Goal: Task Accomplishment & Management: Manage account settings

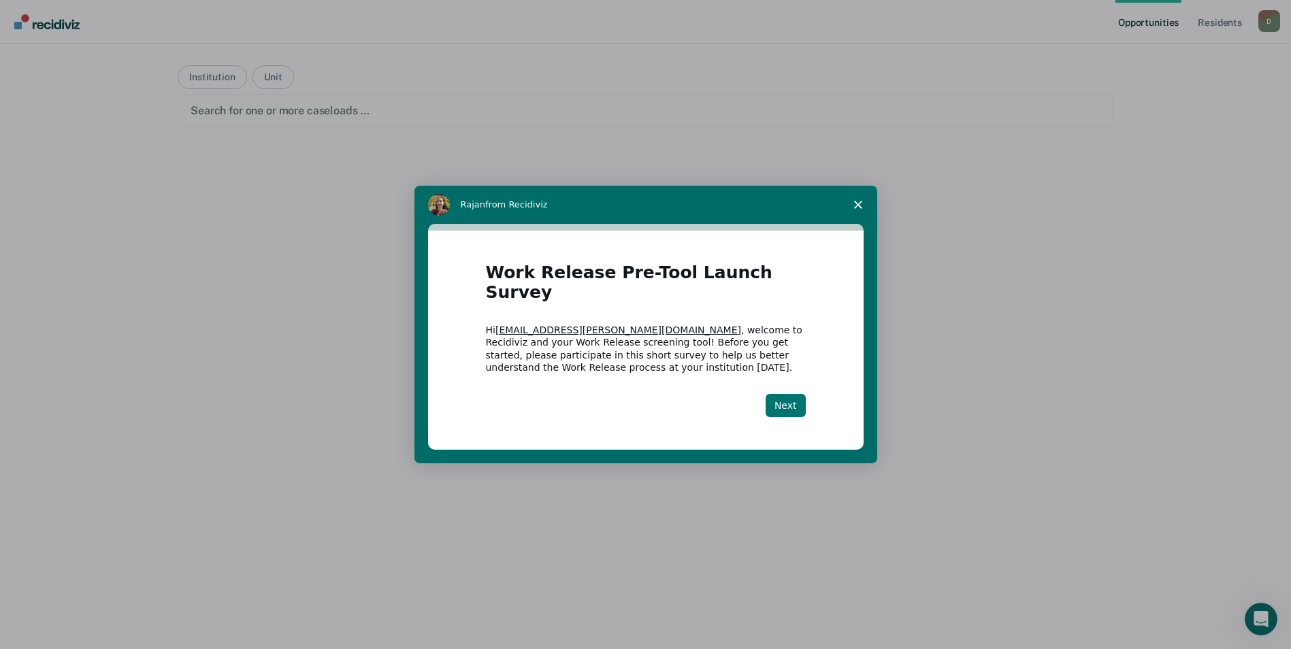
click at [787, 394] on button "Next" at bounding box center [786, 405] width 40 height 23
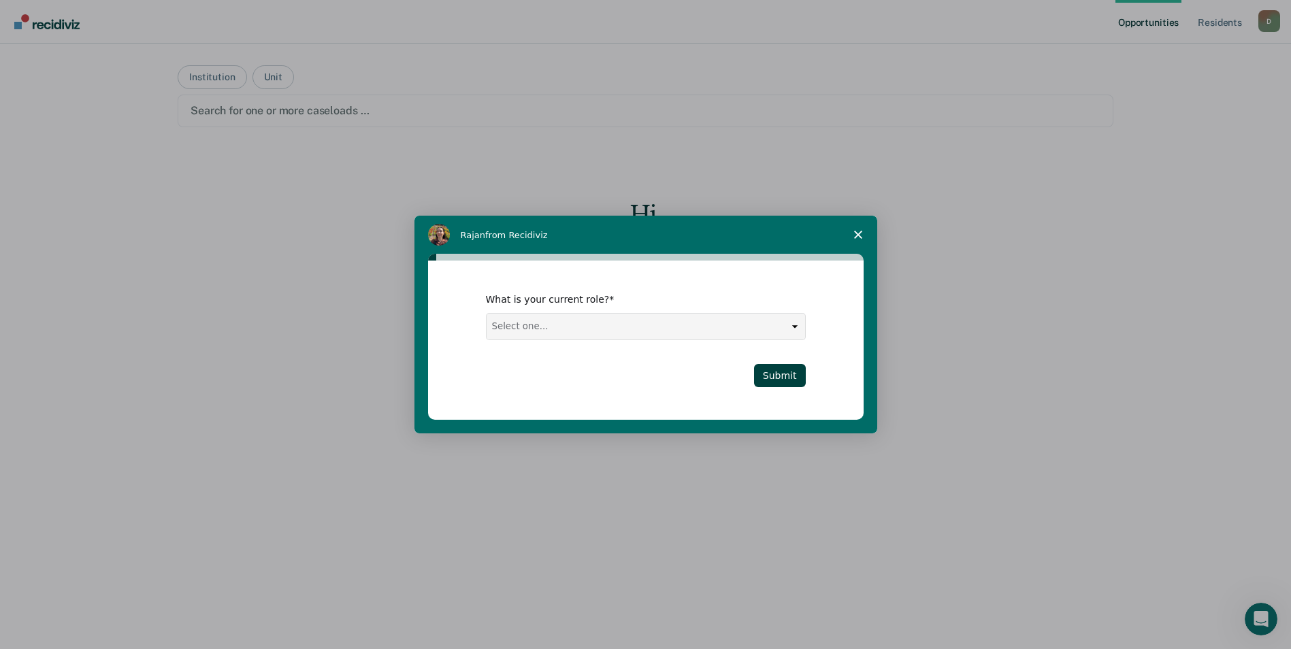
click at [591, 326] on select "Select one... Case Manager FUM Assistant [PERSON_NAME] [PERSON_NAME]" at bounding box center [646, 327] width 319 height 26
select select "Case Manager"
click at [487, 314] on select "Select one... Case Manager FUM Assistant [PERSON_NAME] [PERSON_NAME]" at bounding box center [646, 327] width 319 height 26
click at [796, 377] on button "Submit" at bounding box center [780, 375] width 52 height 23
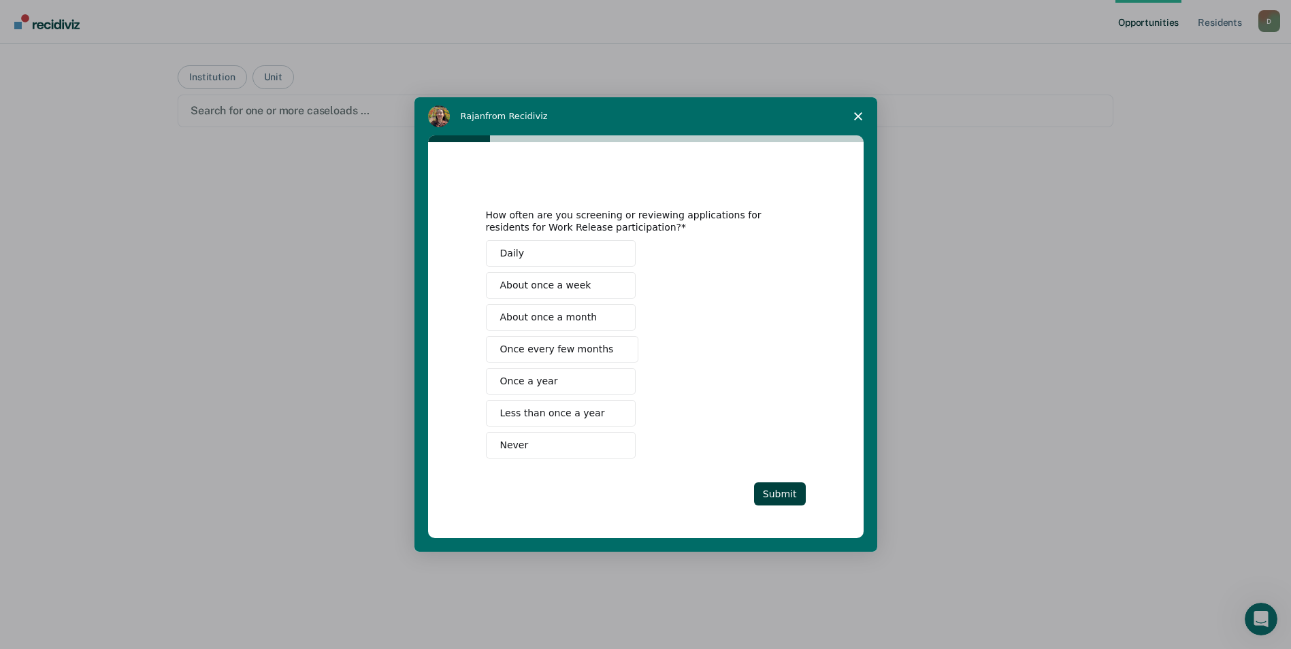
click at [528, 249] on button "Daily" at bounding box center [561, 253] width 150 height 27
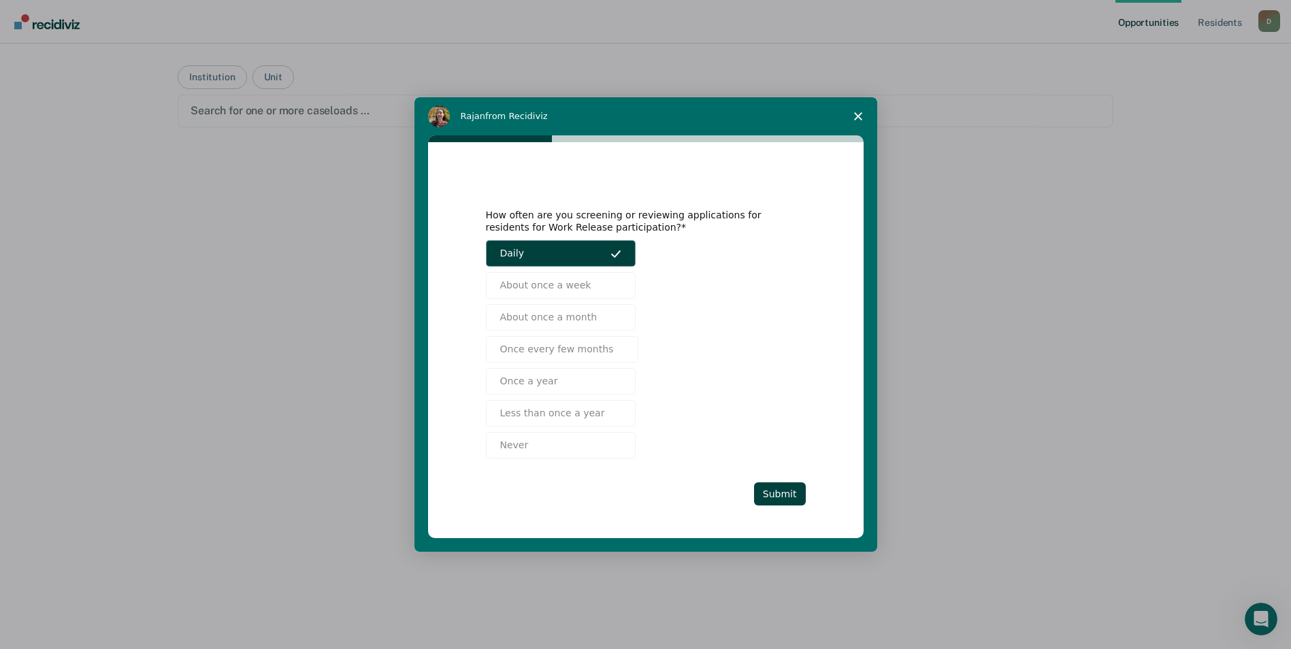
click at [766, 482] on div "How often are you screening or reviewing applications for residents for Work Re…" at bounding box center [646, 340] width 320 height 331
click at [770, 490] on button "Submit" at bounding box center [780, 494] width 52 height 23
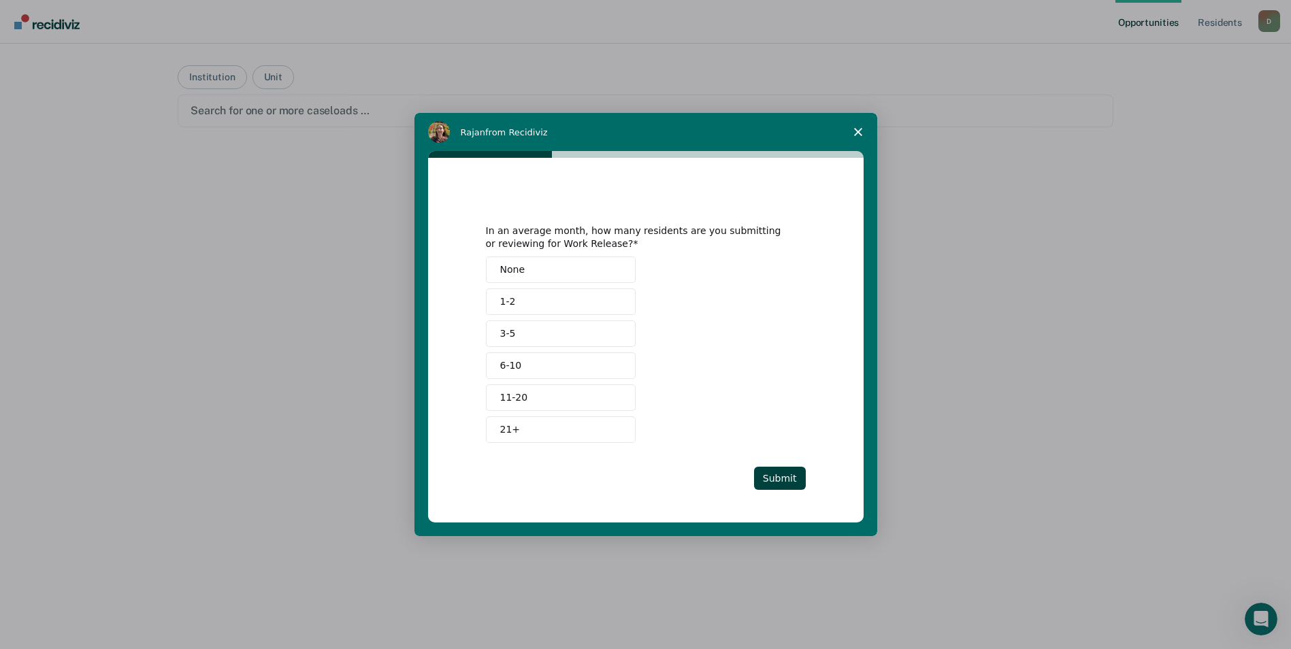
click at [502, 336] on span "3-5" at bounding box center [508, 334] width 16 height 14
click at [772, 472] on button "Submit" at bounding box center [780, 478] width 52 height 23
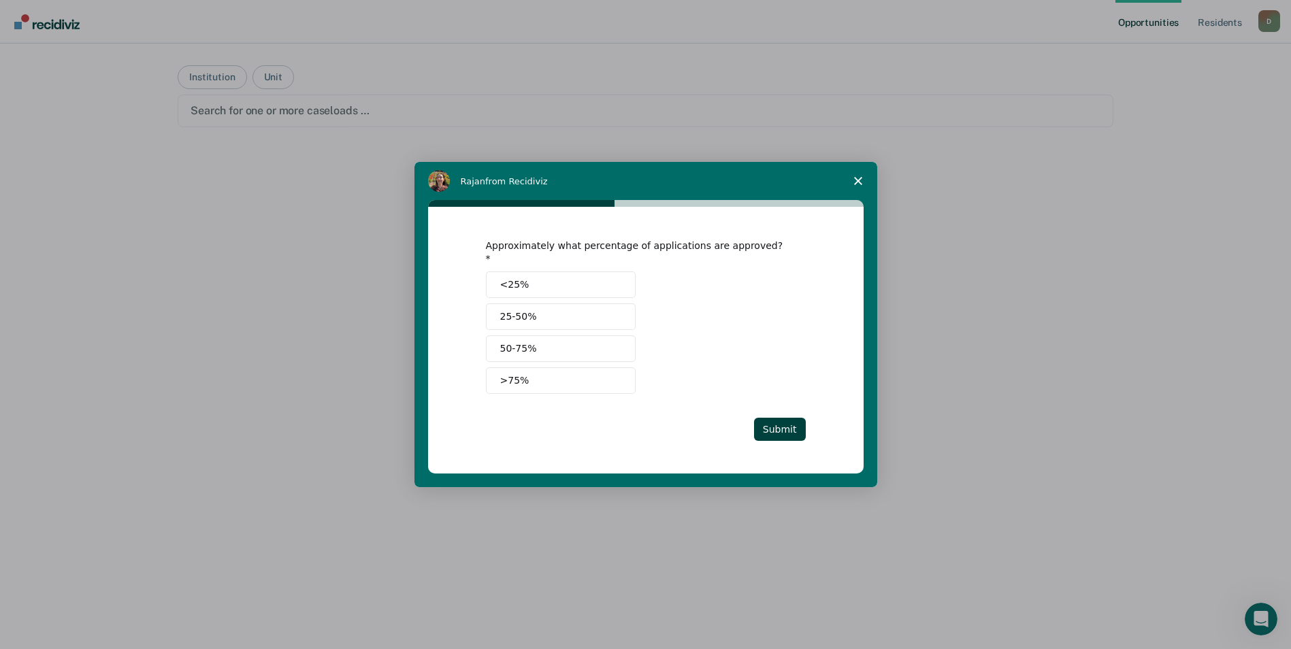
click at [528, 310] on span "25-50%" at bounding box center [518, 317] width 37 height 14
click at [773, 429] on button "Submit" at bounding box center [780, 429] width 52 height 23
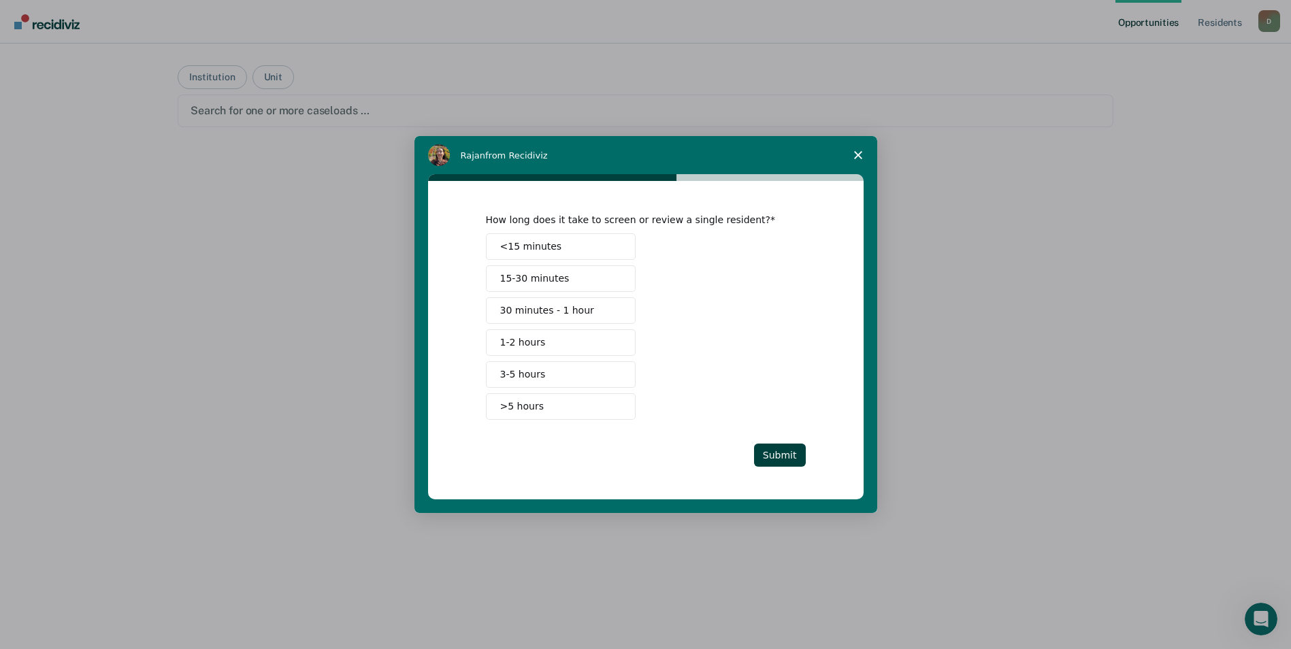
click at [568, 347] on button "1-2 hours" at bounding box center [561, 342] width 150 height 27
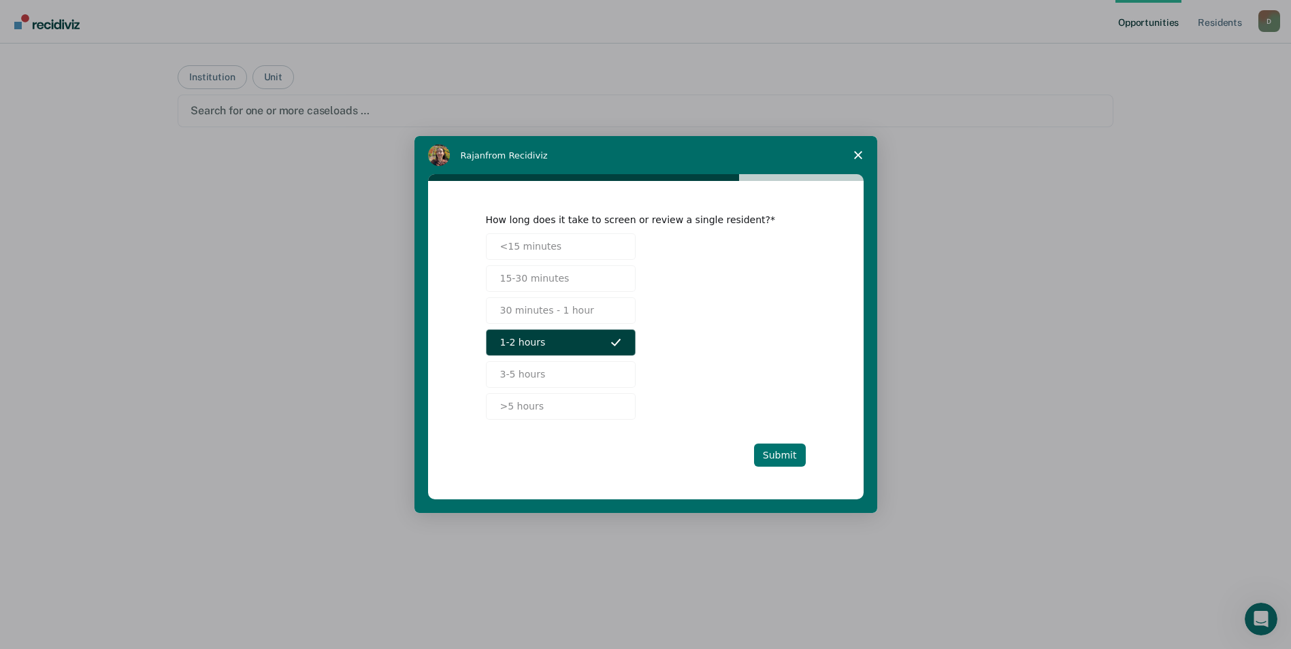
click at [787, 453] on button "Submit" at bounding box center [780, 455] width 52 height 23
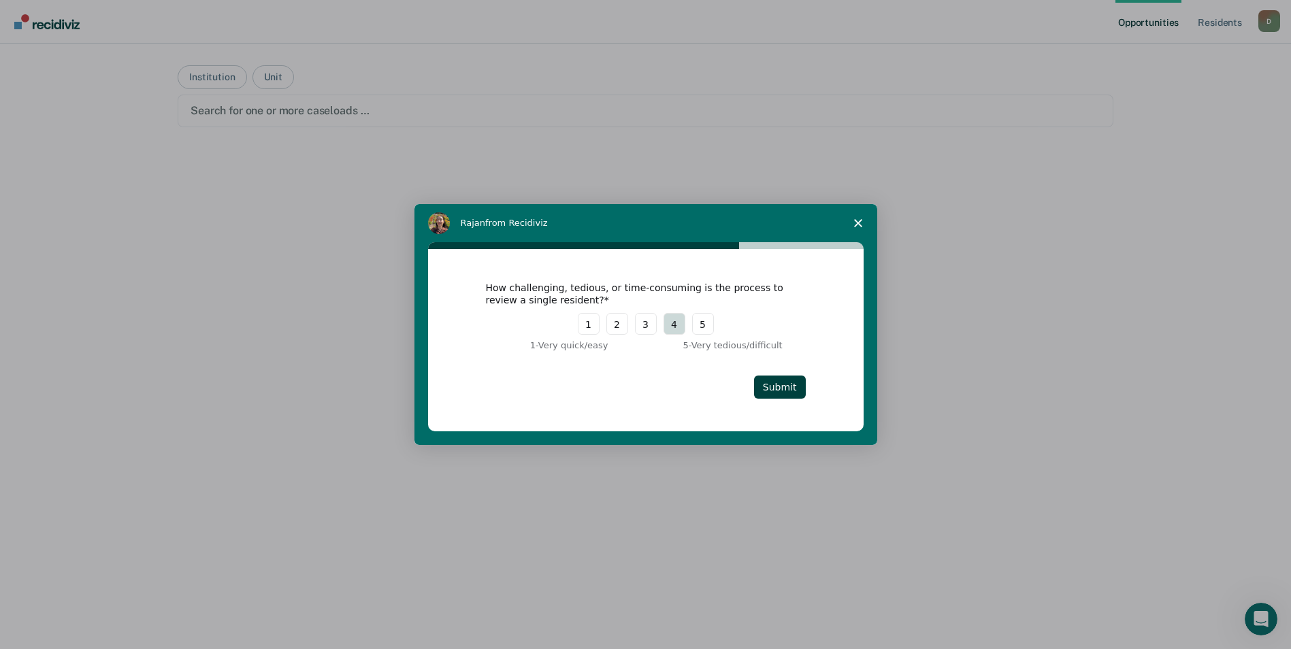
click at [680, 329] on button "4" at bounding box center [675, 324] width 22 height 22
click at [788, 387] on button "Submit" at bounding box center [780, 387] width 52 height 23
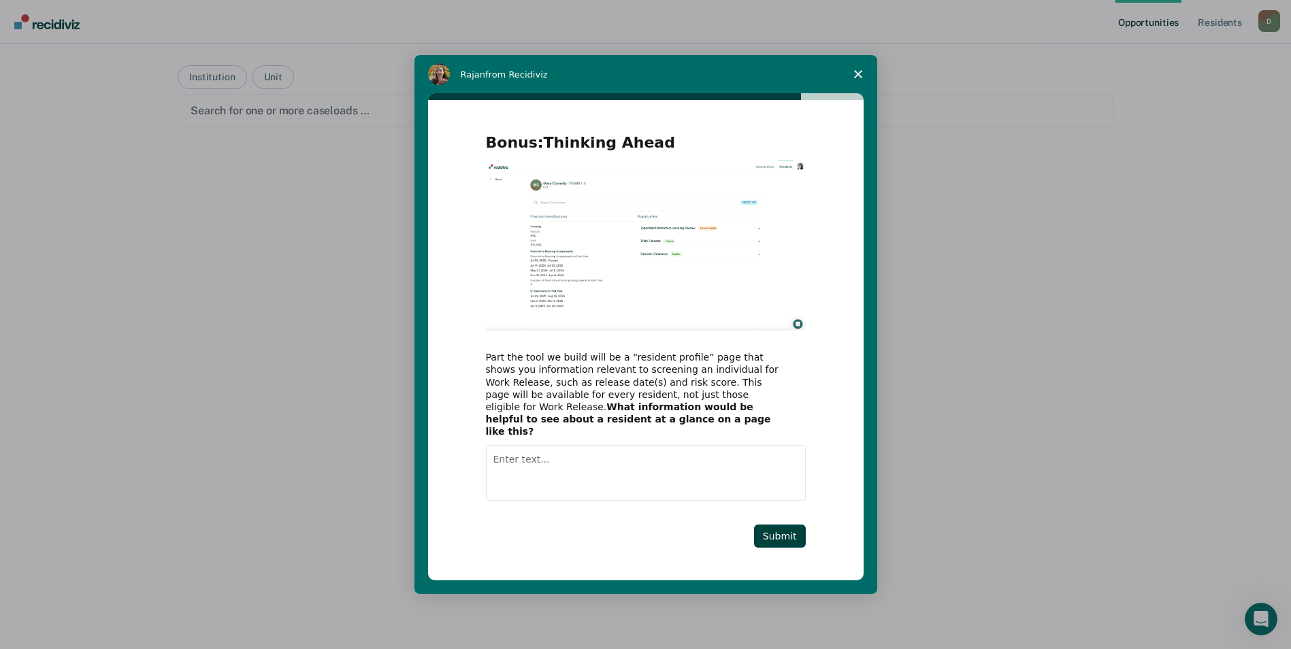
click at [627, 469] on textarea "Enter text..." at bounding box center [646, 473] width 320 height 56
type textarea "A"
click at [615, 469] on textarea "Enter text..." at bounding box center [646, 473] width 320 height 56
type textarea "next Parole hearing"
click at [775, 527] on button "Submit" at bounding box center [780, 536] width 52 height 23
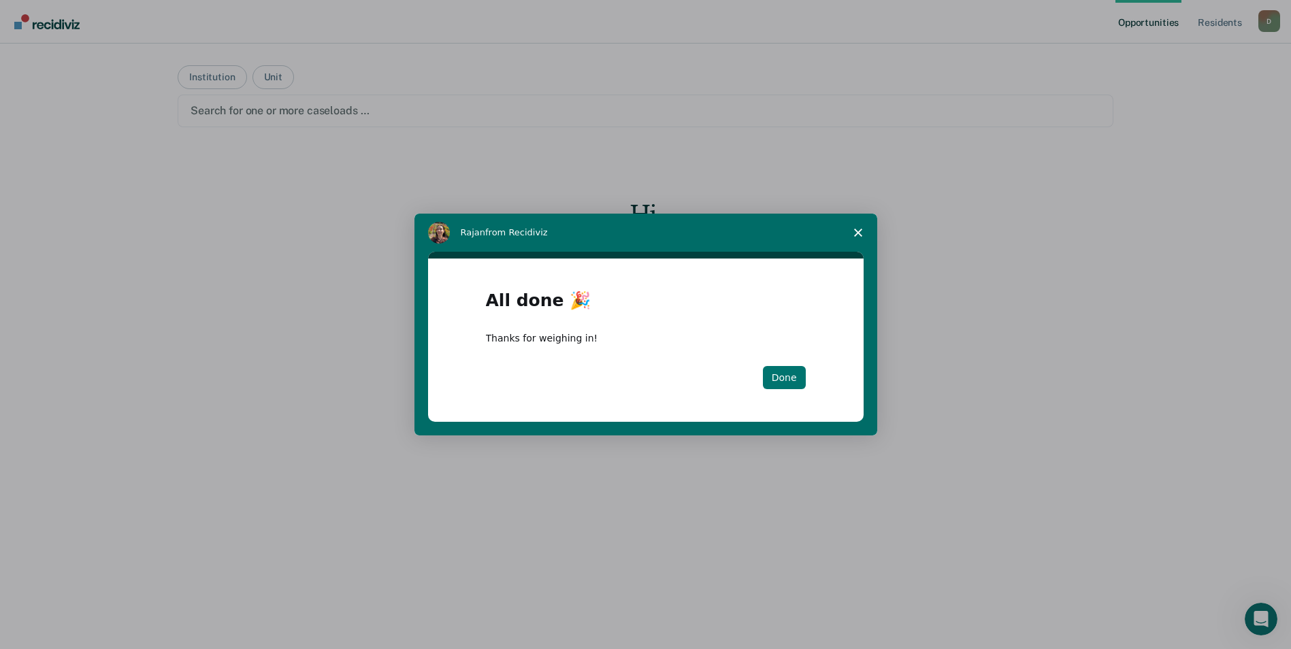
click at [769, 382] on button "Done" at bounding box center [784, 377] width 43 height 23
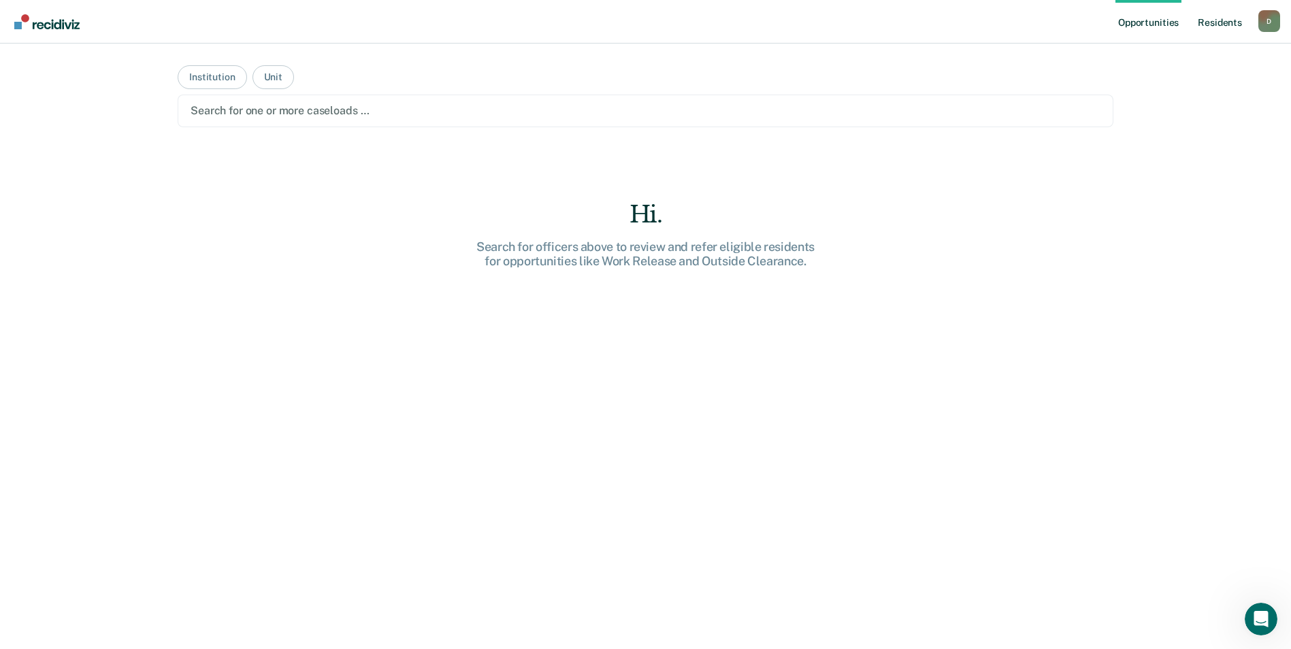
click at [1222, 22] on link "Resident s" at bounding box center [1220, 22] width 50 height 44
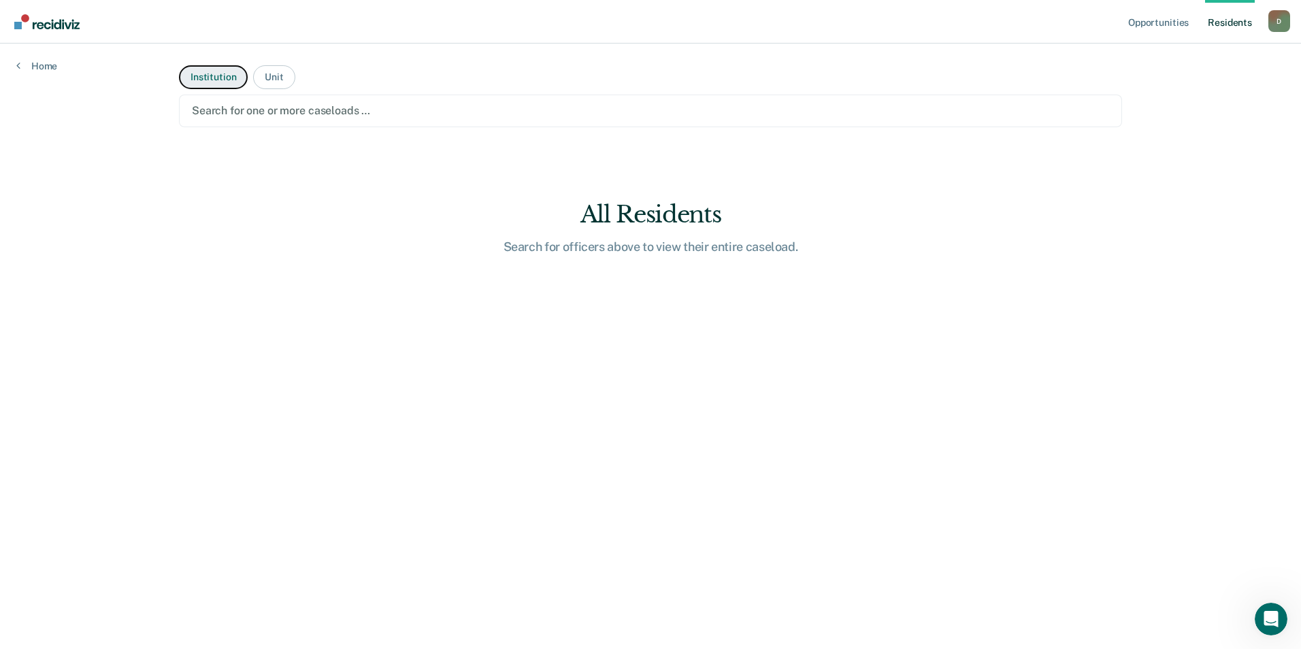
click at [227, 76] on button "Institution" at bounding box center [213, 77] width 69 height 24
click at [269, 106] on div at bounding box center [650, 111] width 917 height 16
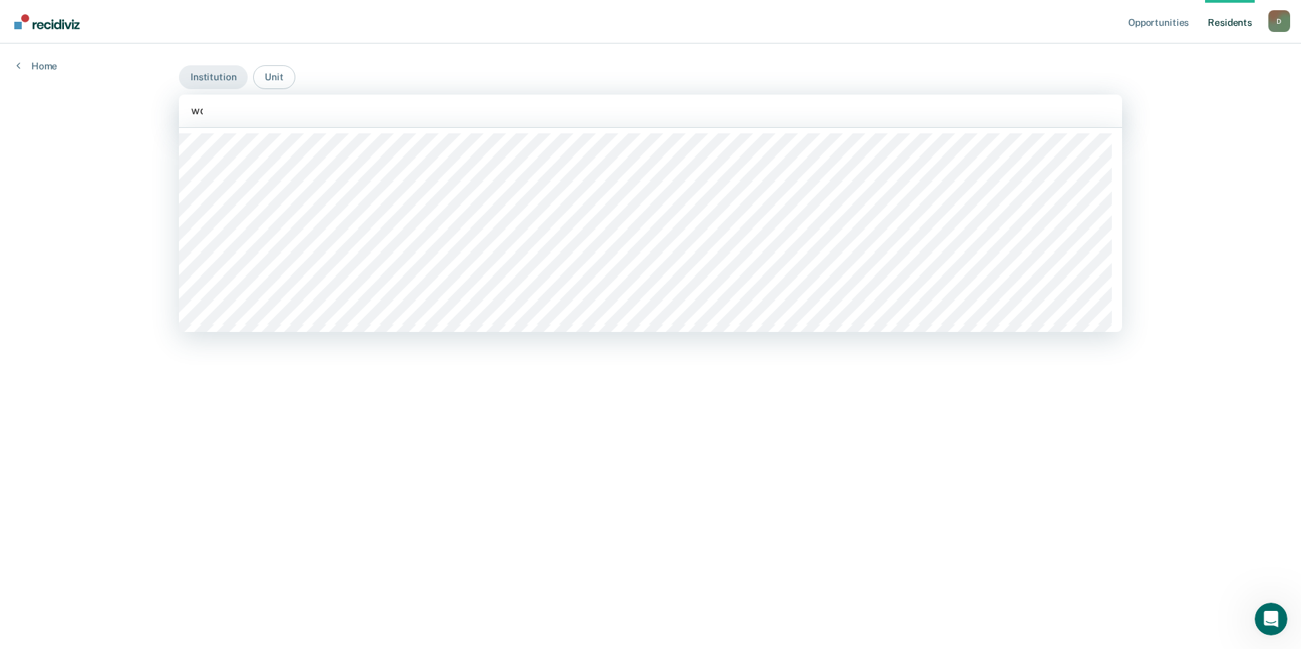
type input "wom"
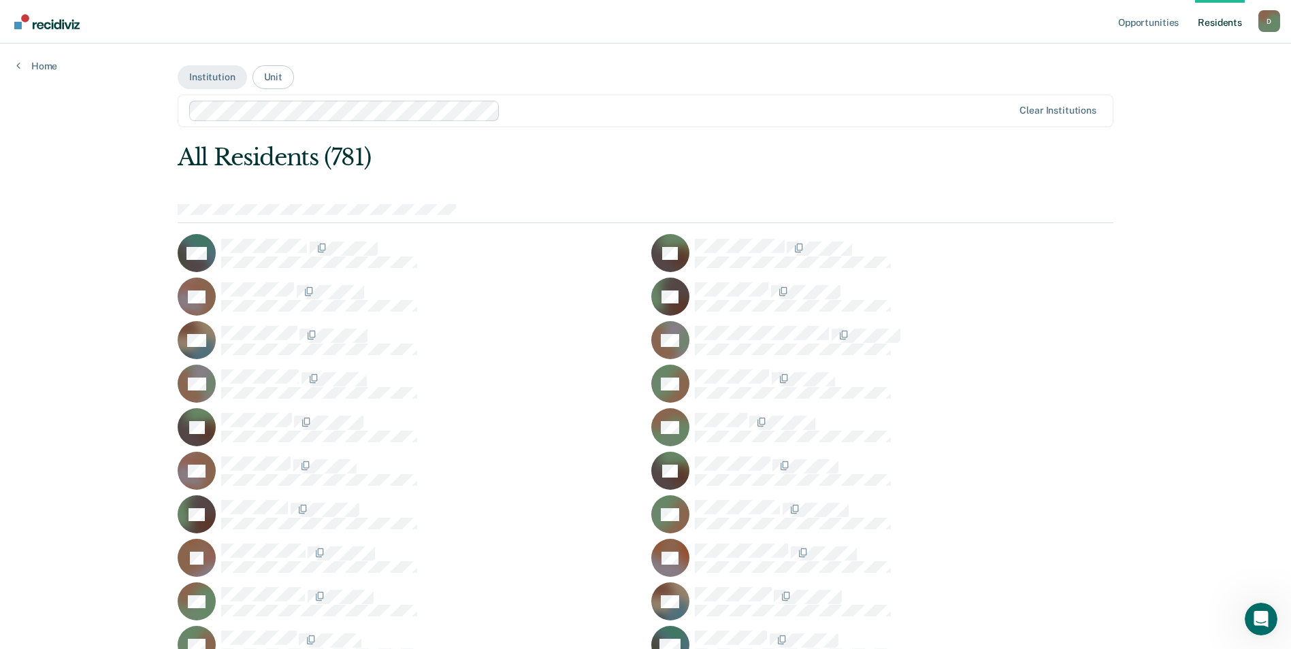
click at [625, 153] on div "All Residents (781)" at bounding box center [552, 158] width 749 height 28
click at [1005, 124] on div "Clear institutions" at bounding box center [646, 111] width 936 height 33
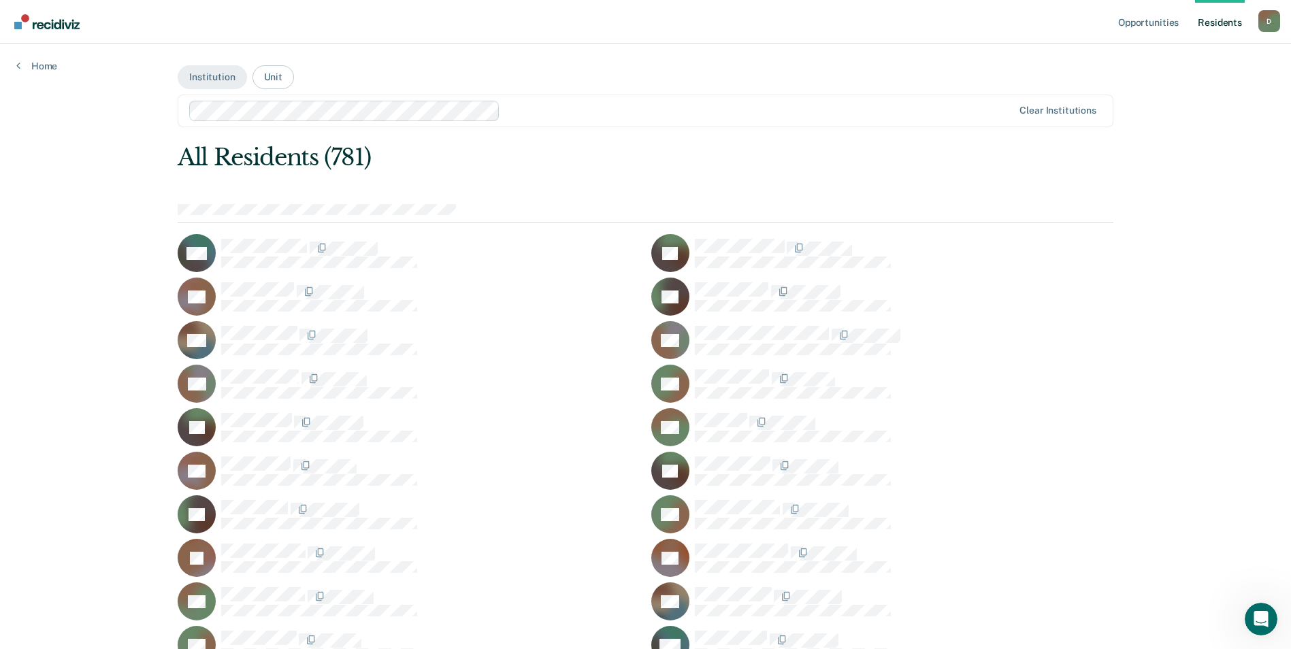
click at [1002, 121] on div "Clear institutions" at bounding box center [646, 111] width 936 height 33
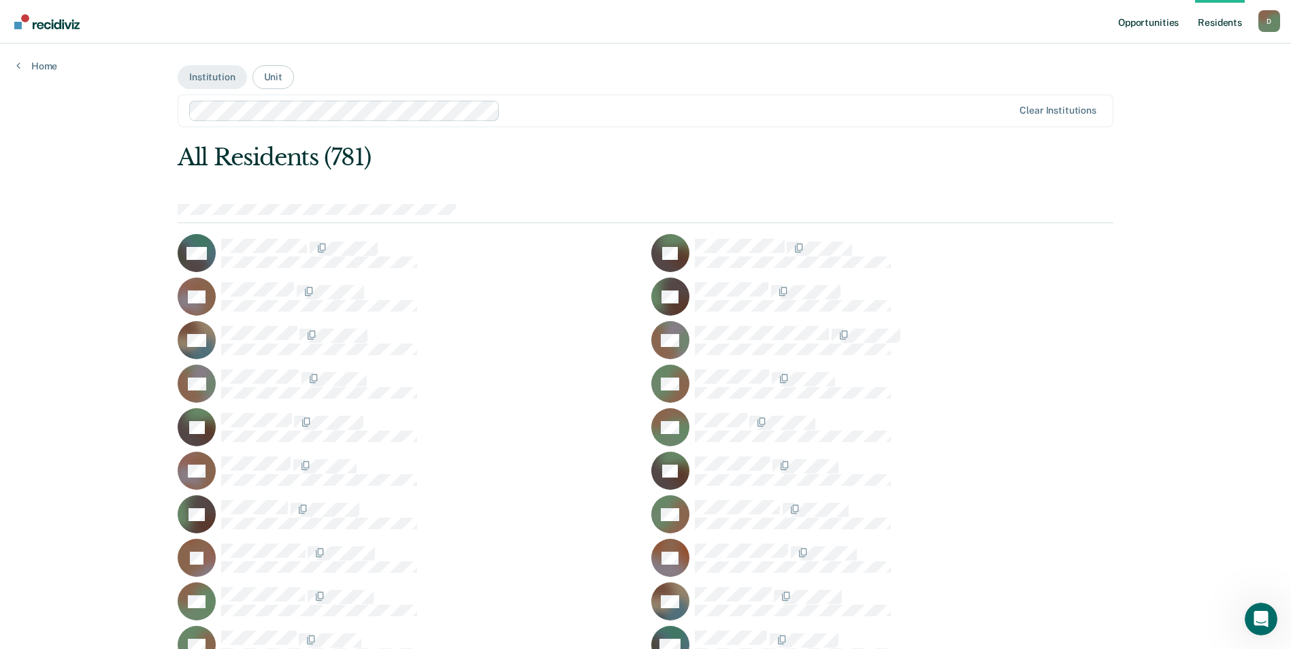
click at [1151, 24] on link "Opportunities" at bounding box center [1148, 22] width 66 height 44
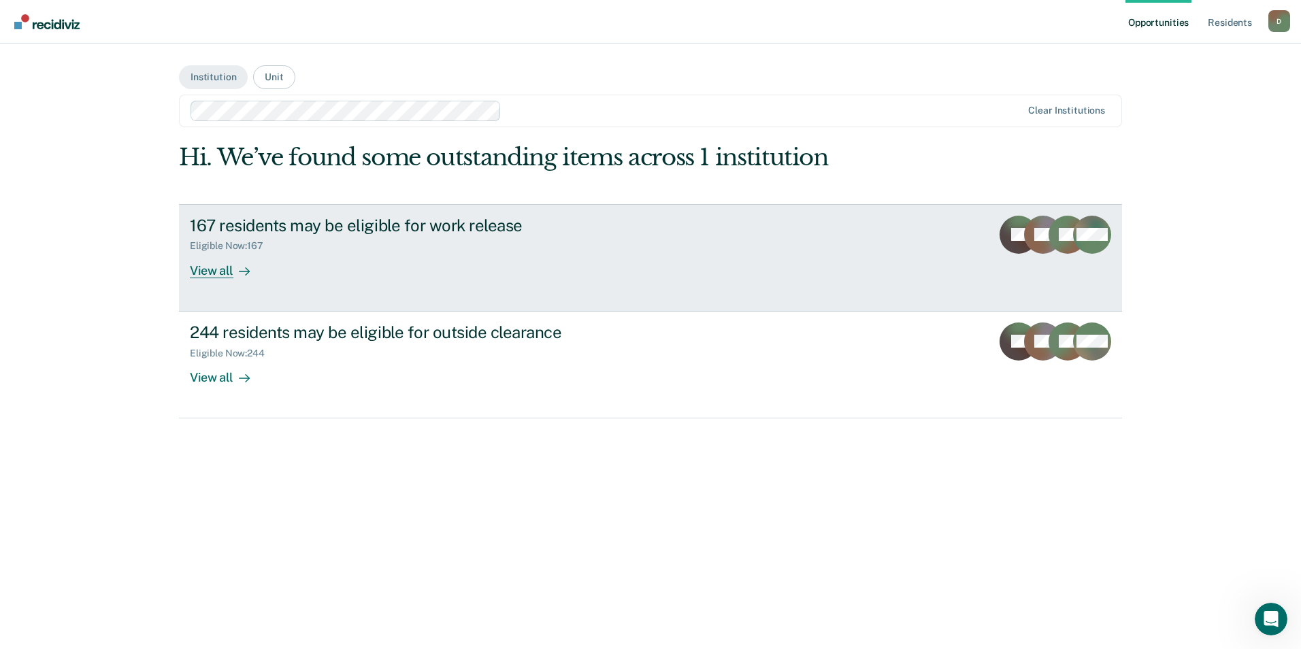
click at [216, 270] on div "View all" at bounding box center [228, 265] width 76 height 27
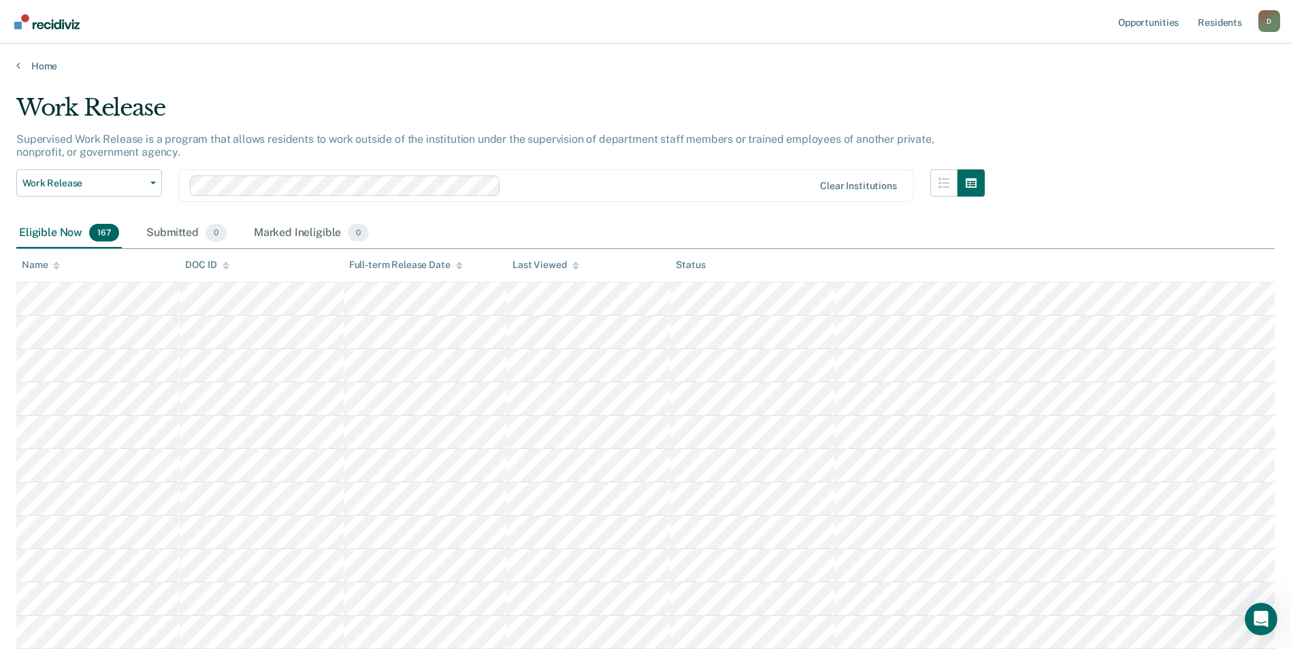
click at [708, 219] on div "Eligible Now 167 Submitted 0 Marked Ineligible 0" at bounding box center [645, 233] width 1258 height 31
click at [561, 185] on div at bounding box center [659, 186] width 307 height 16
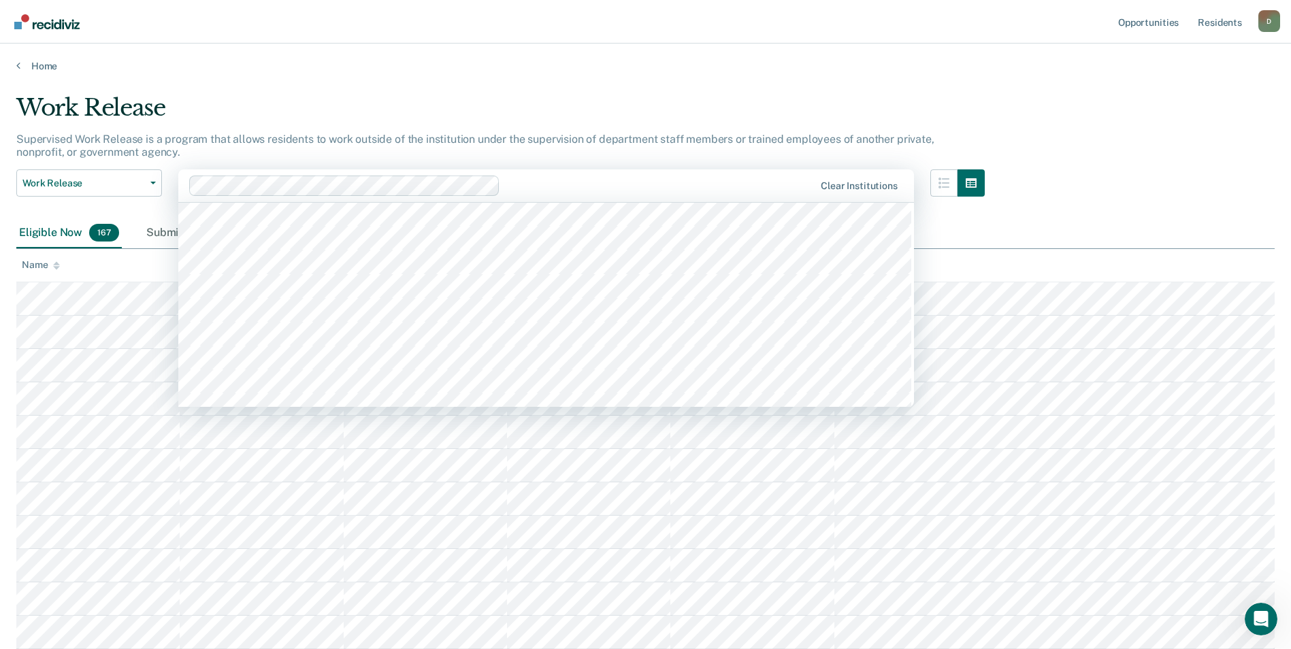
scroll to position [681, 0]
click at [522, 189] on div at bounding box center [660, 186] width 308 height 16
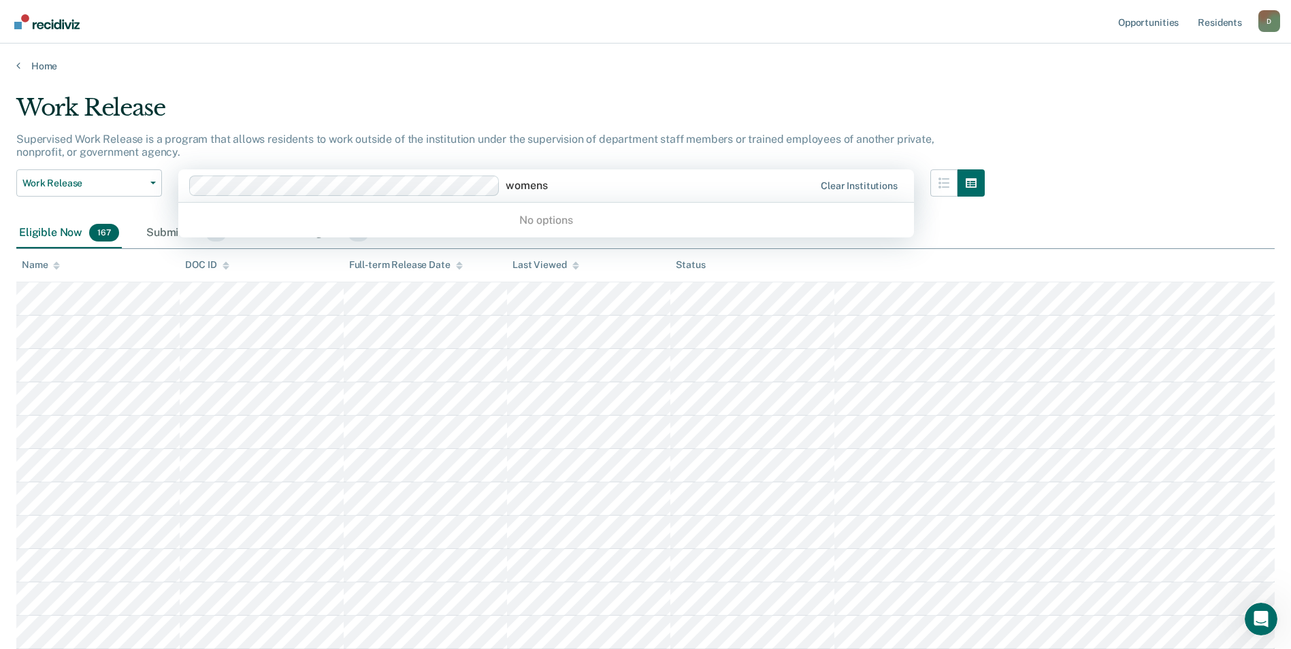
type input "women"
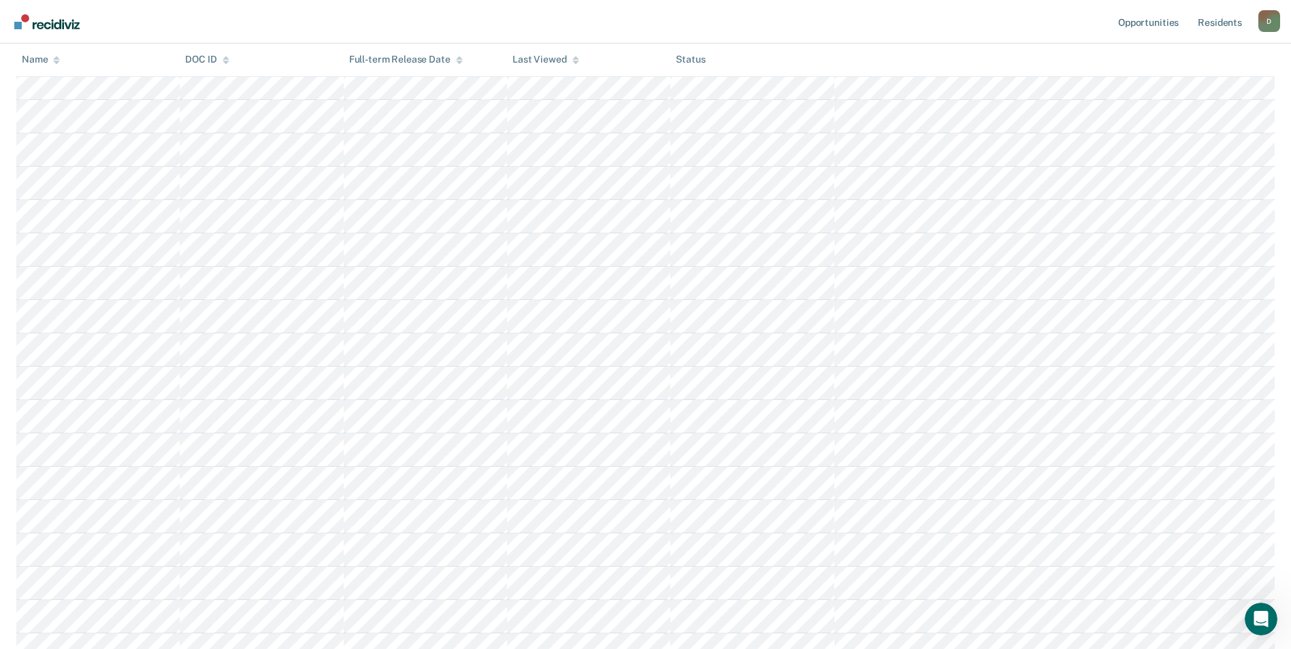
scroll to position [0, 0]
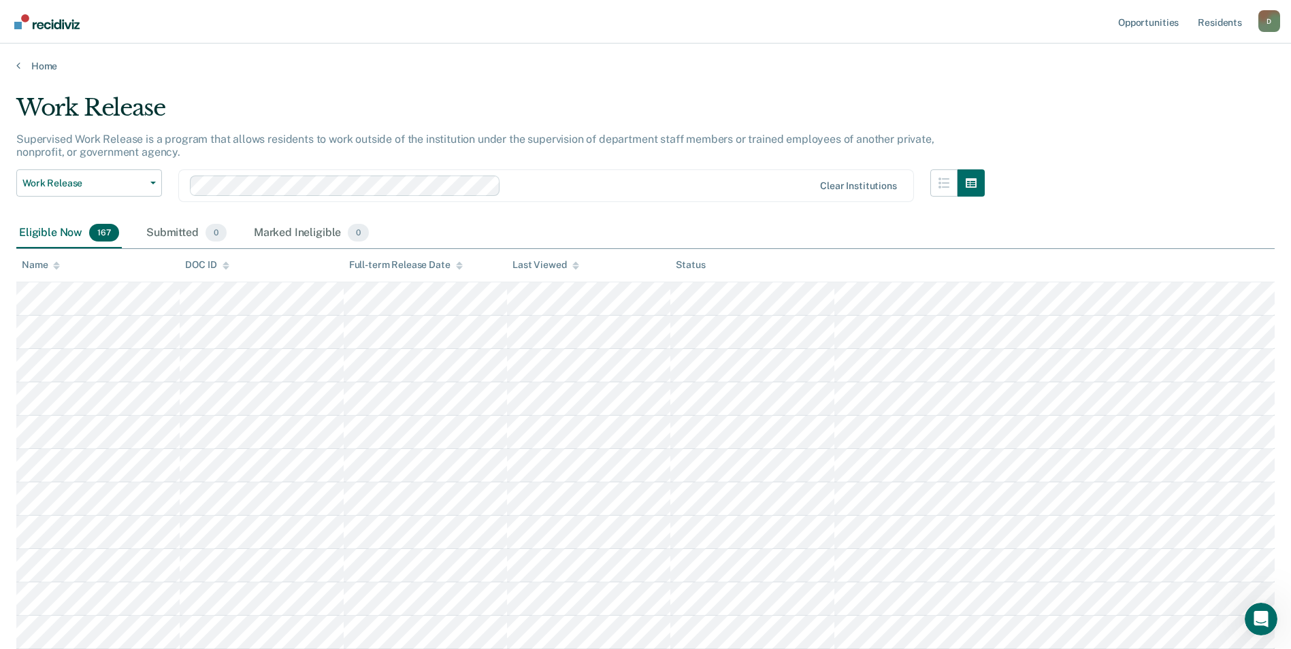
click at [694, 212] on div "Work Release Work Release Outside Clearance Clear institutions" at bounding box center [500, 193] width 968 height 49
click at [981, 193] on button "button" at bounding box center [971, 182] width 27 height 27
click at [953, 191] on button "button" at bounding box center [943, 182] width 27 height 27
click at [972, 190] on button "button" at bounding box center [971, 182] width 27 height 27
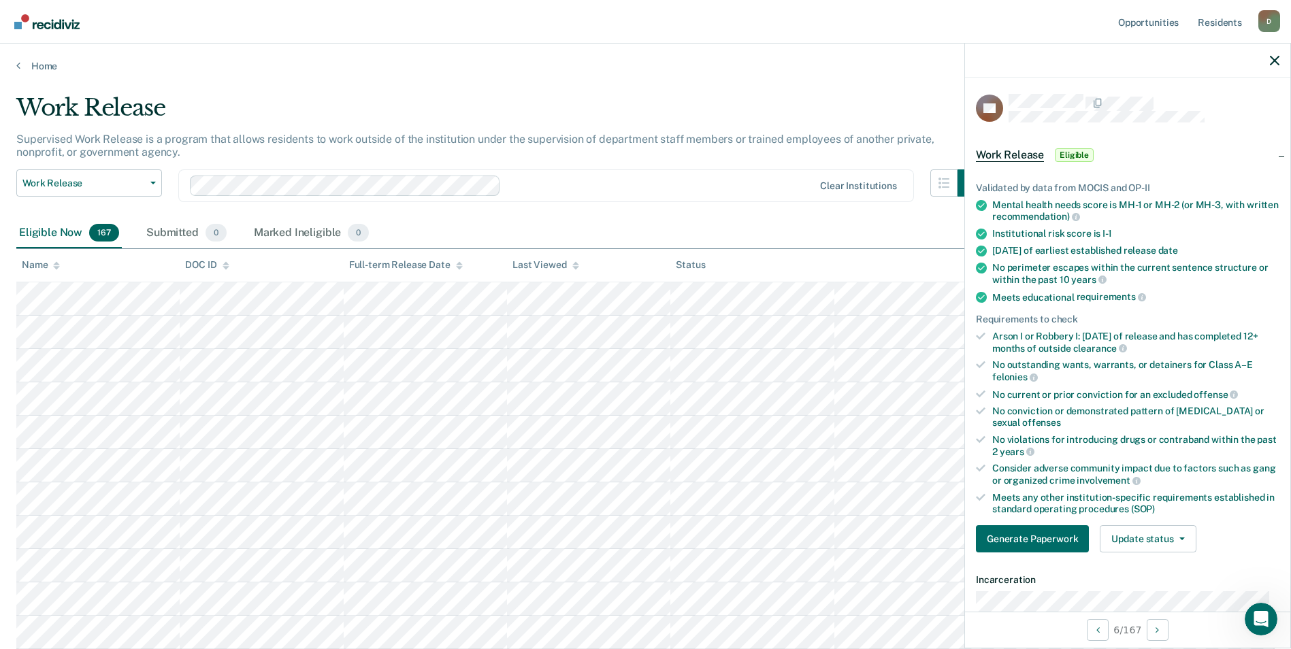
scroll to position [272, 0]
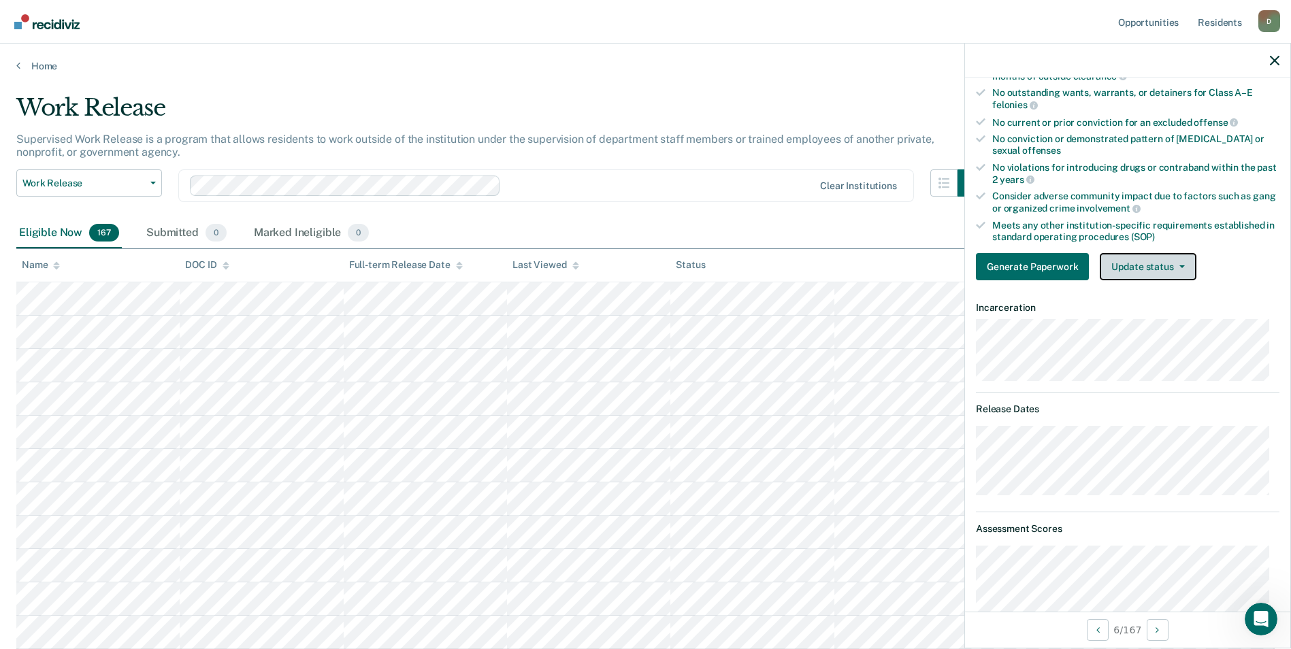
click at [1169, 272] on button "Update status" at bounding box center [1148, 266] width 96 height 27
click at [1157, 404] on dt "Release Dates" at bounding box center [1128, 410] width 304 height 12
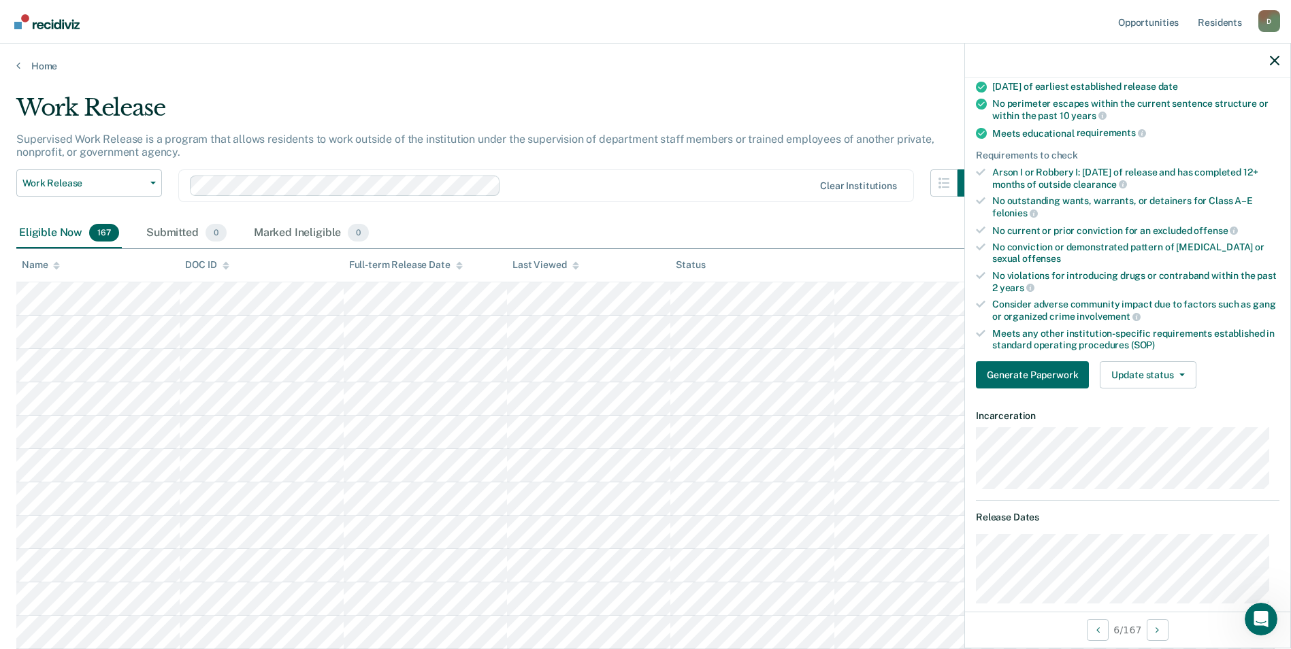
scroll to position [0, 0]
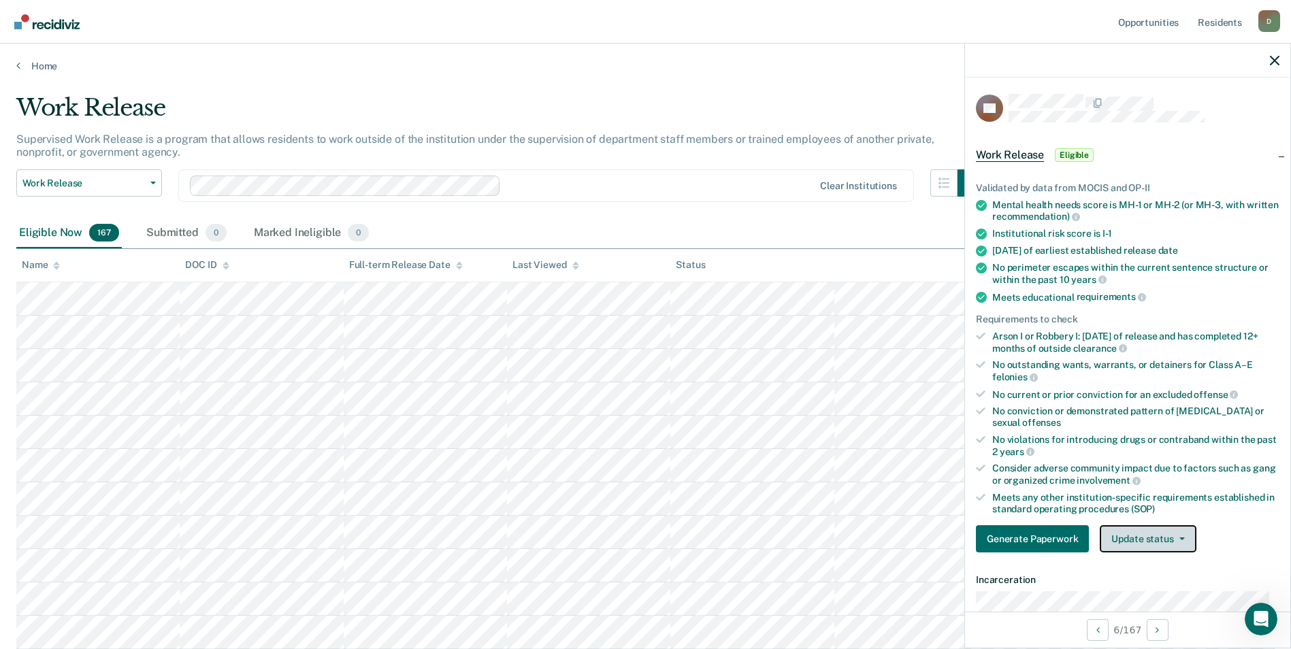
click at [1169, 538] on button "Update status" at bounding box center [1148, 538] width 96 height 27
click at [1170, 598] on button "Mark Ineligible" at bounding box center [1165, 594] width 131 height 22
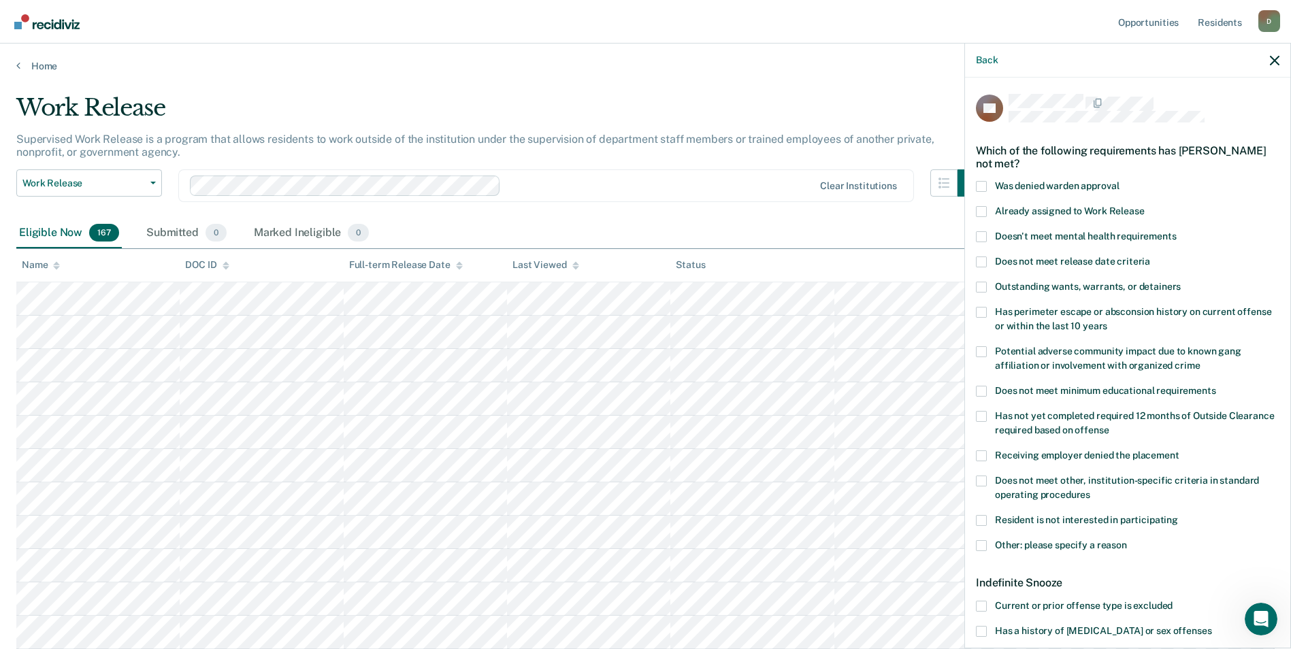
click at [981, 548] on span at bounding box center [981, 545] width 11 height 11
click at [1127, 540] on input "Other: please specify a reason" at bounding box center [1127, 540] width 0 height 0
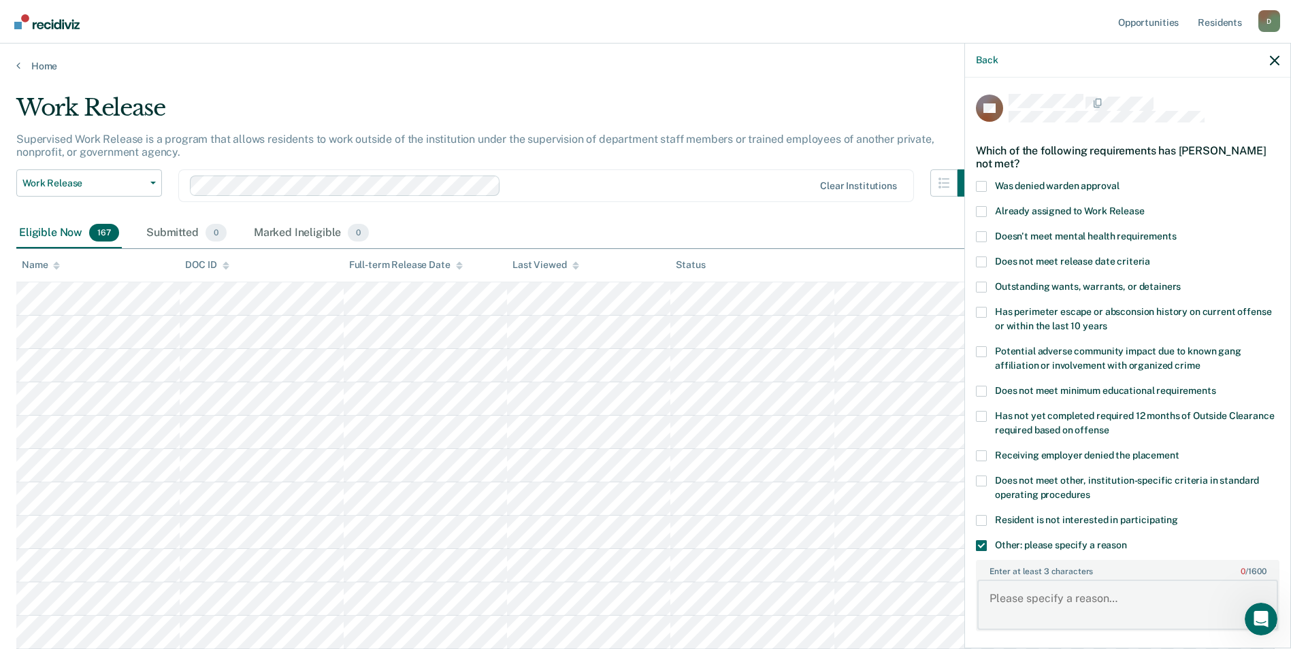
click at [1062, 604] on textarea "Enter at least 3 characters 0 / 1600" at bounding box center [1127, 605] width 301 height 50
click at [1081, 598] on textarea "Was terminated" at bounding box center [1127, 605] width 301 height 50
type textarea "Was terminated - for introducting contraband"
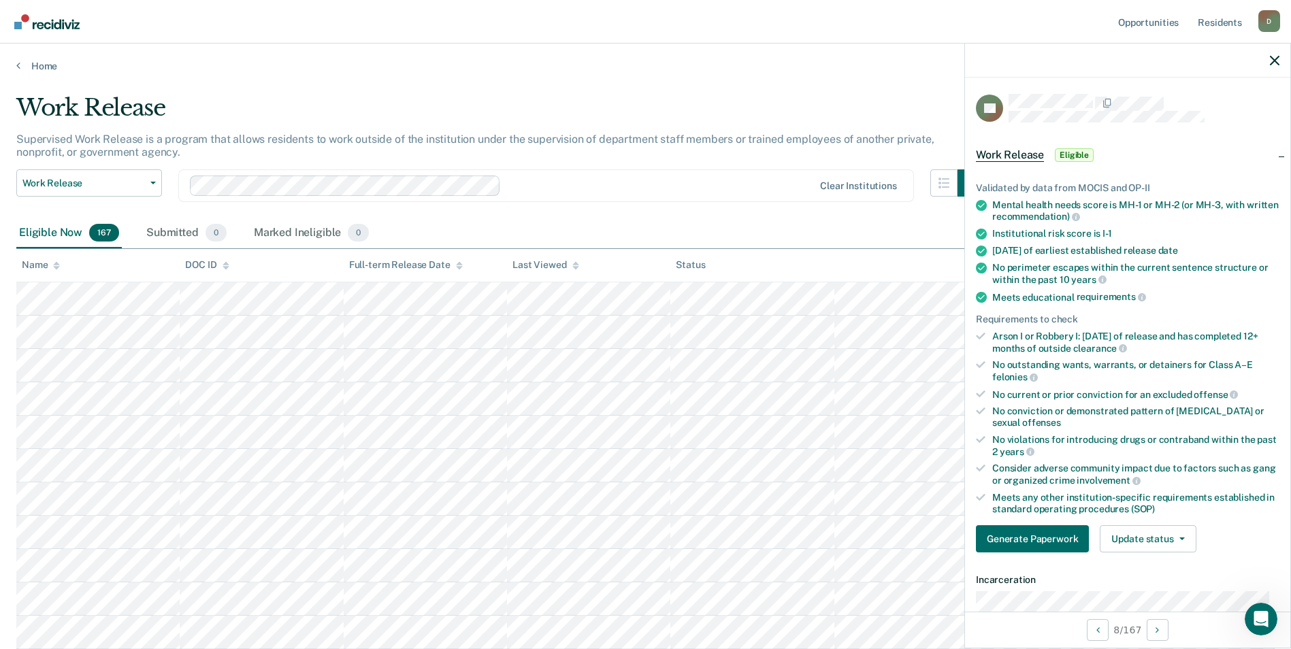
scroll to position [136, 0]
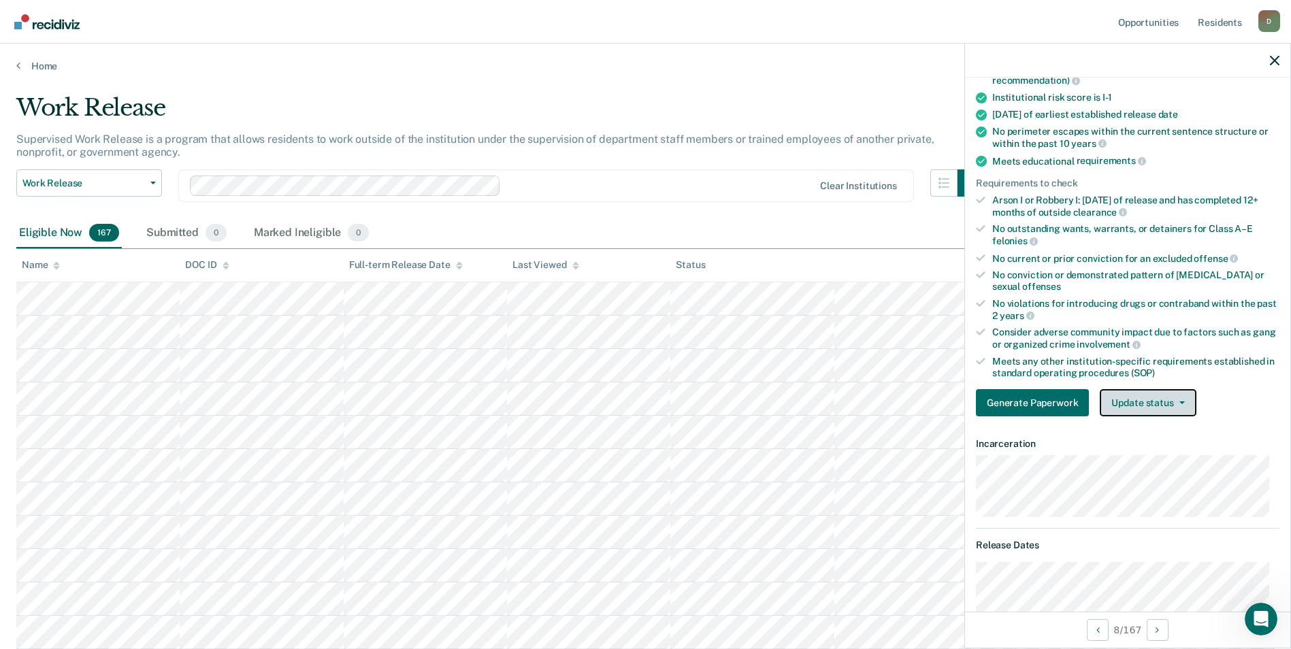
click at [1181, 410] on button "Update status" at bounding box center [1148, 402] width 96 height 27
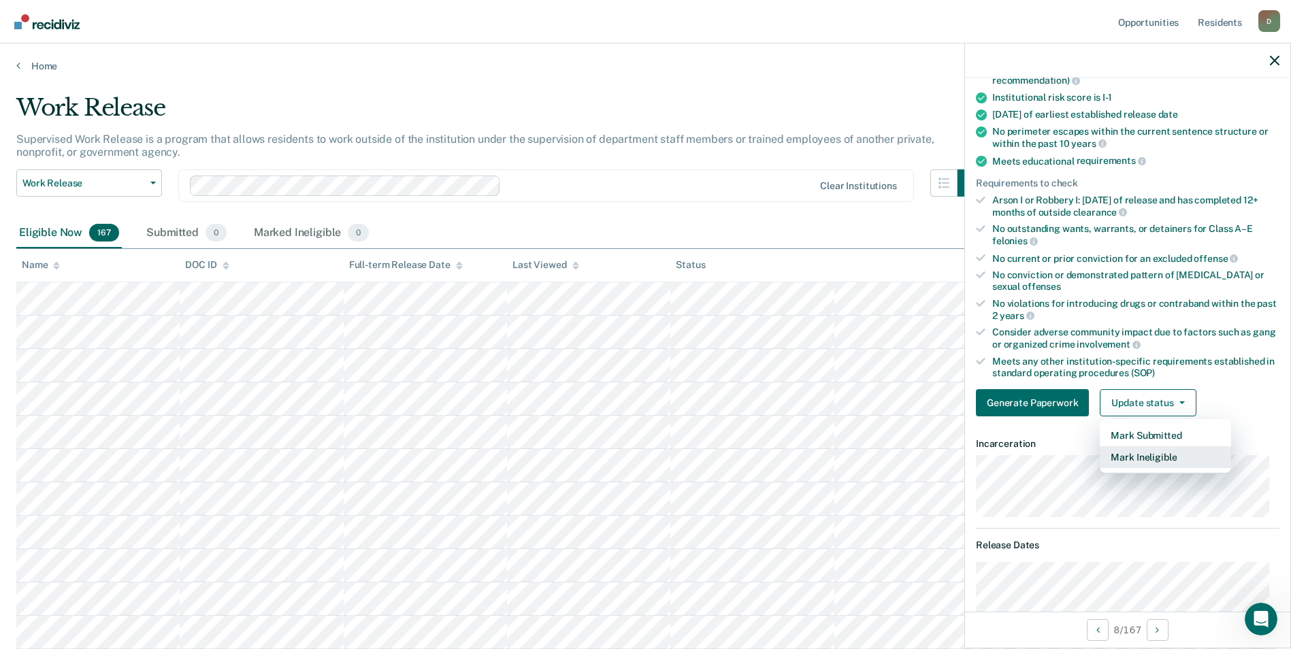
click at [1158, 452] on button "Mark Ineligible" at bounding box center [1165, 457] width 131 height 22
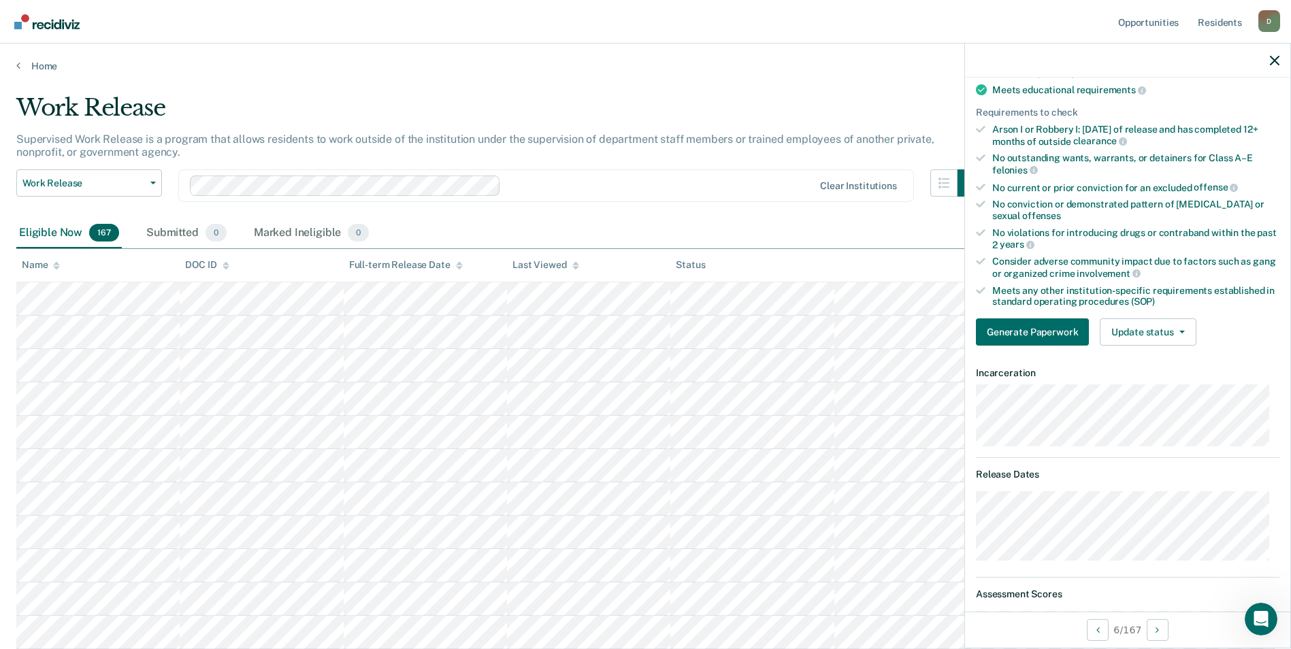
scroll to position [194, 0]
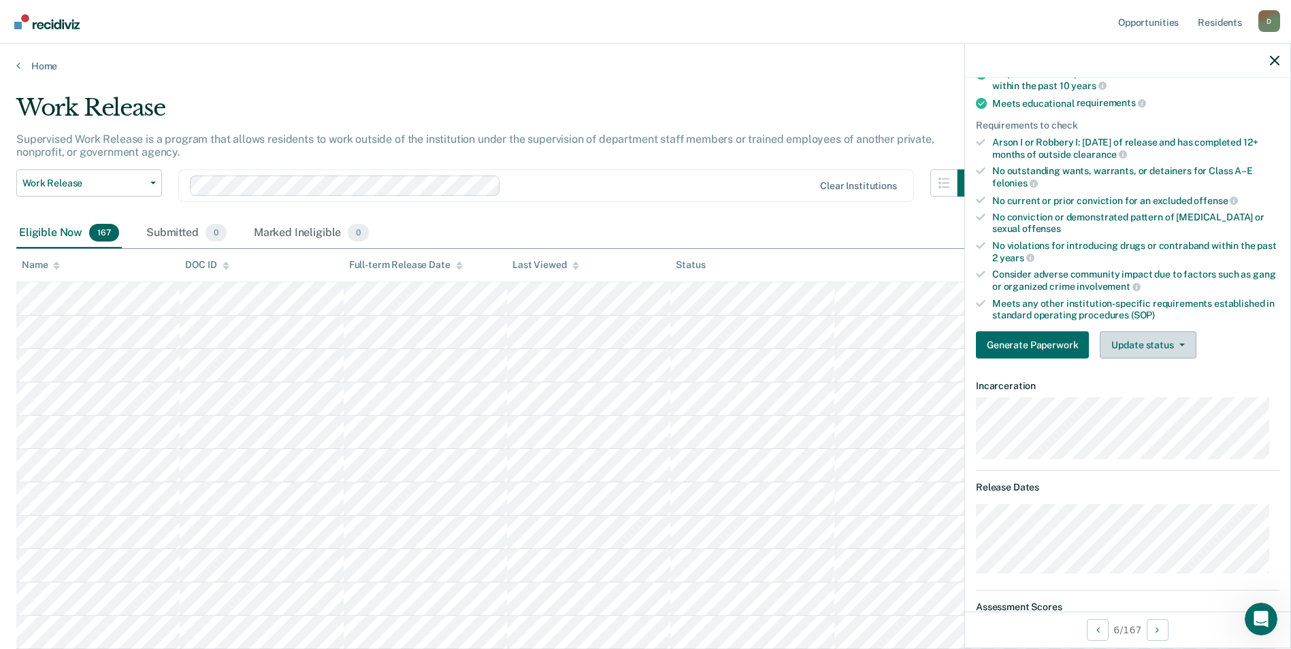
click at [1170, 348] on button "Update status" at bounding box center [1148, 344] width 96 height 27
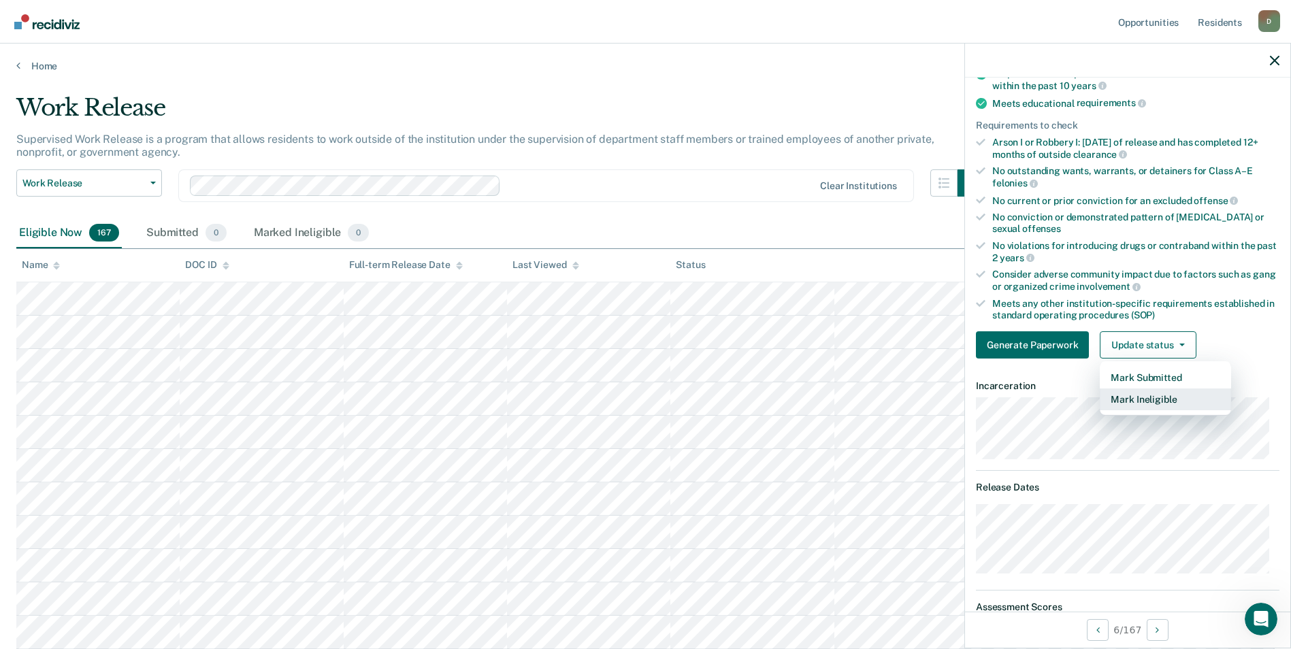
click at [1154, 402] on button "Mark Ineligible" at bounding box center [1165, 400] width 131 height 22
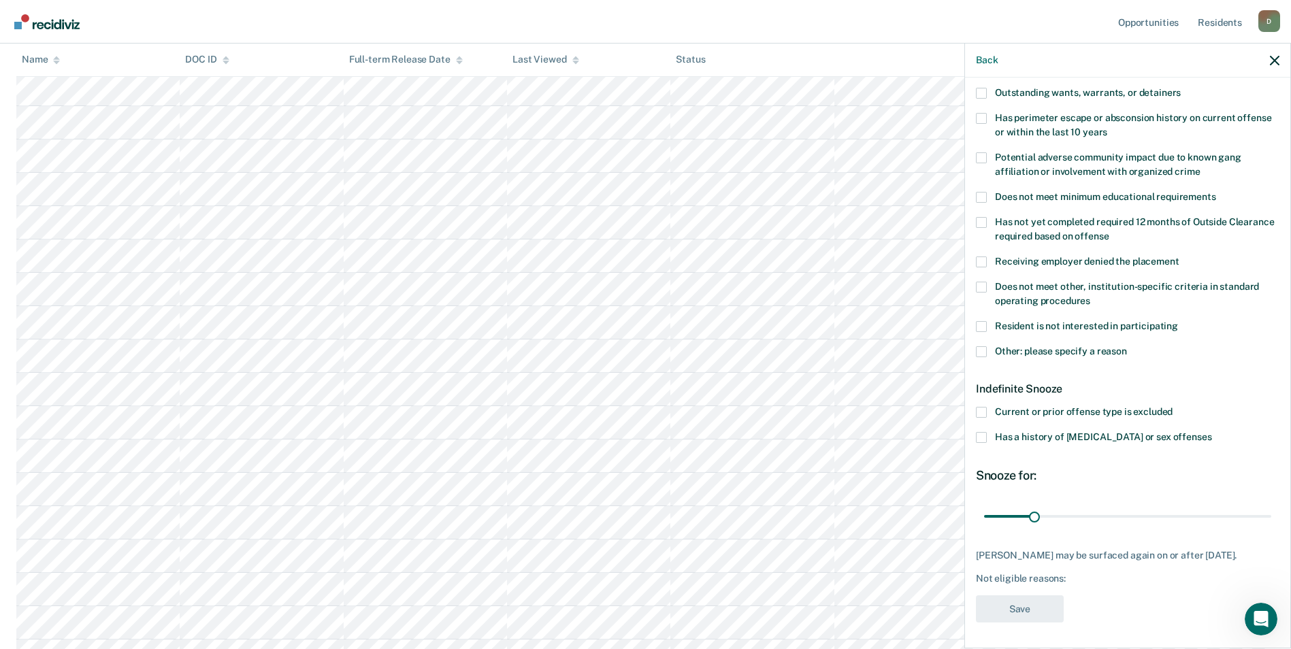
scroll to position [0, 0]
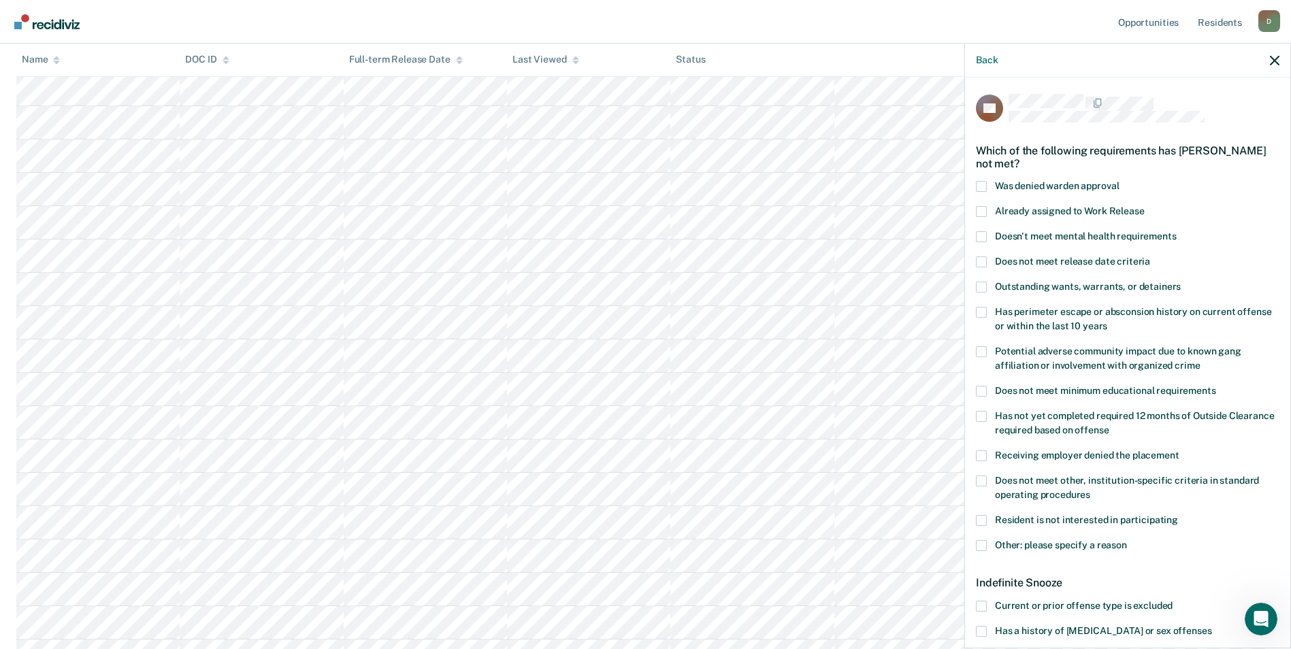
click at [979, 545] on span at bounding box center [981, 545] width 11 height 11
click at [1127, 540] on input "Other: please specify a reason" at bounding box center [1127, 540] width 0 height 0
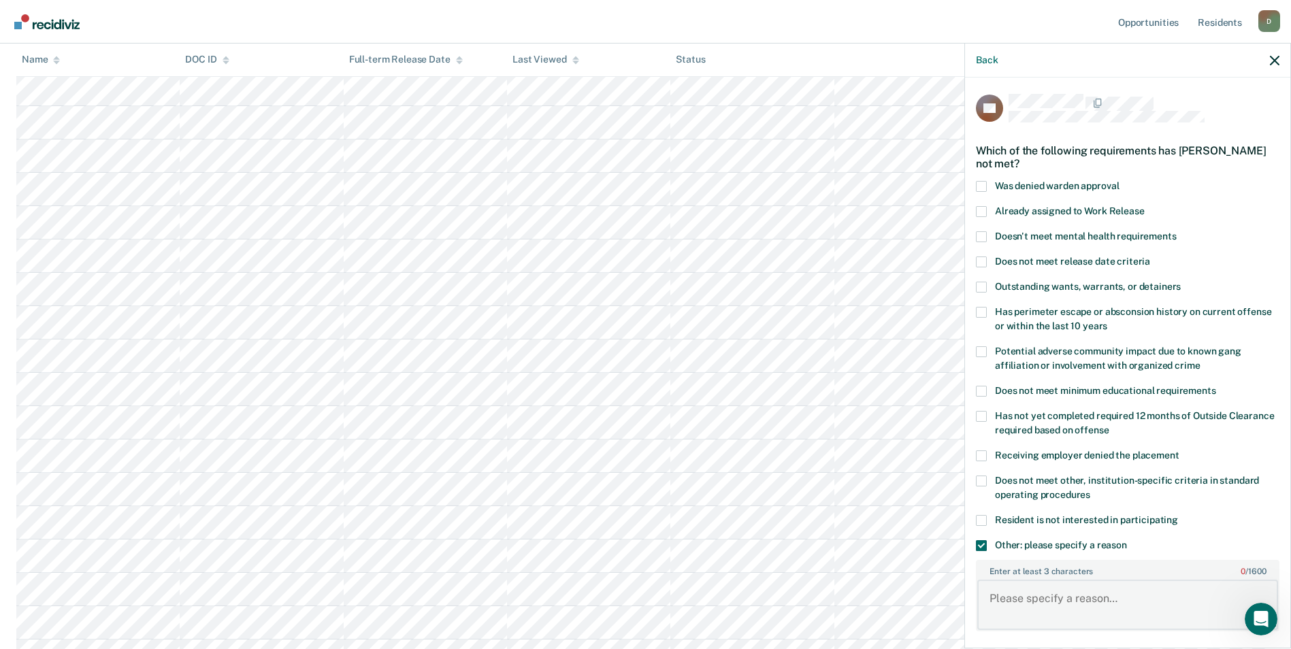
click at [1053, 595] on textarea "Enter at least 3 characters 0 / 1600" at bounding box center [1127, 605] width 301 height 50
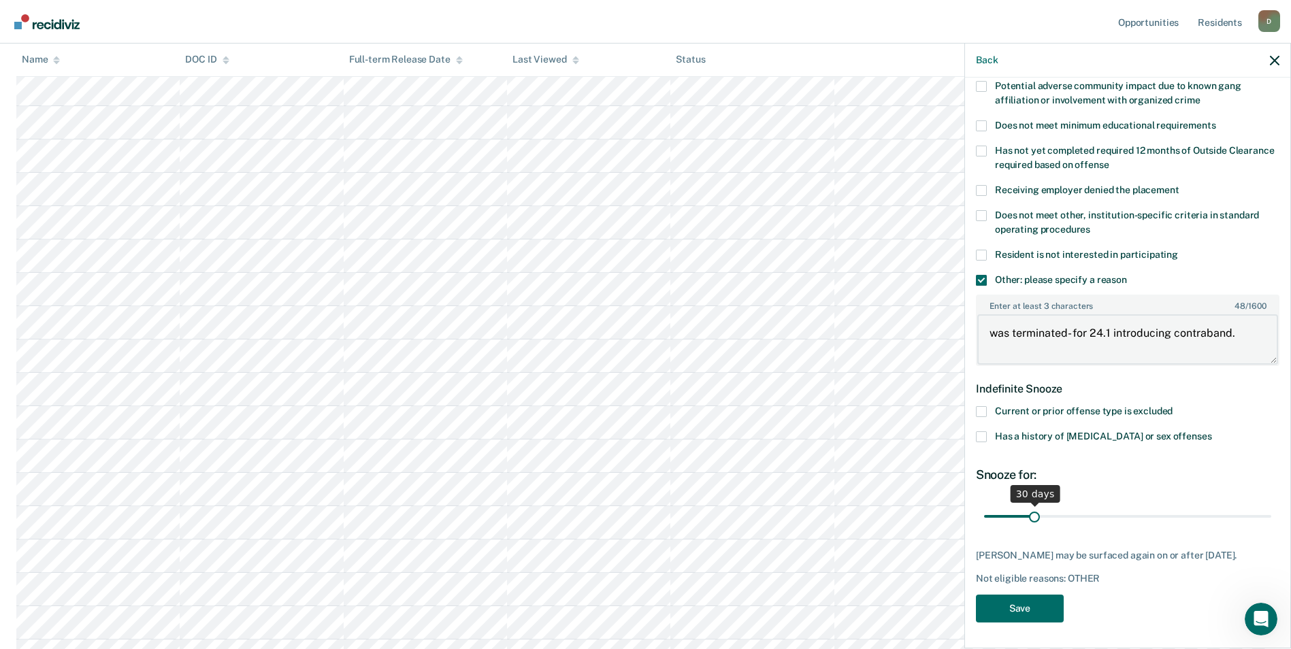
scroll to position [613, 0]
type textarea "was terminated- for 24.1 introducing contraband."
drag, startPoint x: 1032, startPoint y: 518, endPoint x: 1259, endPoint y: 519, distance: 226.6
type input "180"
click at [1259, 519] on input "range" at bounding box center [1127, 516] width 287 height 24
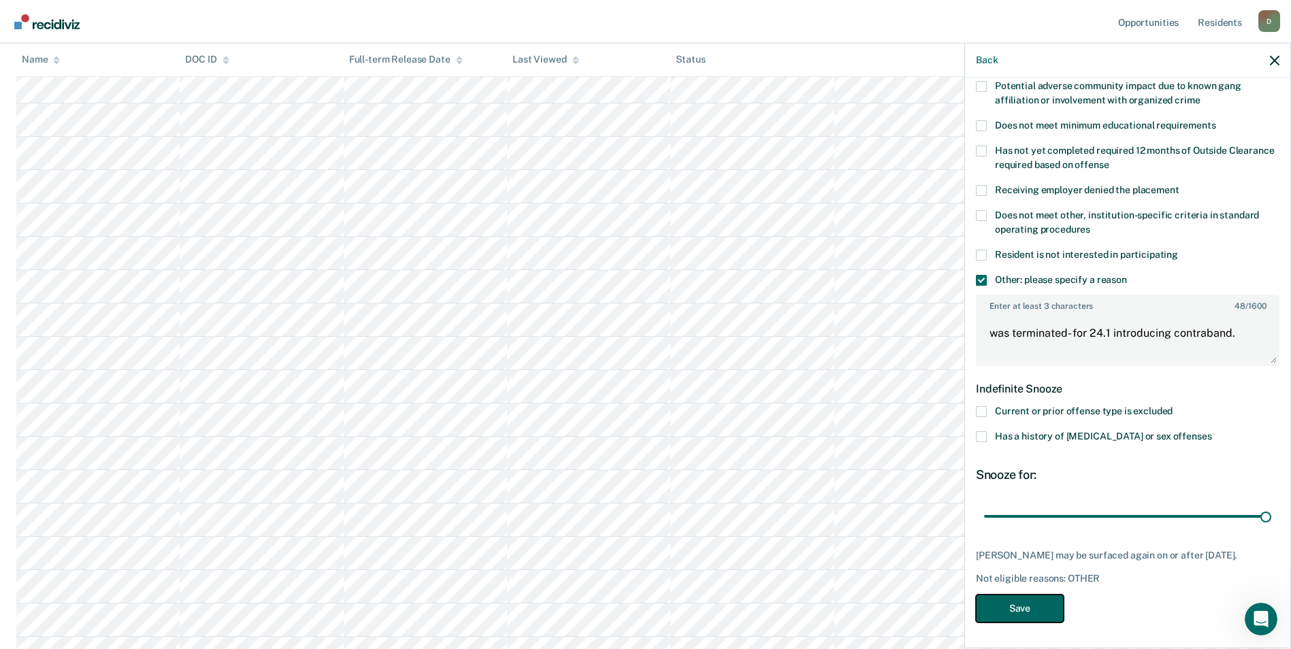
click at [1034, 610] on button "Save" at bounding box center [1020, 609] width 88 height 28
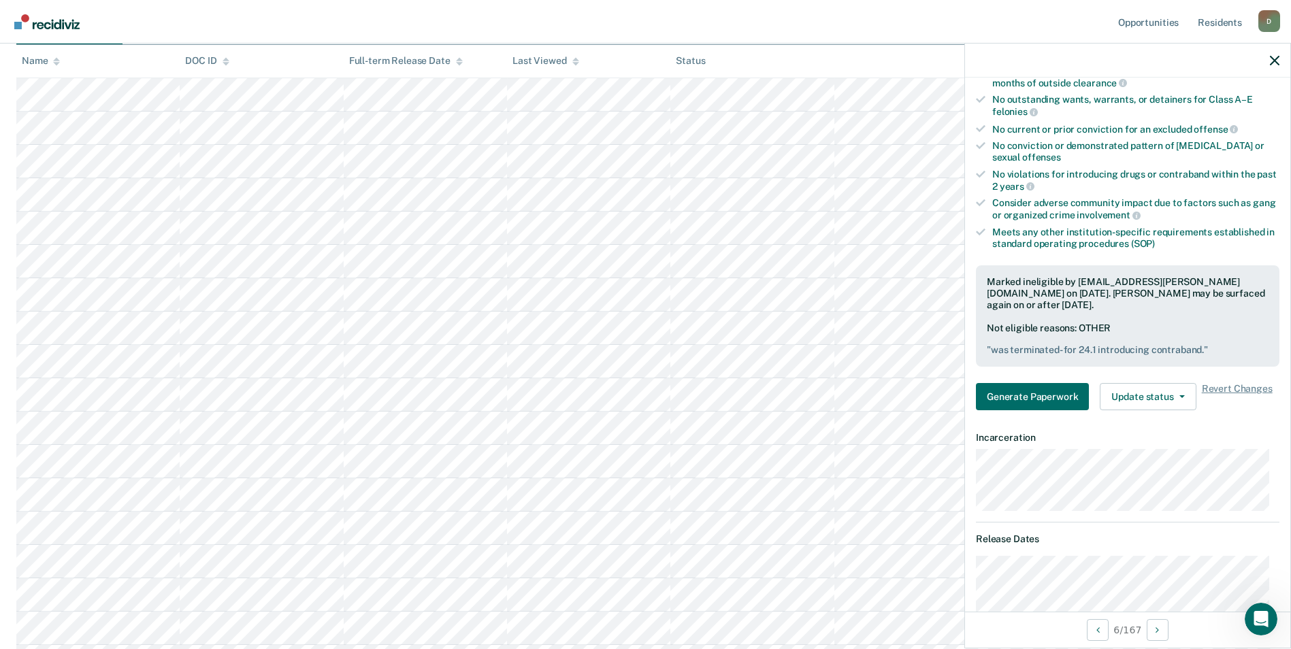
scroll to position [0, 0]
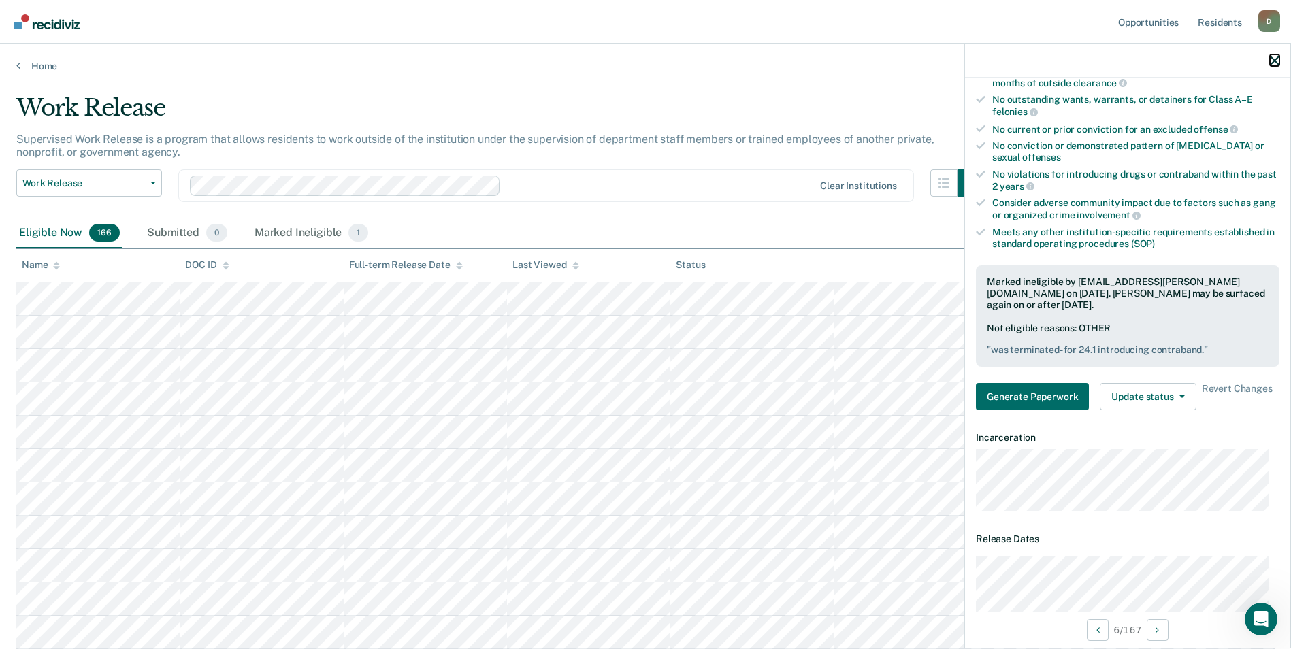
click at [1271, 58] on icon "button" at bounding box center [1275, 61] width 10 height 10
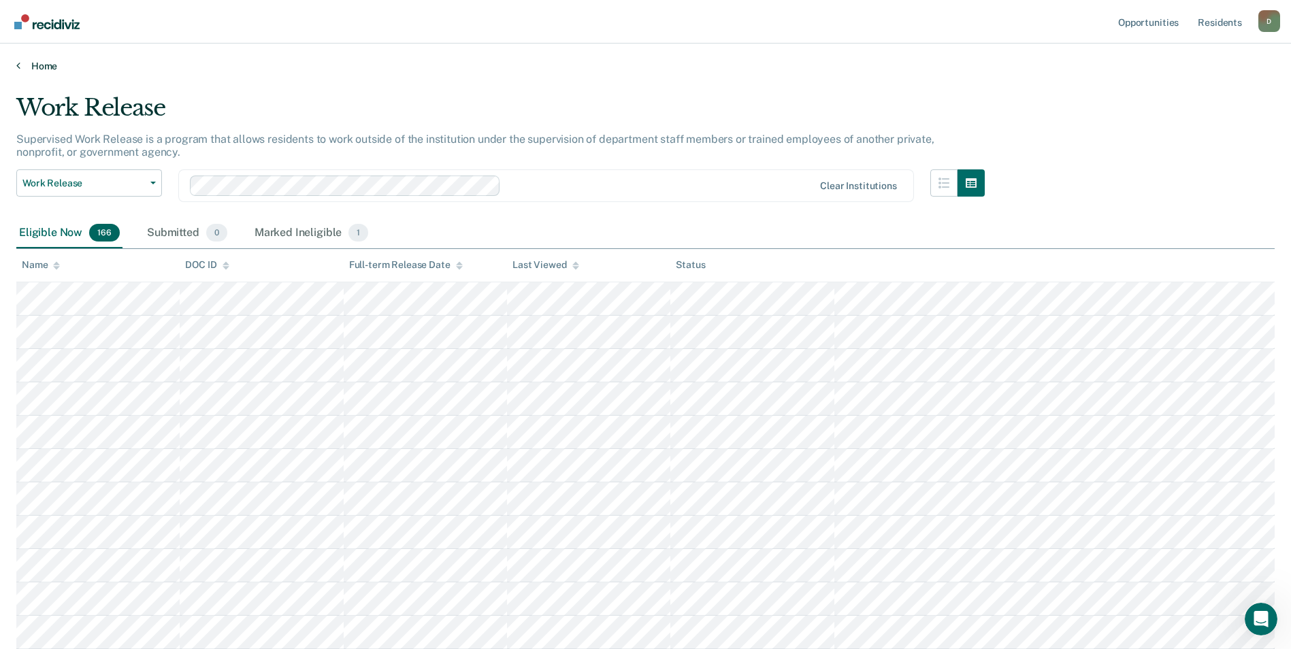
click at [37, 66] on link "Home" at bounding box center [645, 66] width 1258 height 12
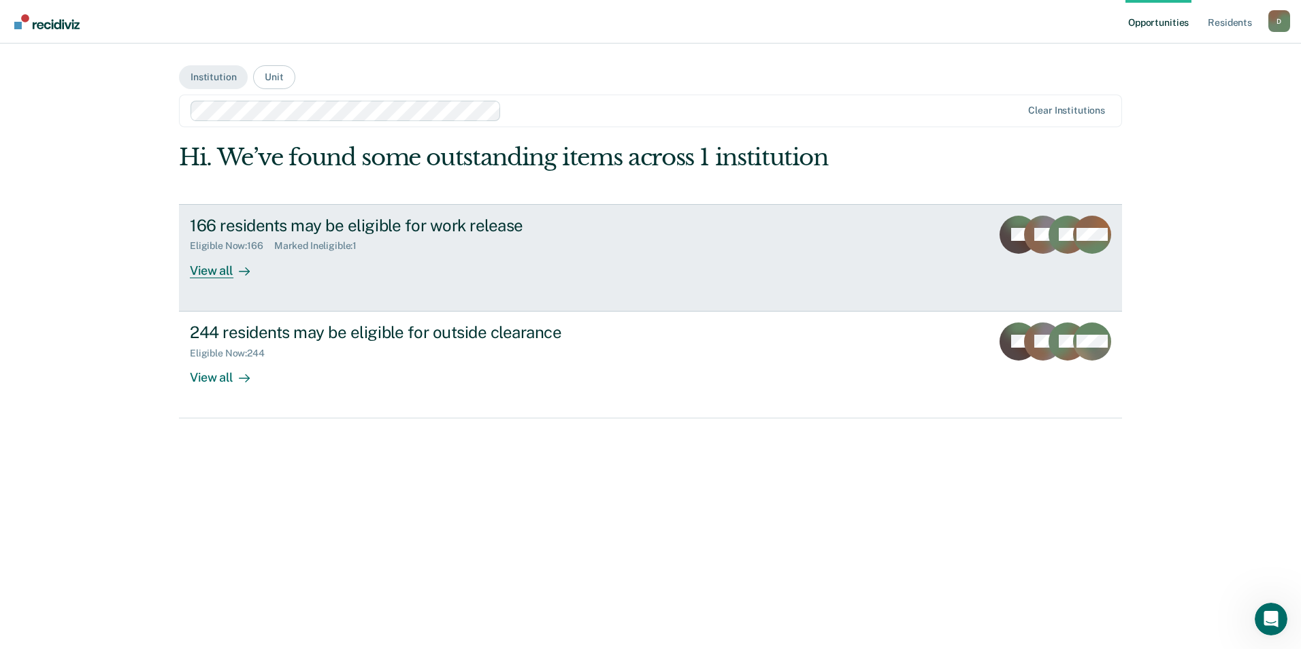
click at [214, 273] on div "View all" at bounding box center [228, 265] width 76 height 27
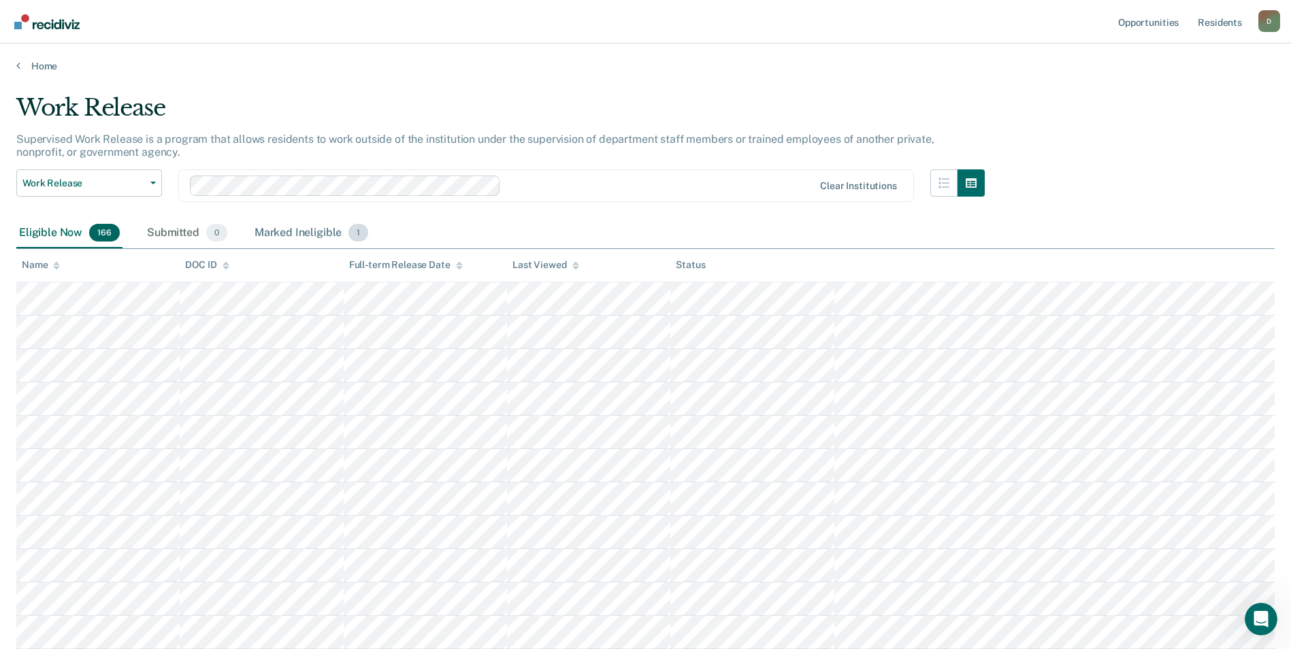
click at [291, 228] on div "Marked Ineligible 1" at bounding box center [312, 233] width 120 height 30
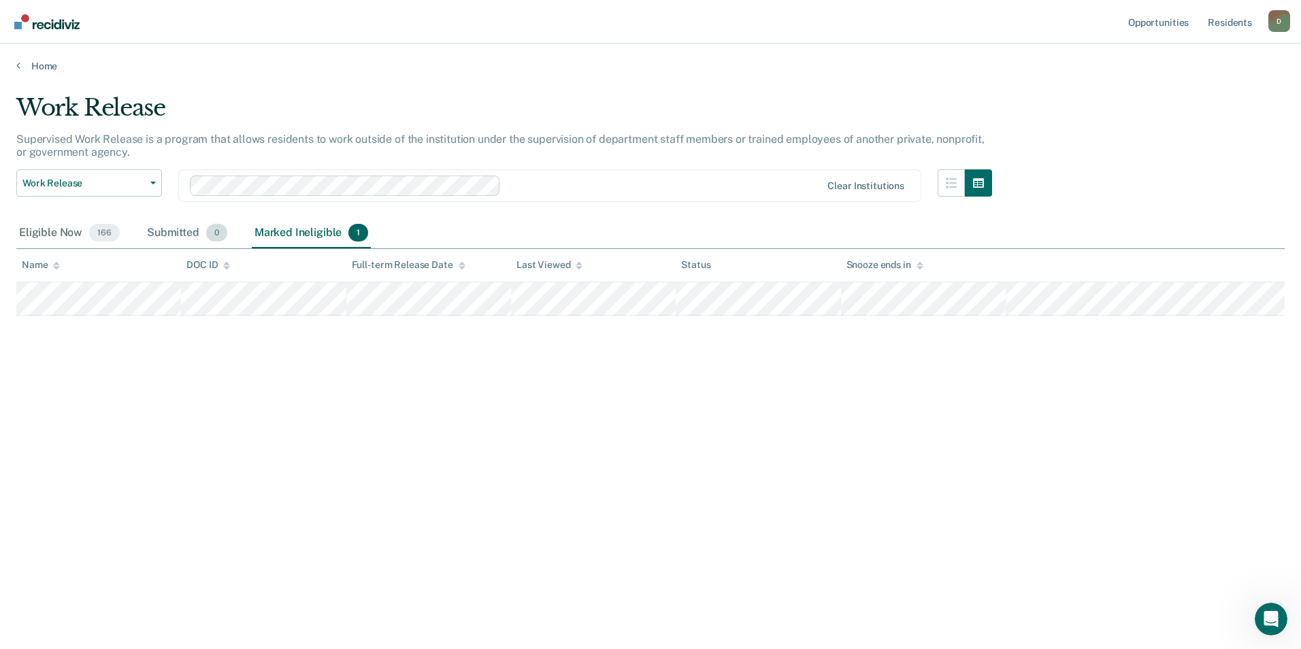
click at [187, 231] on div "Submitted 0" at bounding box center [187, 233] width 86 height 30
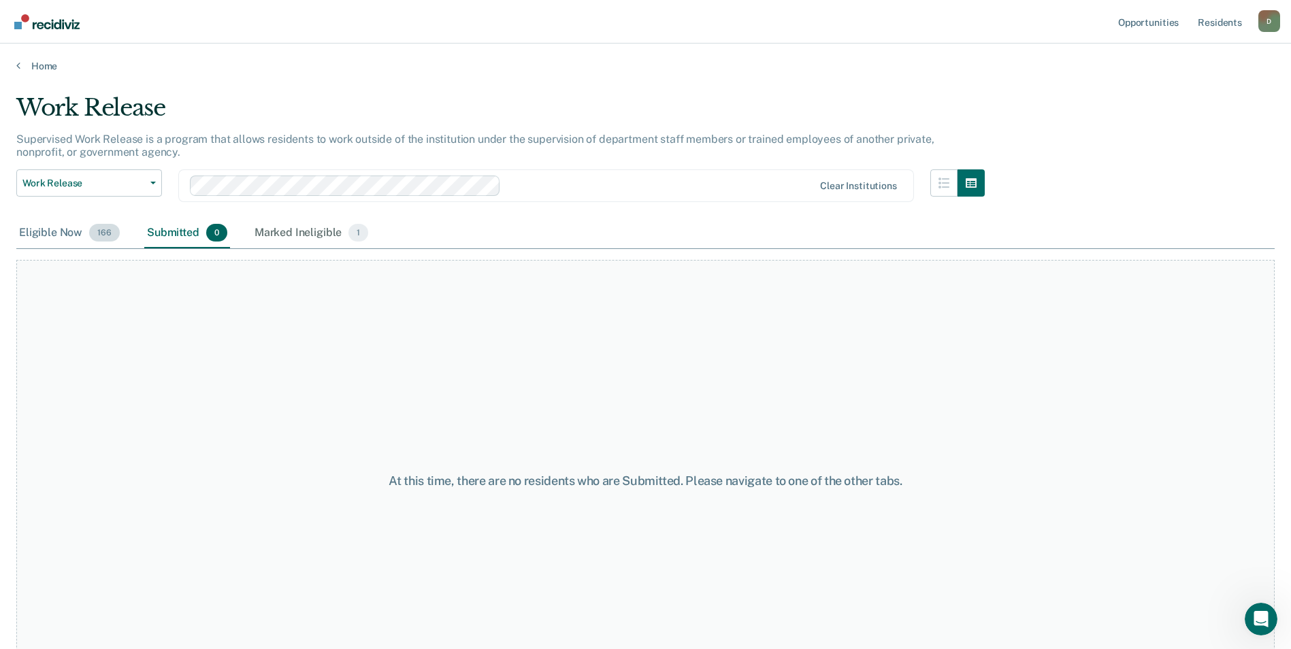
click at [52, 235] on div "Eligible Now 166" at bounding box center [69, 233] width 106 height 30
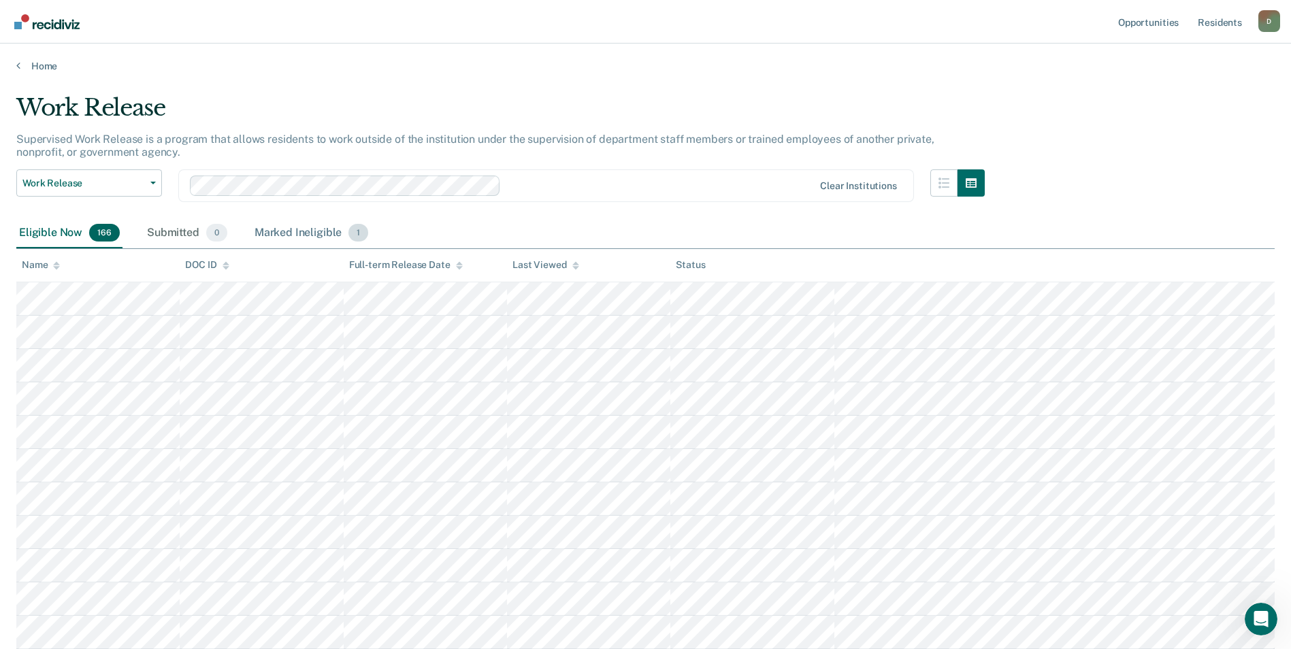
click at [274, 235] on div "Marked Ineligible 1" at bounding box center [312, 233] width 120 height 30
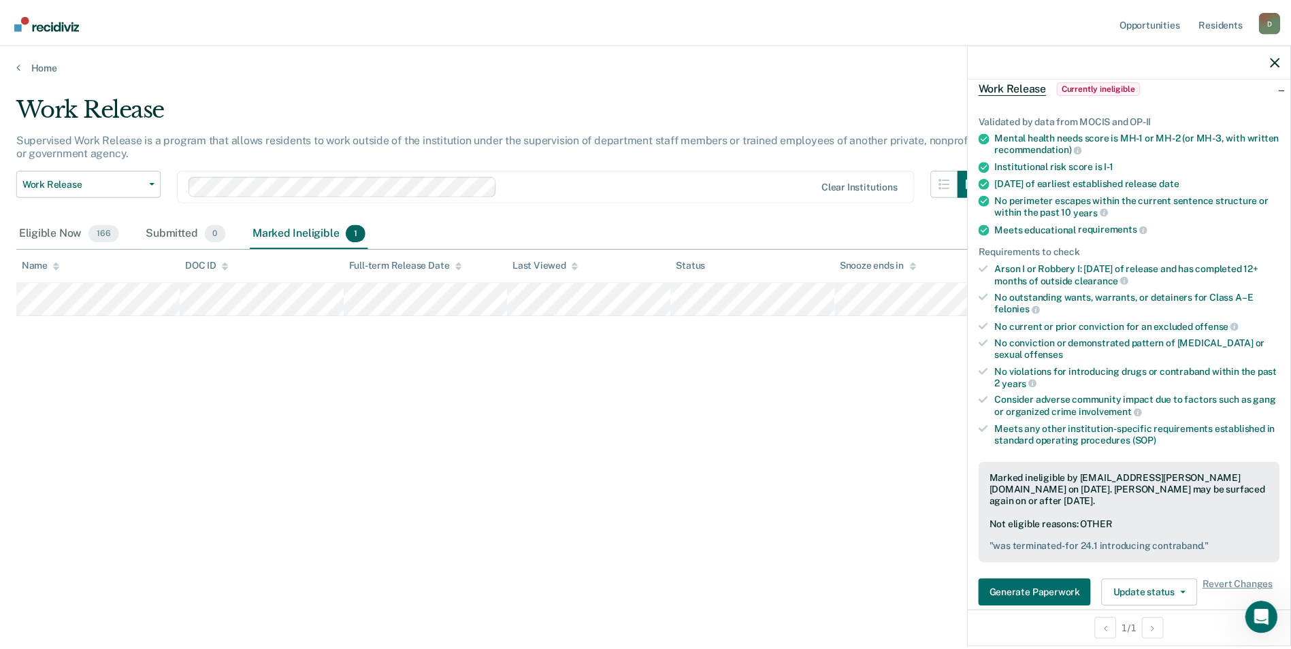
scroll to position [136, 0]
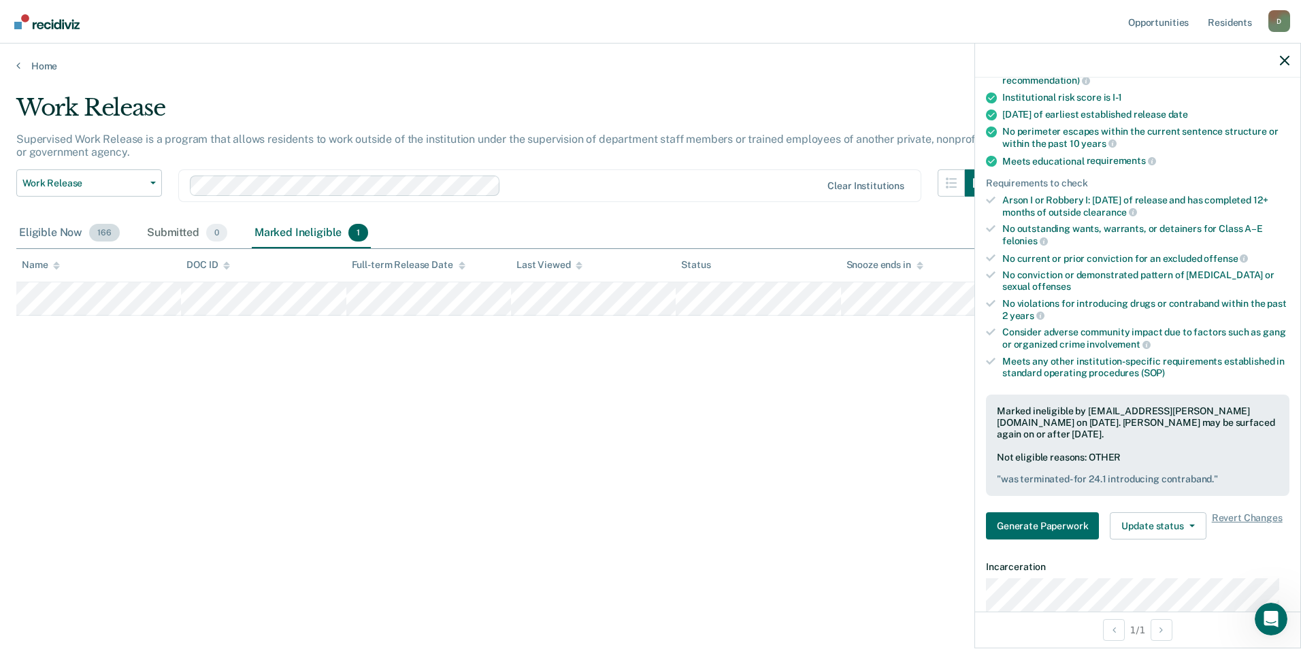
click at [48, 238] on div "Eligible Now 166" at bounding box center [69, 233] width 106 height 30
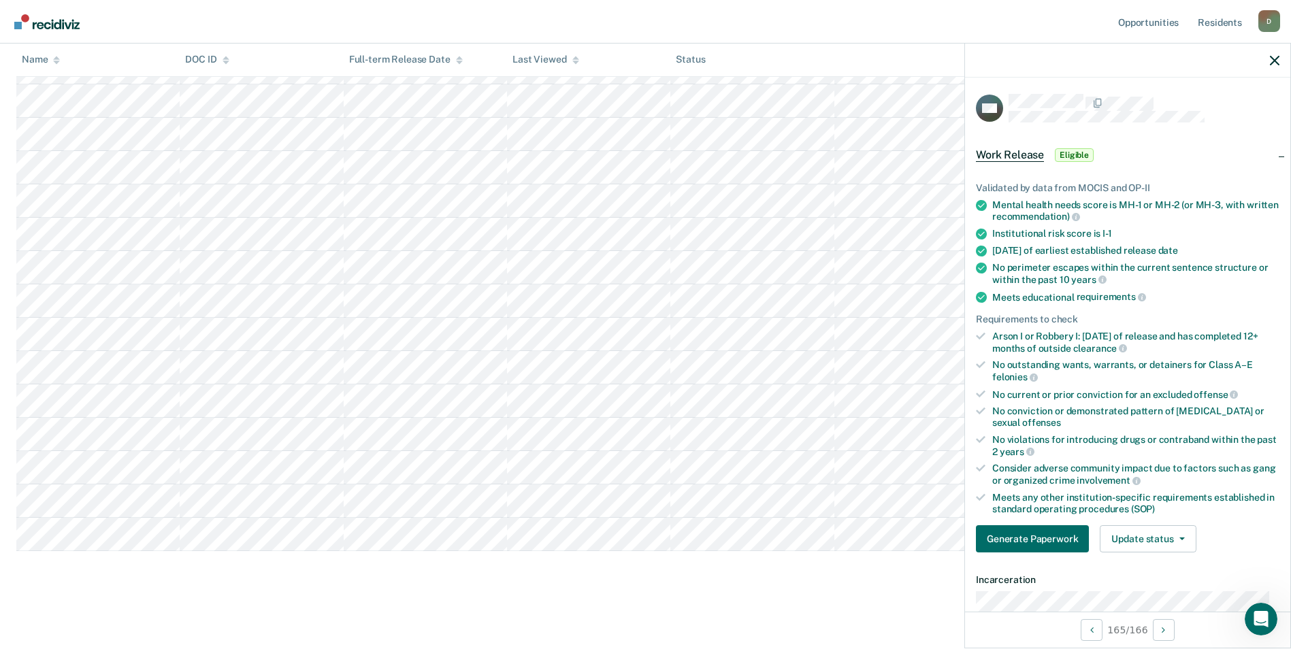
scroll to position [272, 0]
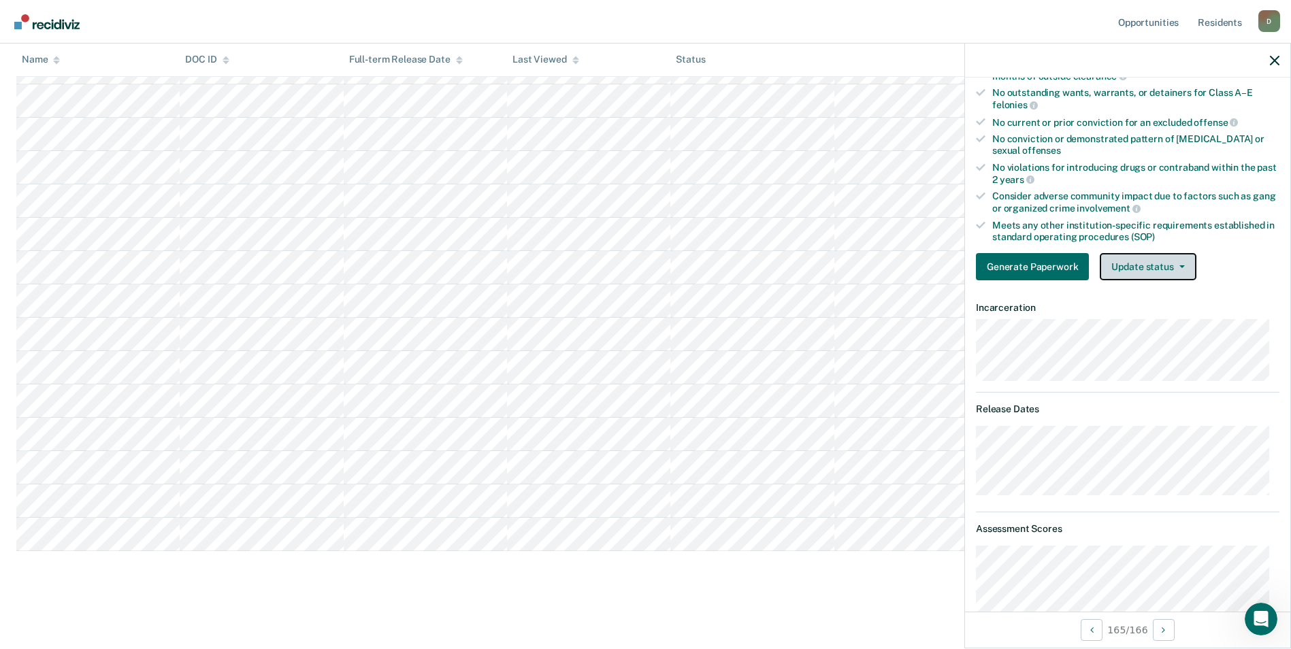
click at [1156, 269] on button "Update status" at bounding box center [1148, 266] width 96 height 27
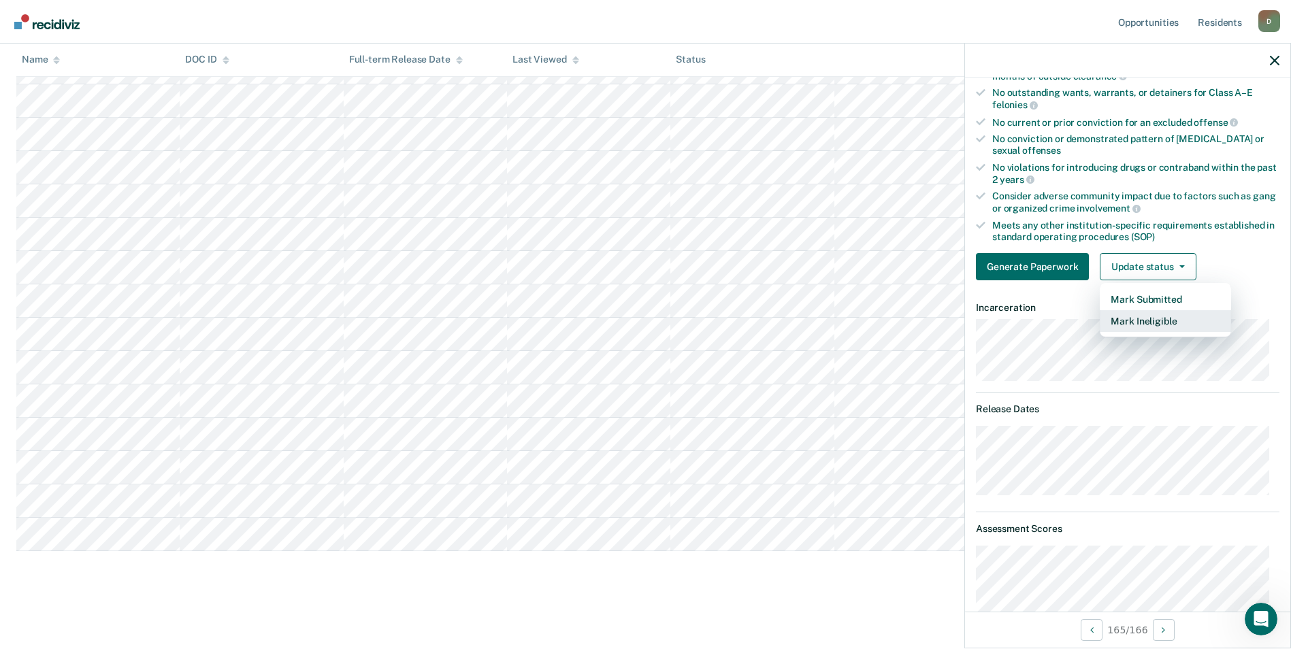
click at [1132, 323] on button "Mark Ineligible" at bounding box center [1165, 321] width 131 height 22
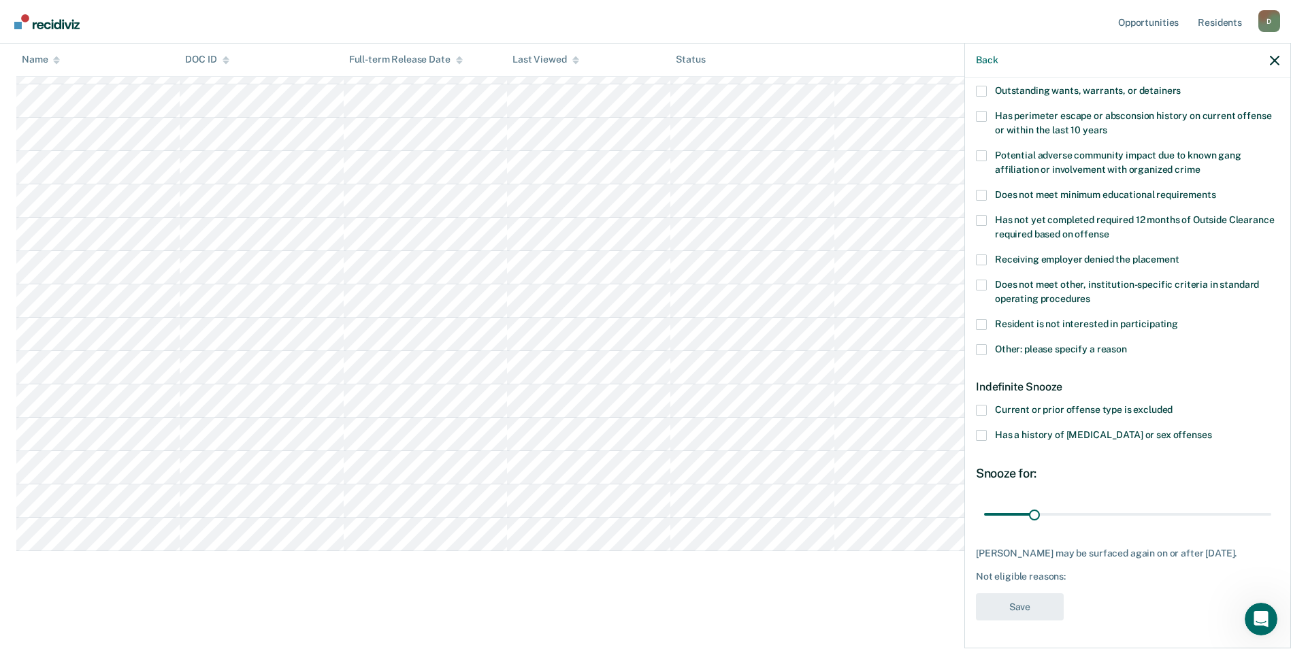
scroll to position [194, 0]
drag, startPoint x: 1034, startPoint y: 518, endPoint x: 1251, endPoint y: 510, distance: 217.2
type input "177"
click at [1251, 510] on input "range" at bounding box center [1127, 516] width 287 height 24
click at [988, 350] on label "Other: please specify a reason" at bounding box center [1128, 353] width 304 height 14
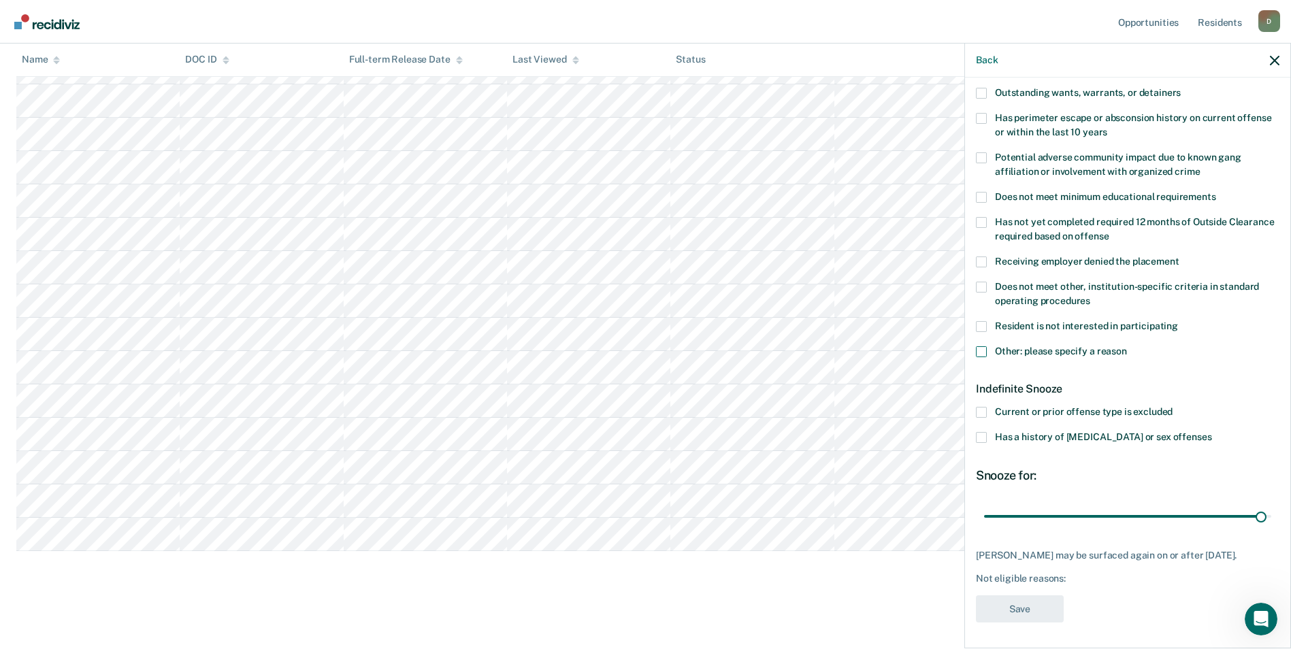
click at [1127, 346] on input "Other: please specify a reason" at bounding box center [1127, 346] width 0 height 0
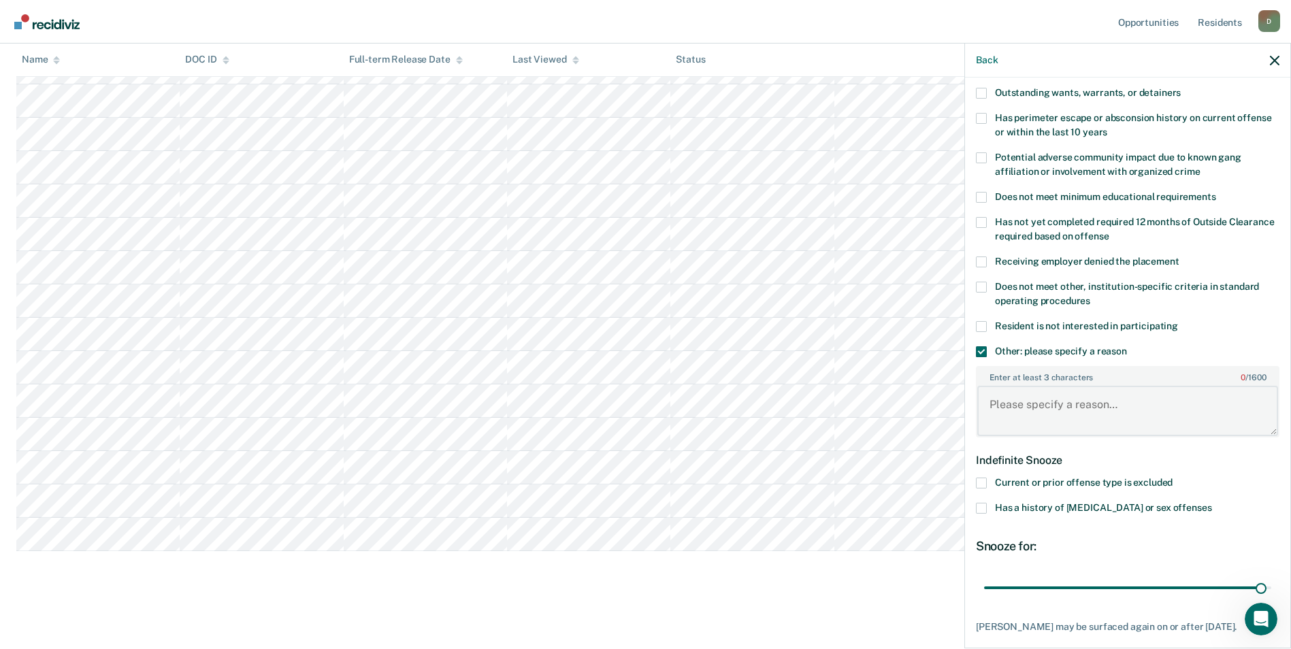
click at [1047, 401] on textarea "Enter at least 3 characters 0 / 1600" at bounding box center [1127, 411] width 301 height 50
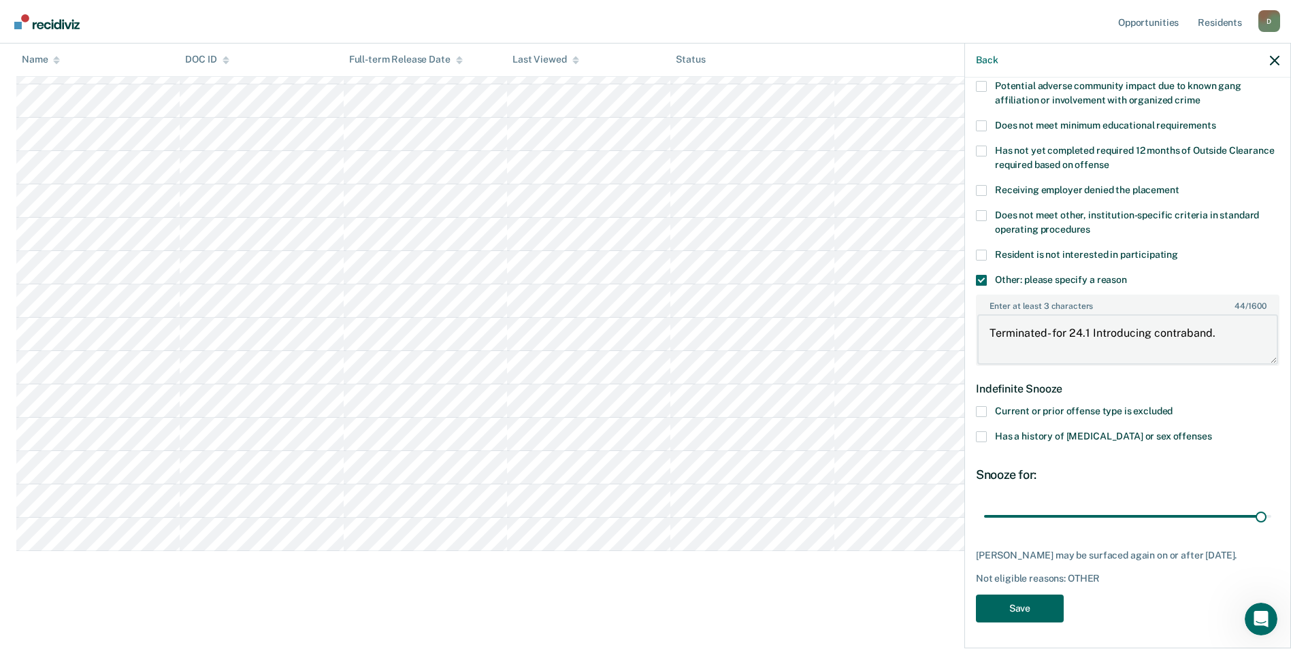
type textarea "Terminated- for 24.1 Introducing contraband."
click at [1027, 611] on button "Save" at bounding box center [1020, 609] width 88 height 28
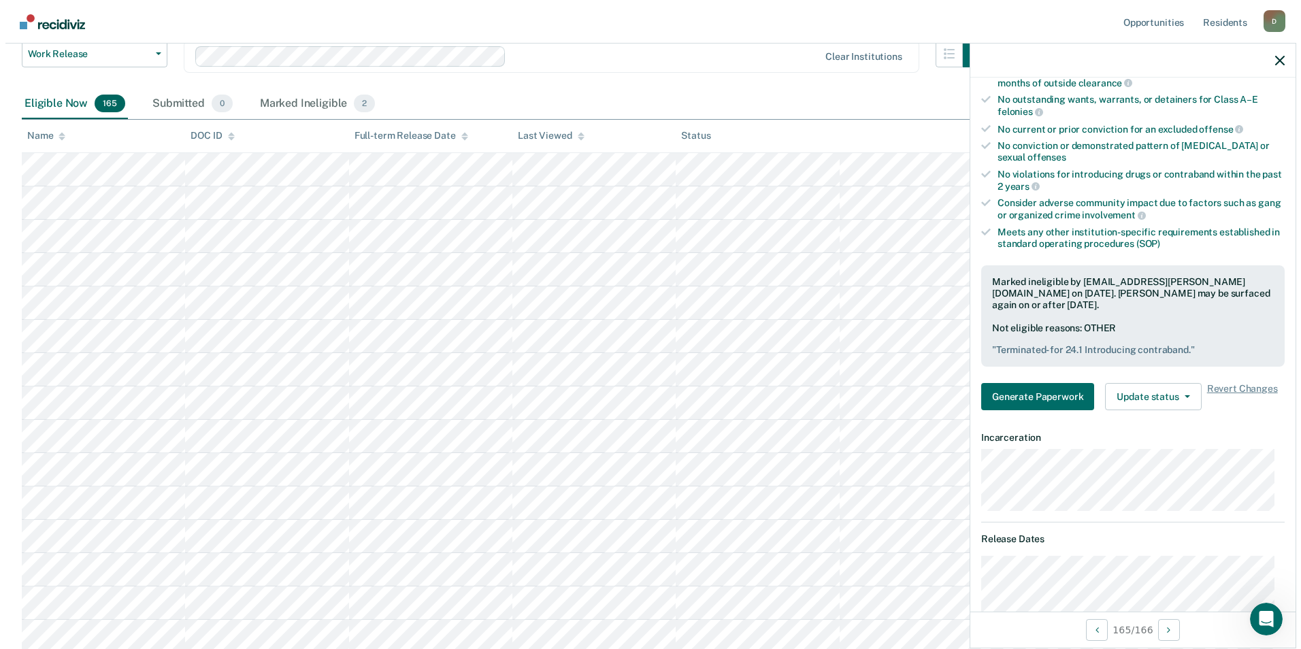
scroll to position [0, 0]
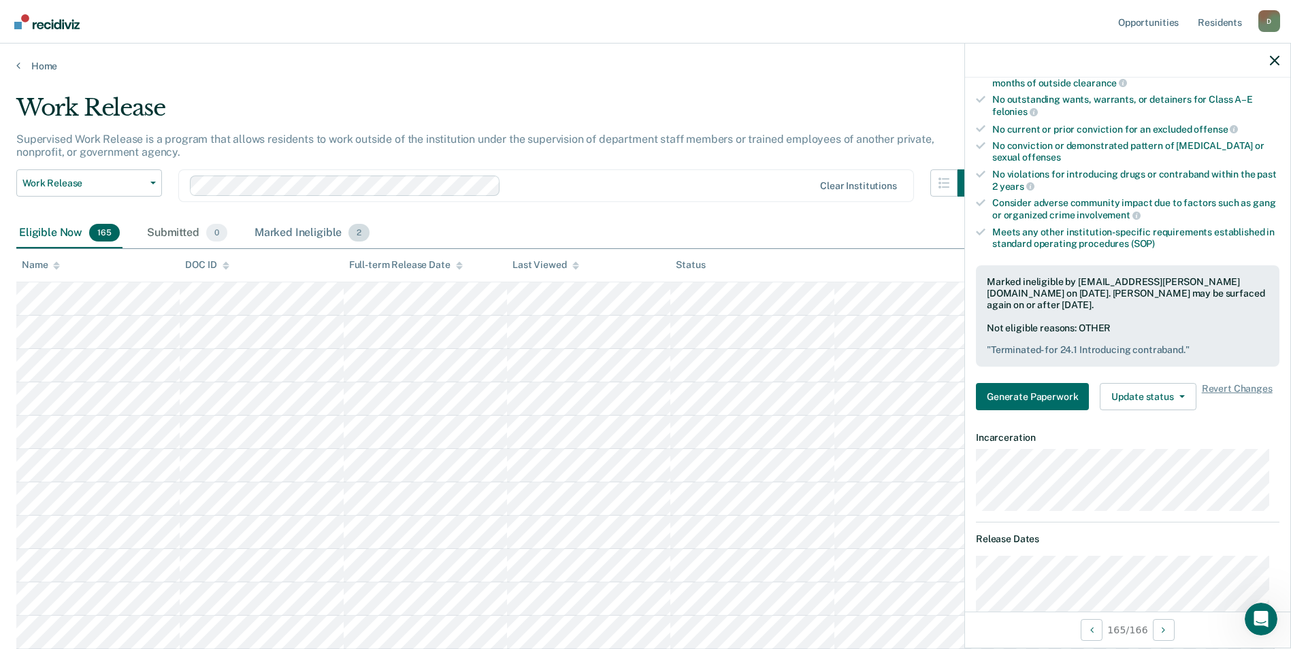
click at [316, 235] on div "Marked Ineligible 2" at bounding box center [312, 233] width 121 height 30
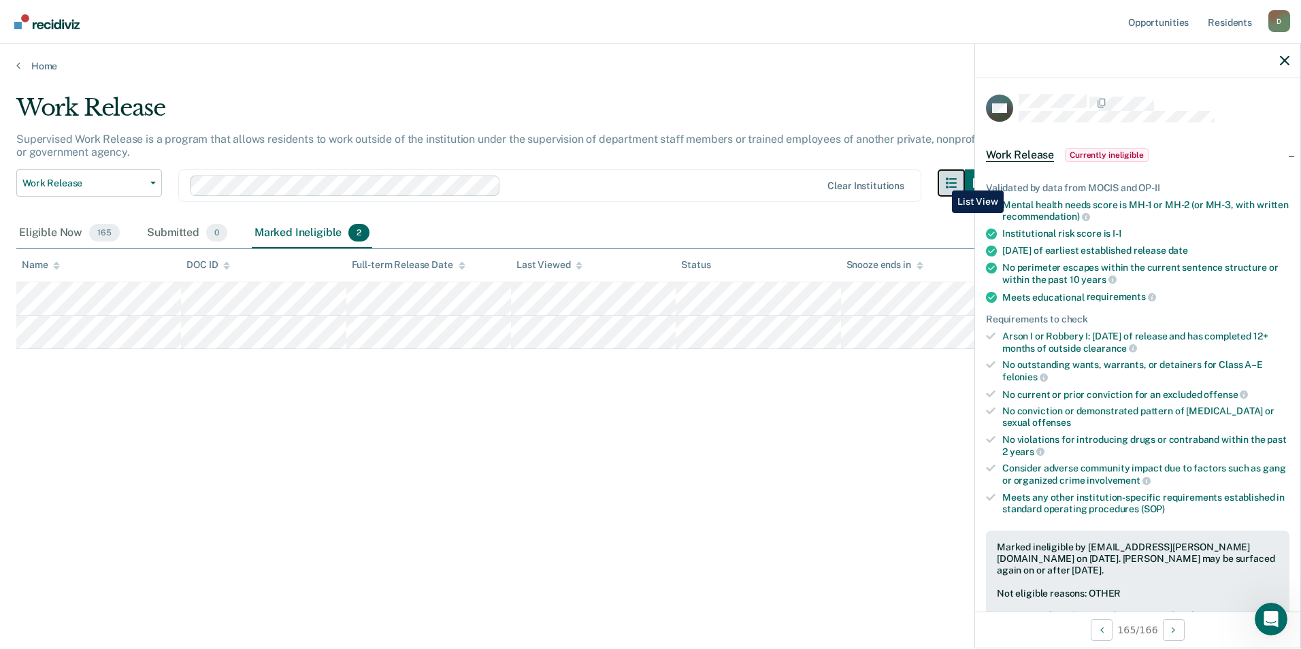
click at [942, 180] on button "button" at bounding box center [951, 182] width 27 height 27
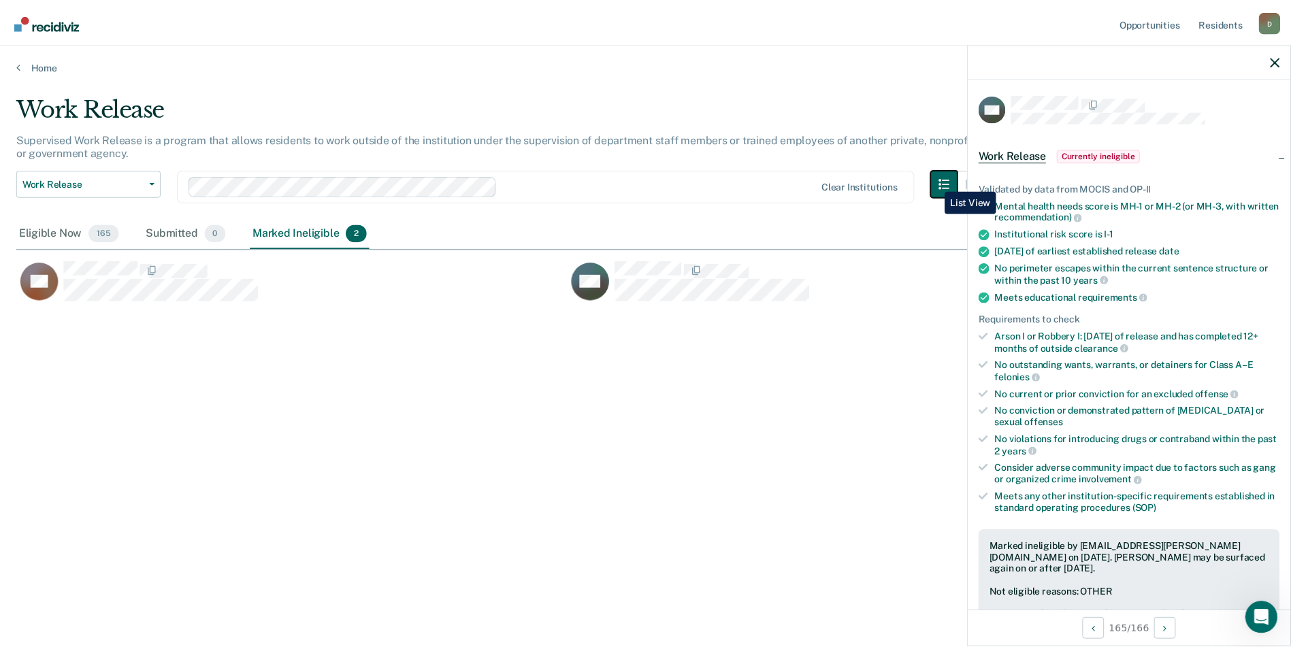
scroll to position [443, 1258]
click at [67, 229] on div "Eligible Now 165" at bounding box center [69, 233] width 106 height 30
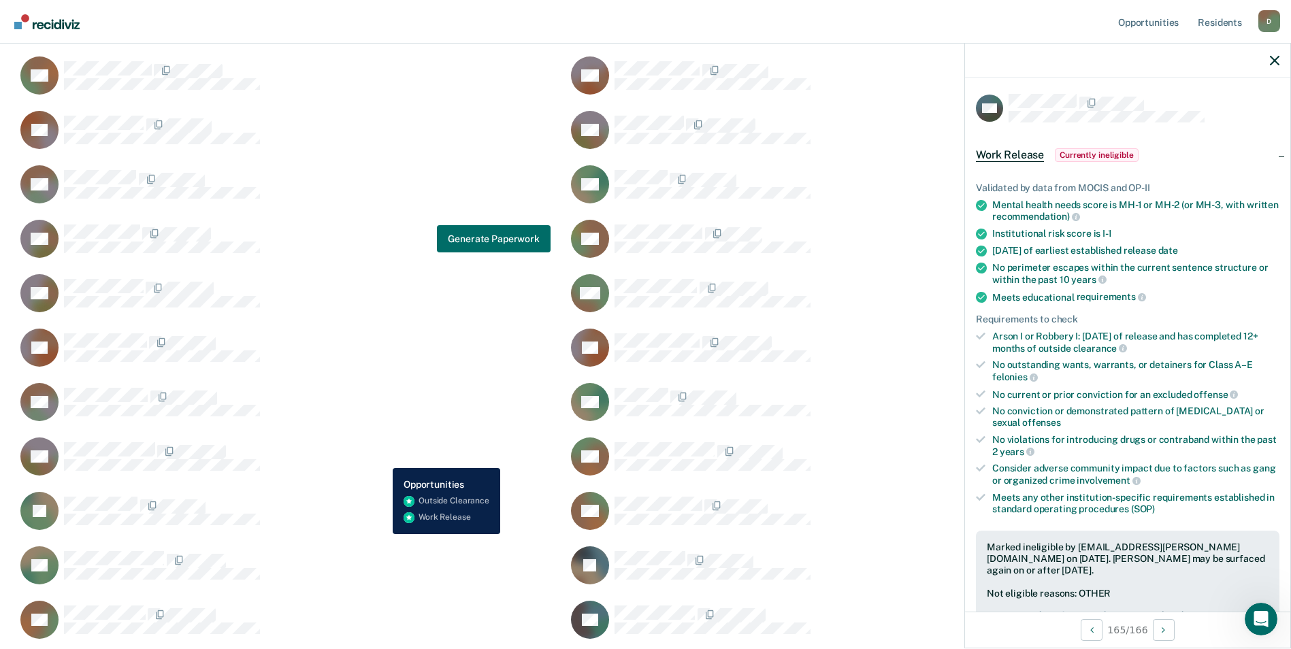
scroll to position [817, 0]
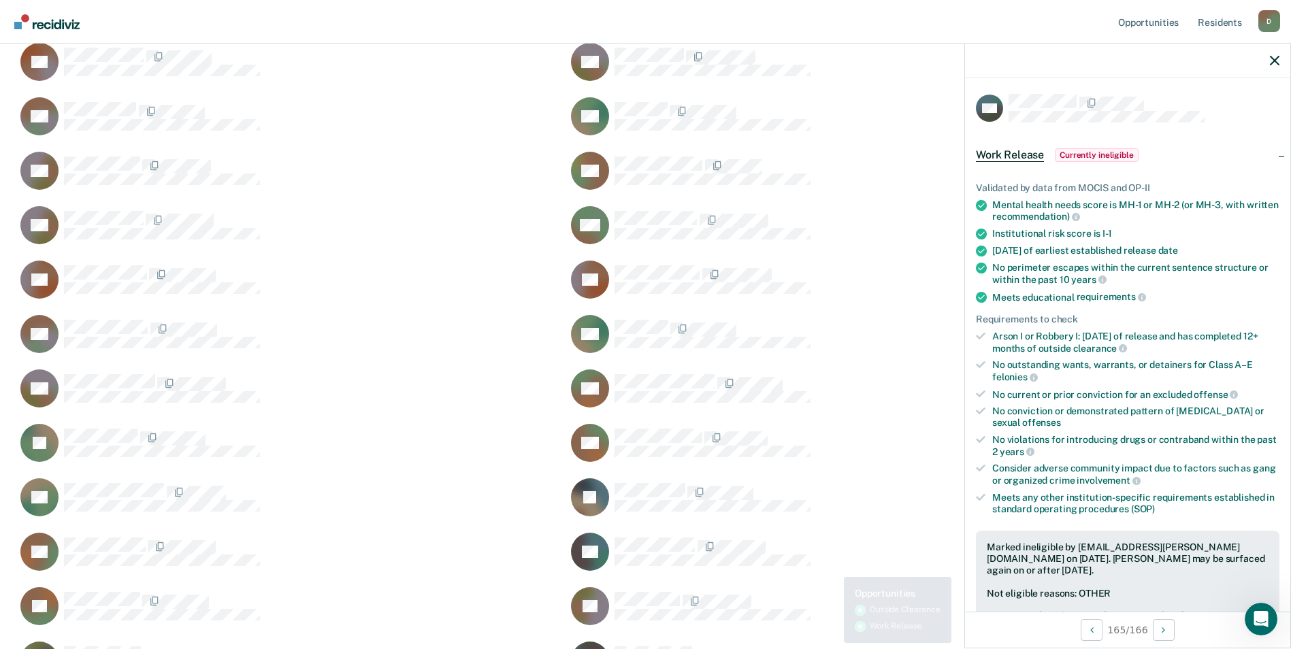
click at [870, 623] on div "FF Generate Paperwork" at bounding box center [834, 606] width 534 height 39
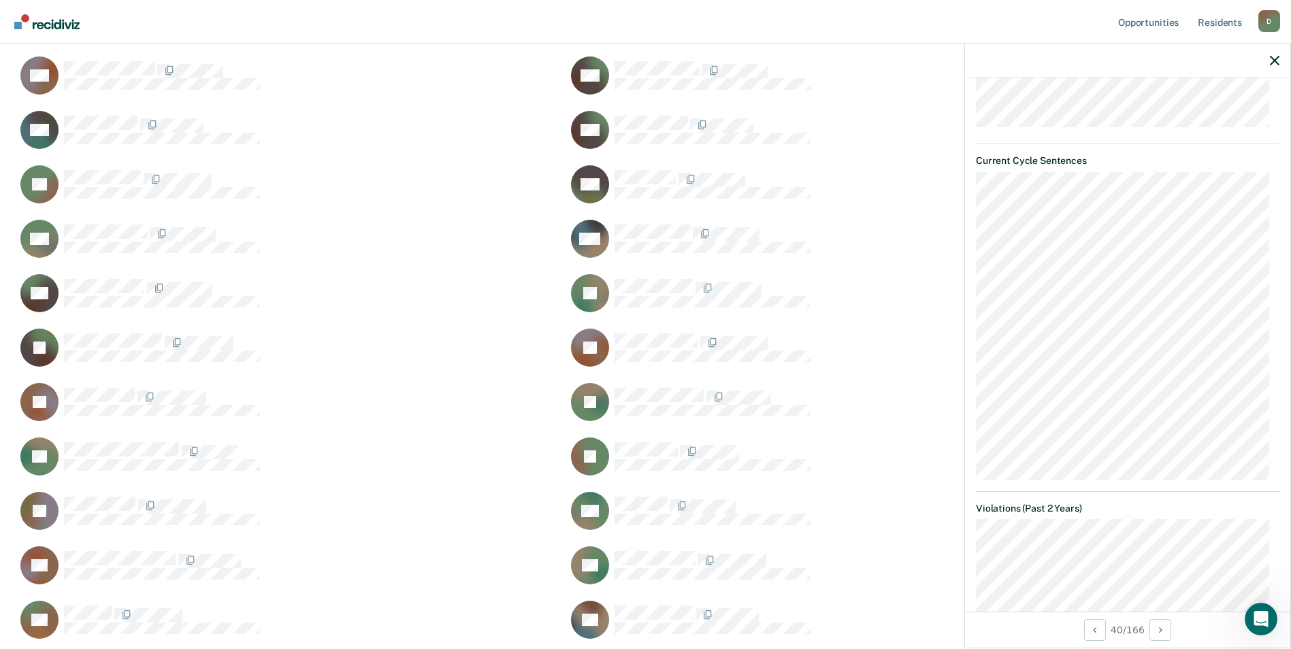
scroll to position [330, 0]
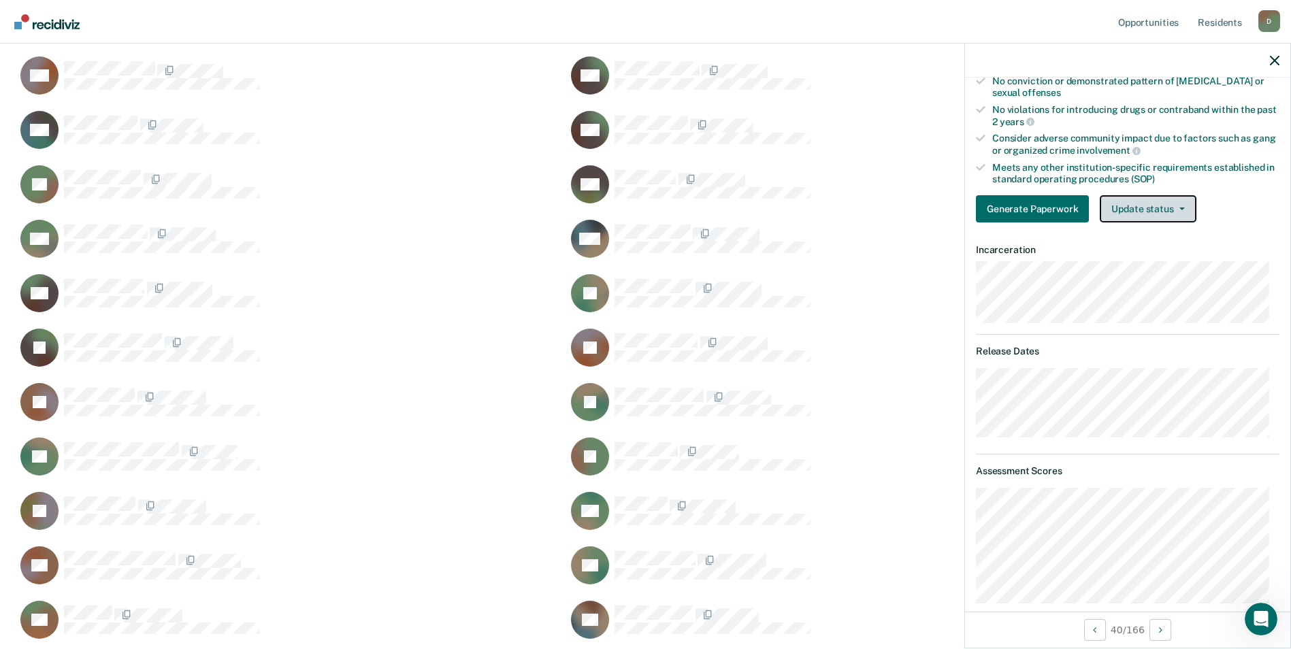
click at [1164, 206] on button "Update status" at bounding box center [1148, 208] width 96 height 27
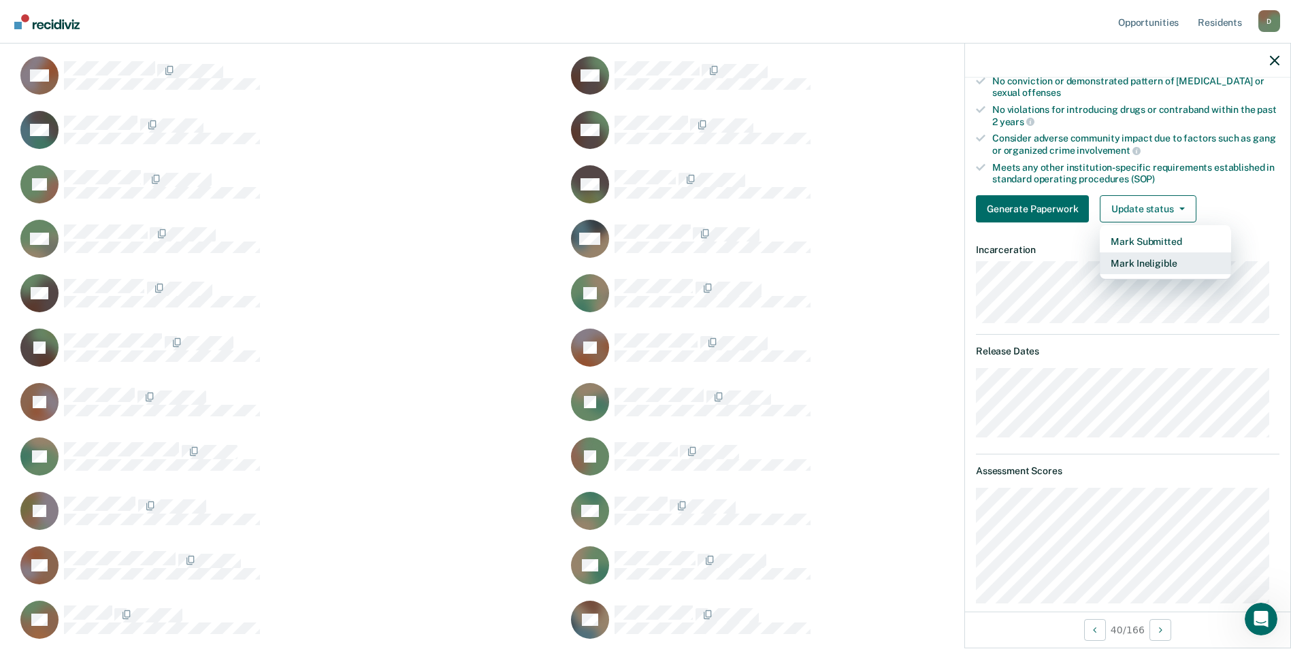
click at [1156, 257] on button "Mark Ineligible" at bounding box center [1165, 263] width 131 height 22
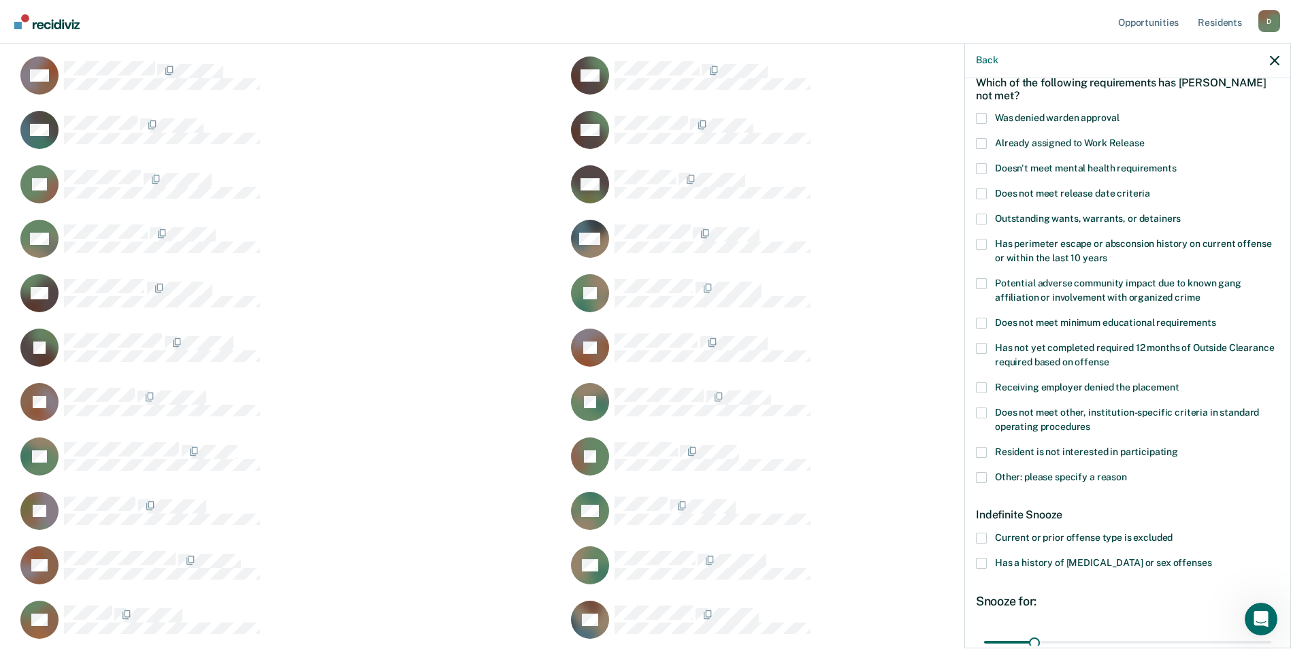
scroll to position [0, 0]
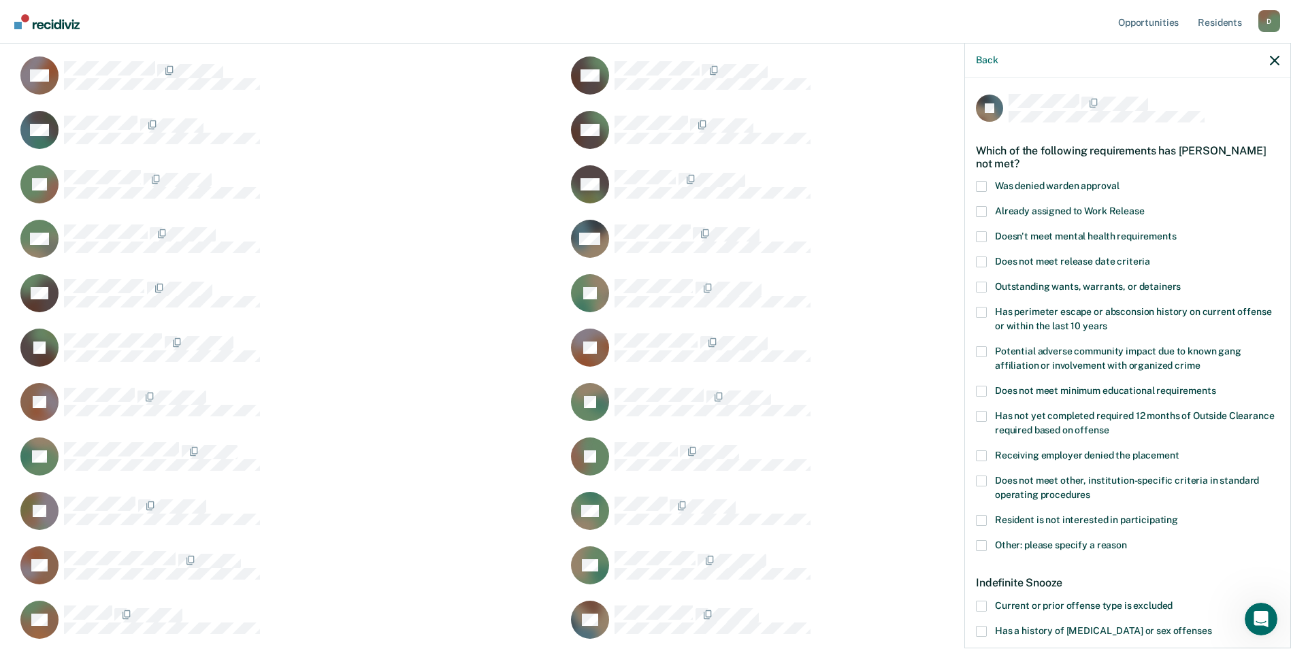
click at [983, 485] on span at bounding box center [981, 481] width 11 height 11
click at [1090, 490] on input "Does not meet other, institution-specific criteria in standard operating proced…" at bounding box center [1090, 490] width 0 height 0
click at [981, 545] on span at bounding box center [981, 545] width 11 height 11
click at [1127, 540] on input "Other: please specify a reason" at bounding box center [1127, 540] width 0 height 0
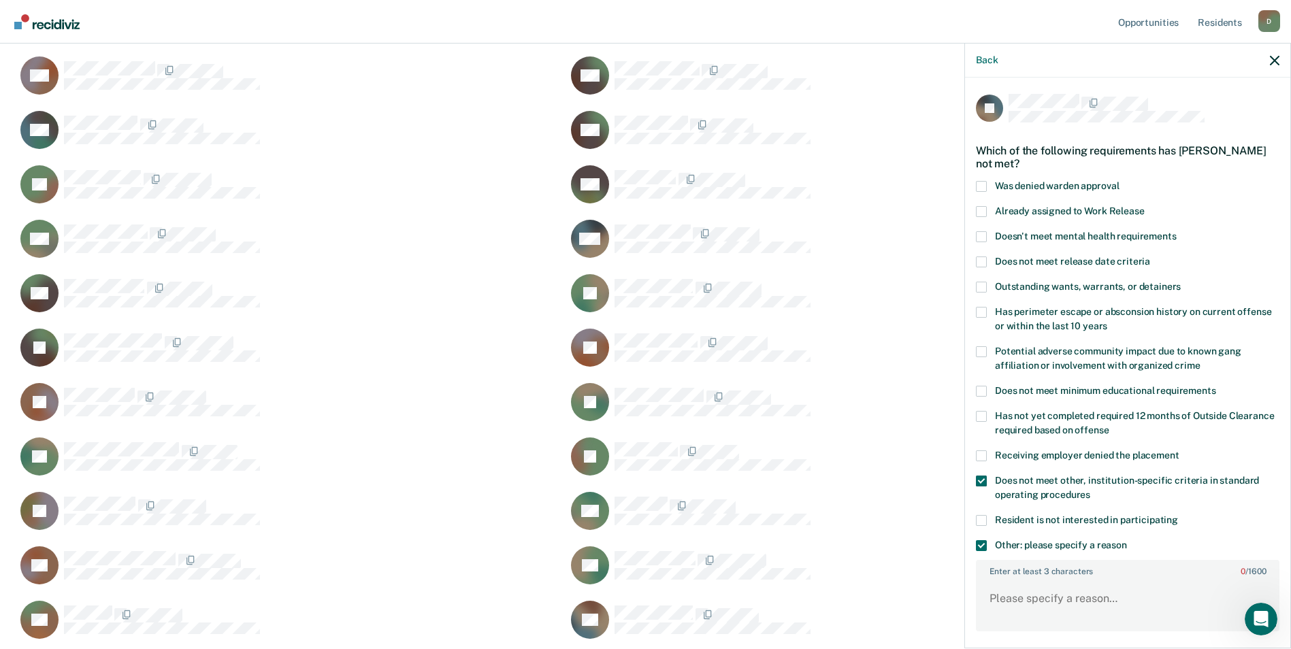
scroll to position [204, 0]
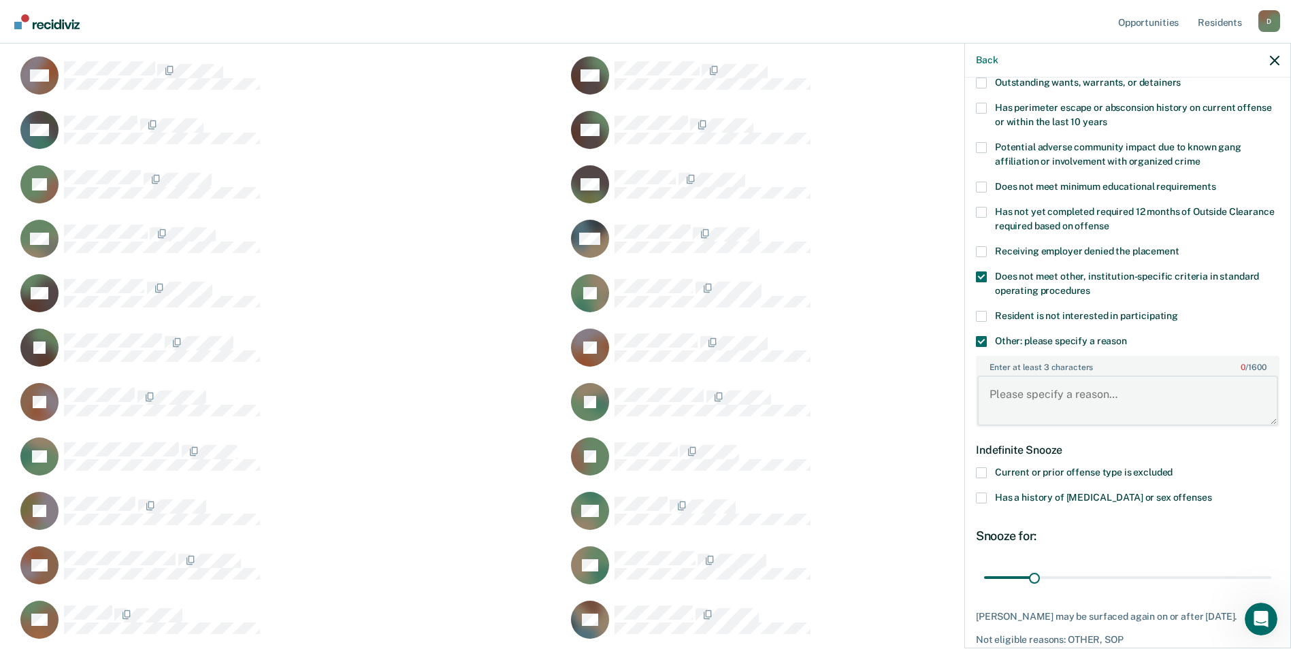
click at [1075, 397] on textarea "Enter at least 3 characters 0 / 1600" at bounding box center [1127, 401] width 301 height 50
click at [1000, 389] on textarea "csv 11.5" at bounding box center [1127, 401] width 301 height 50
click at [1039, 393] on textarea "cdv 11.5" at bounding box center [1127, 401] width 301 height 50
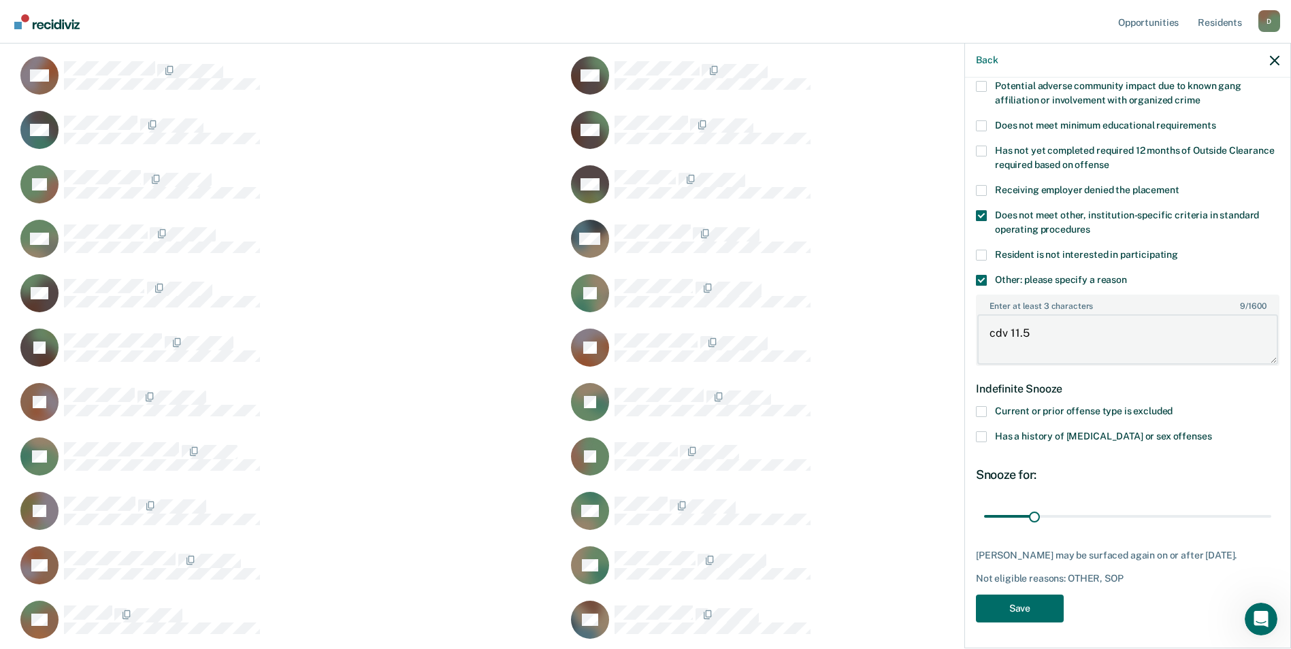
scroll to position [1906, 0]
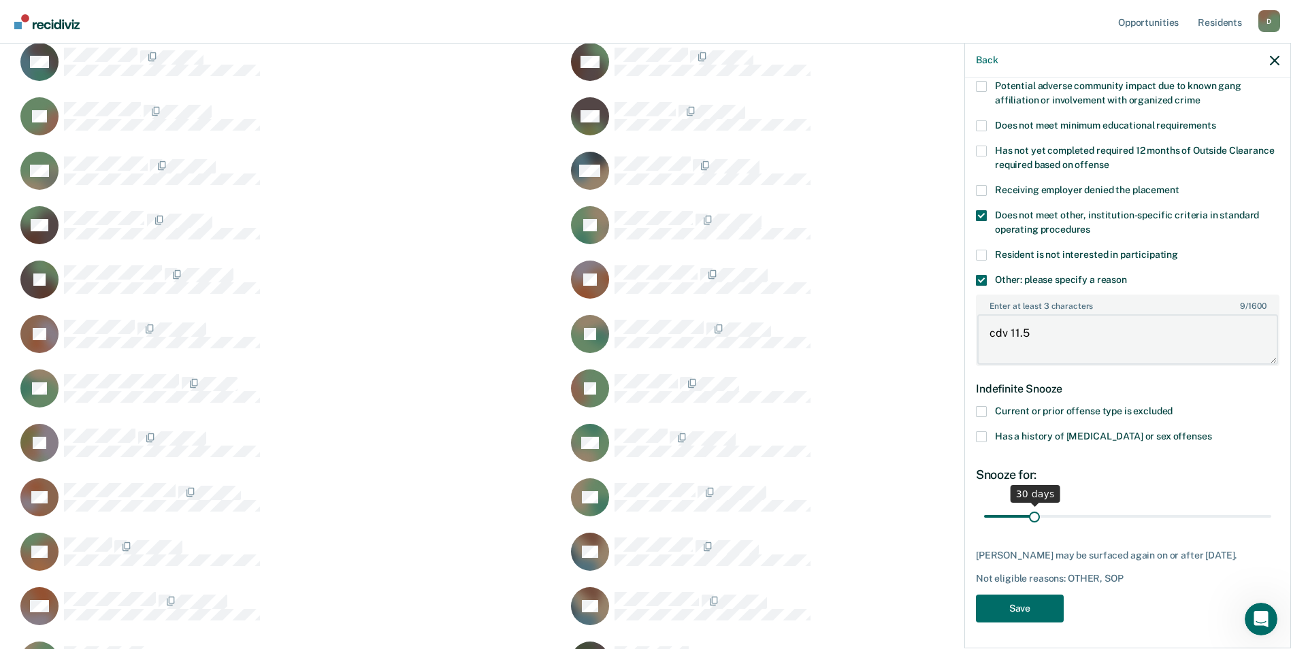
type textarea "cdv 11.5"
drag, startPoint x: 1036, startPoint y: 516, endPoint x: 1255, endPoint y: 523, distance: 219.3
type input "180"
click at [1255, 523] on input "range" at bounding box center [1127, 516] width 287 height 24
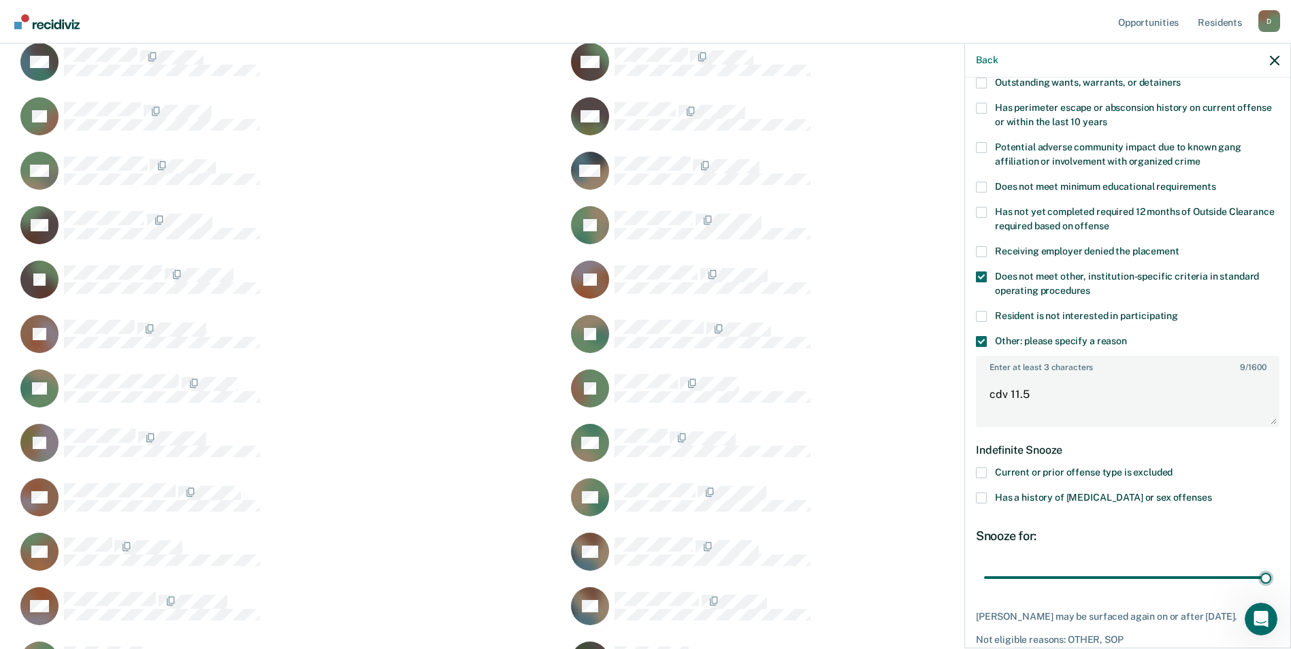
scroll to position [265, 0]
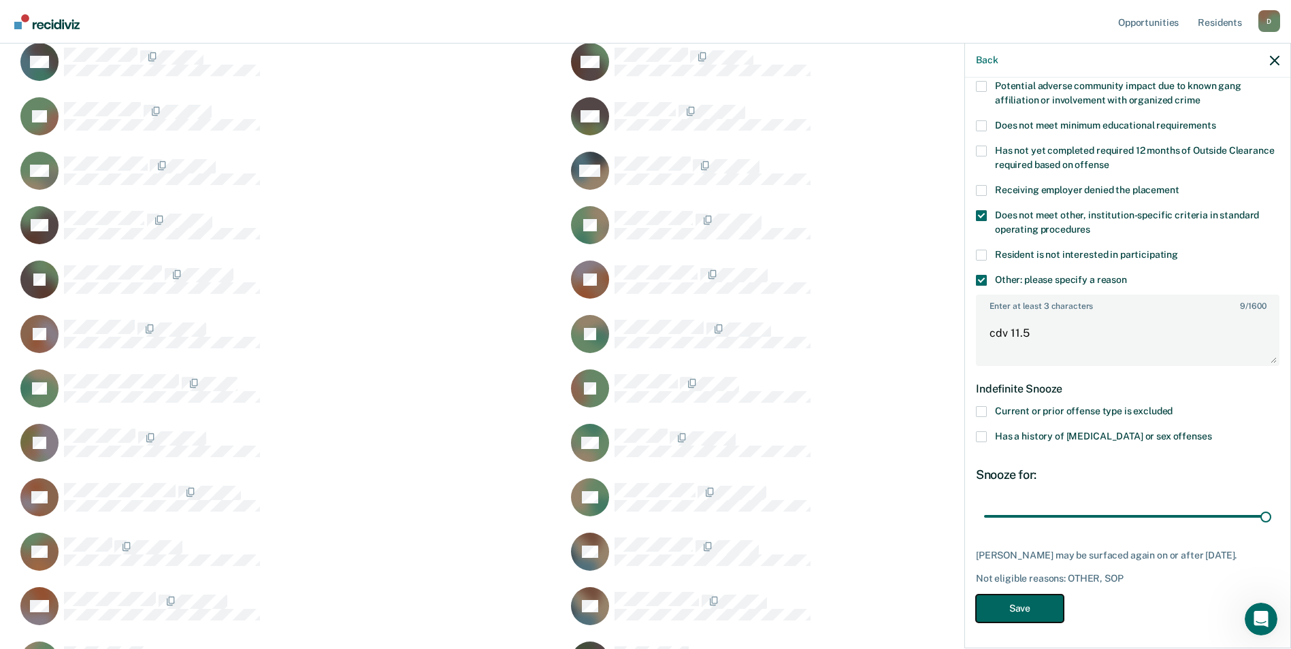
click at [1039, 613] on button "Save" at bounding box center [1020, 609] width 88 height 28
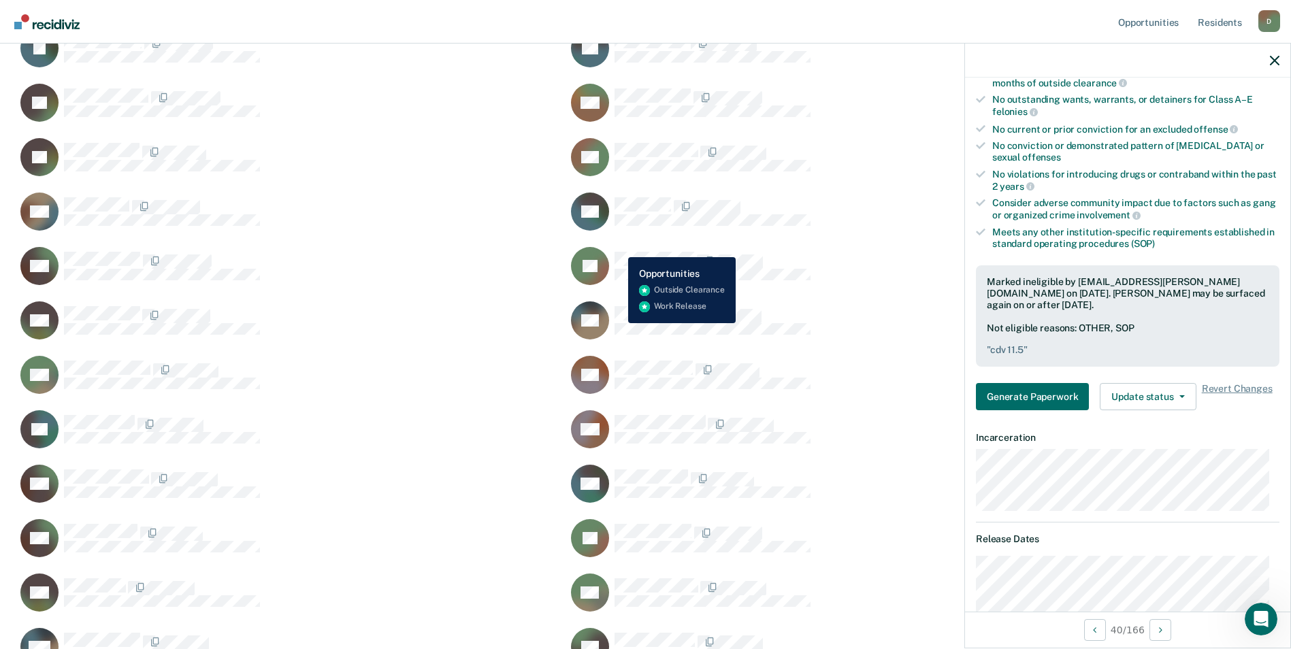
scroll to position [1089, 0]
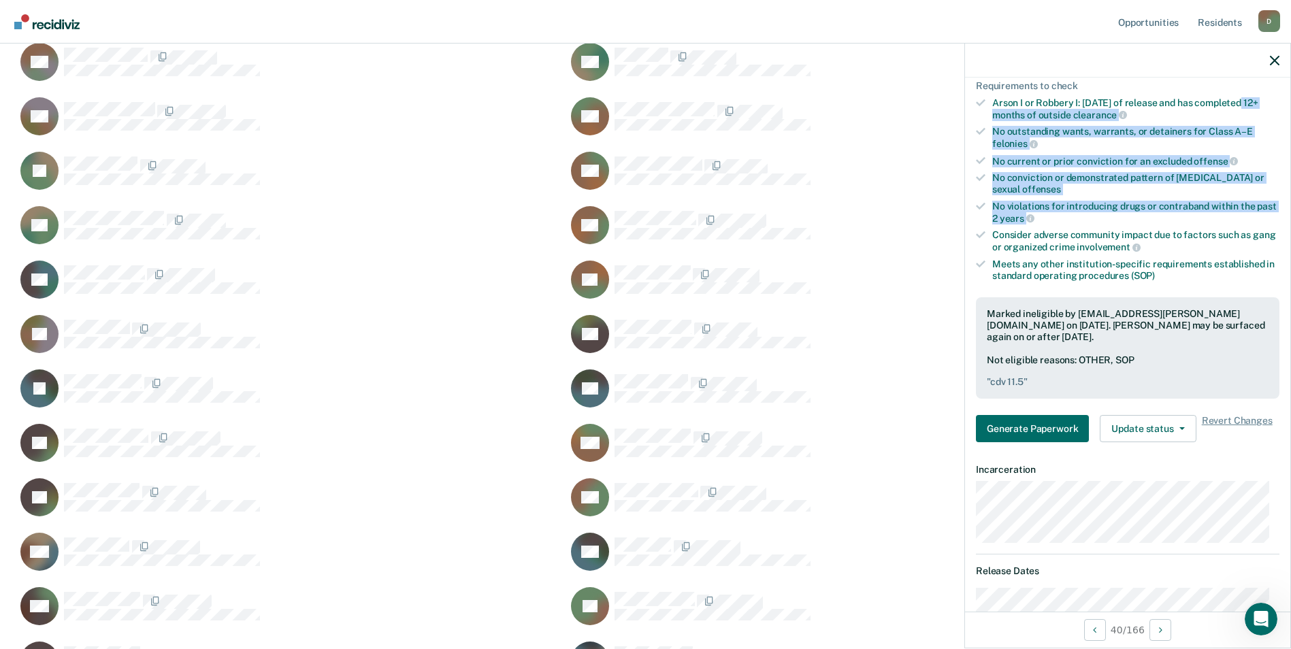
drag, startPoint x: 1279, startPoint y: 183, endPoint x: 1282, endPoint y: 83, distance: 100.1
click at [1282, 83] on div "JE Work Release Currently ineligible Validated by data from MOCIS and OP-II Men…" at bounding box center [1127, 345] width 325 height 534
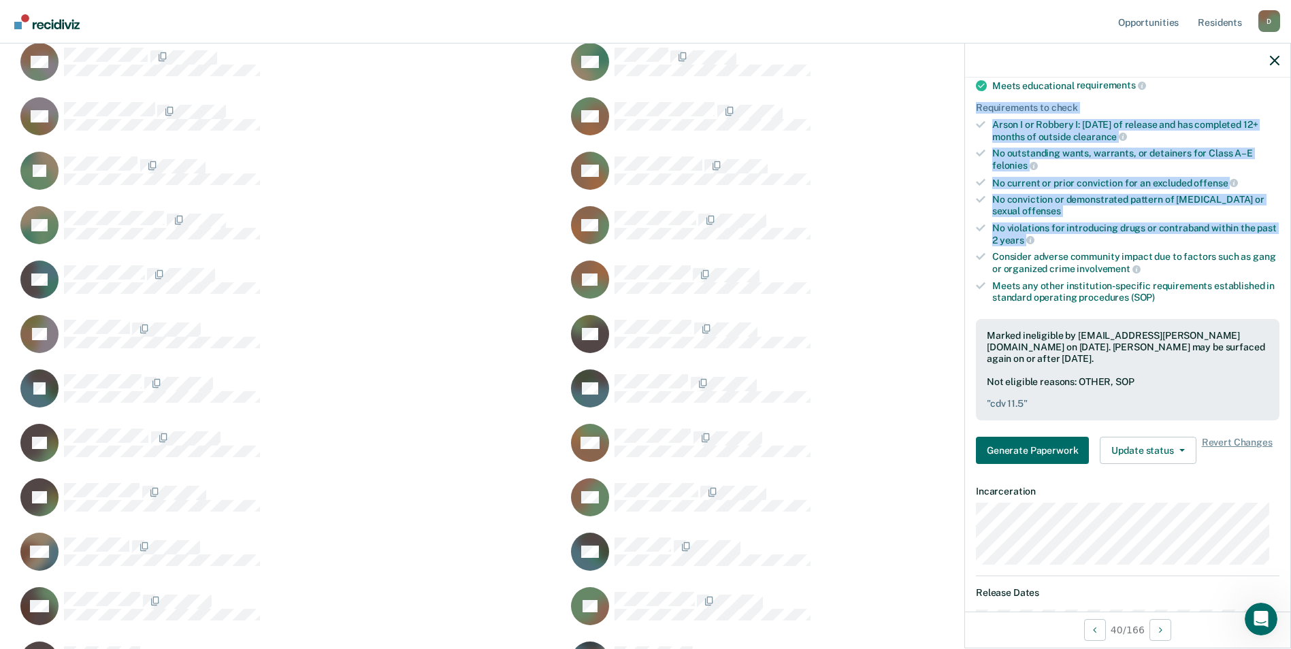
scroll to position [0, 0]
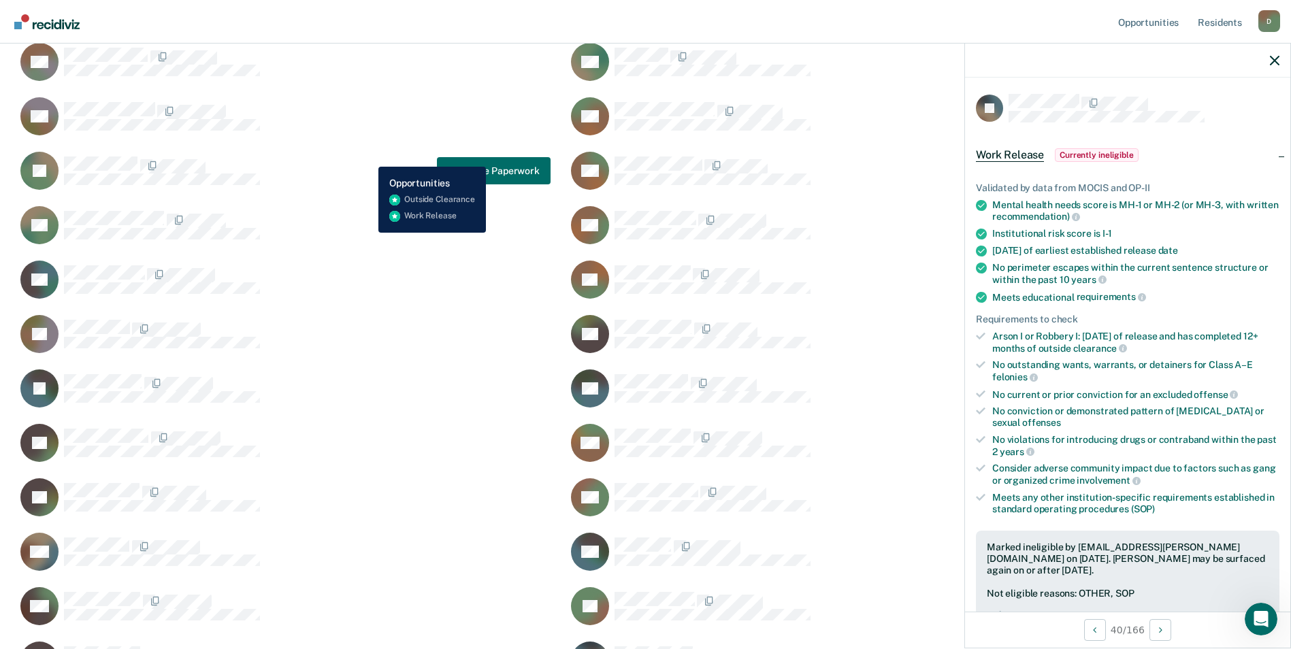
click at [368, 157] on div "JD Generate Paperwork" at bounding box center [283, 170] width 534 height 39
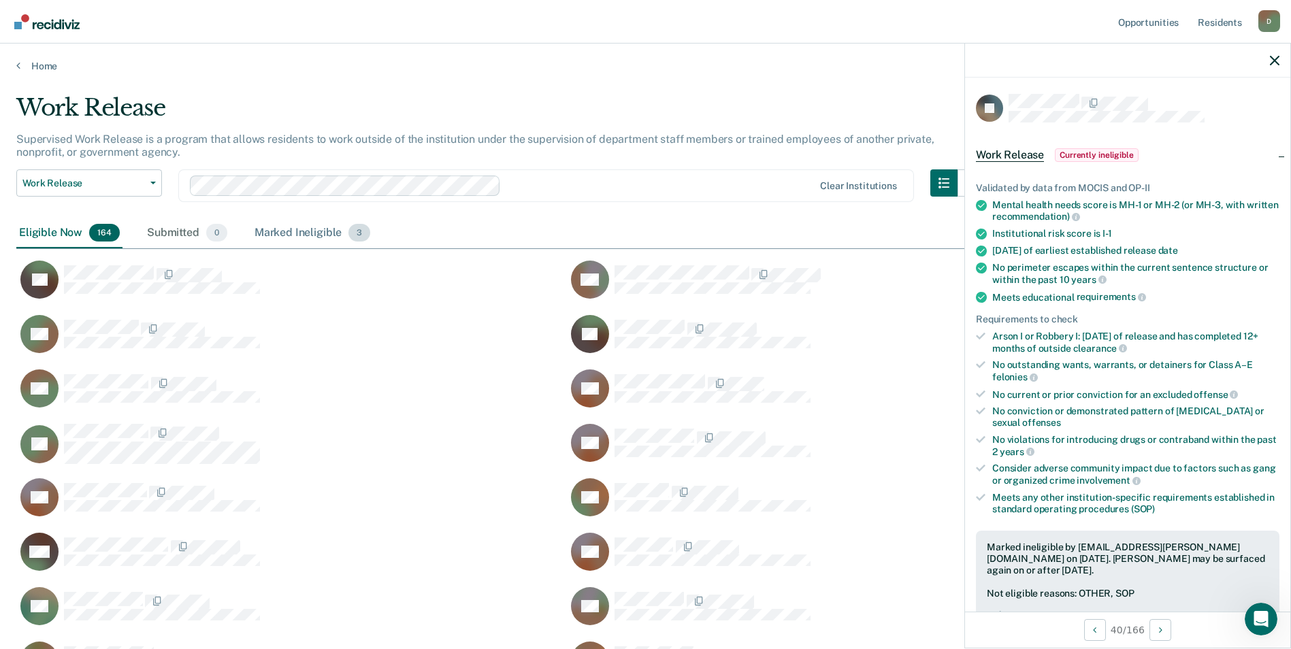
click at [309, 237] on div "Marked Ineligible 3" at bounding box center [313, 233] width 122 height 30
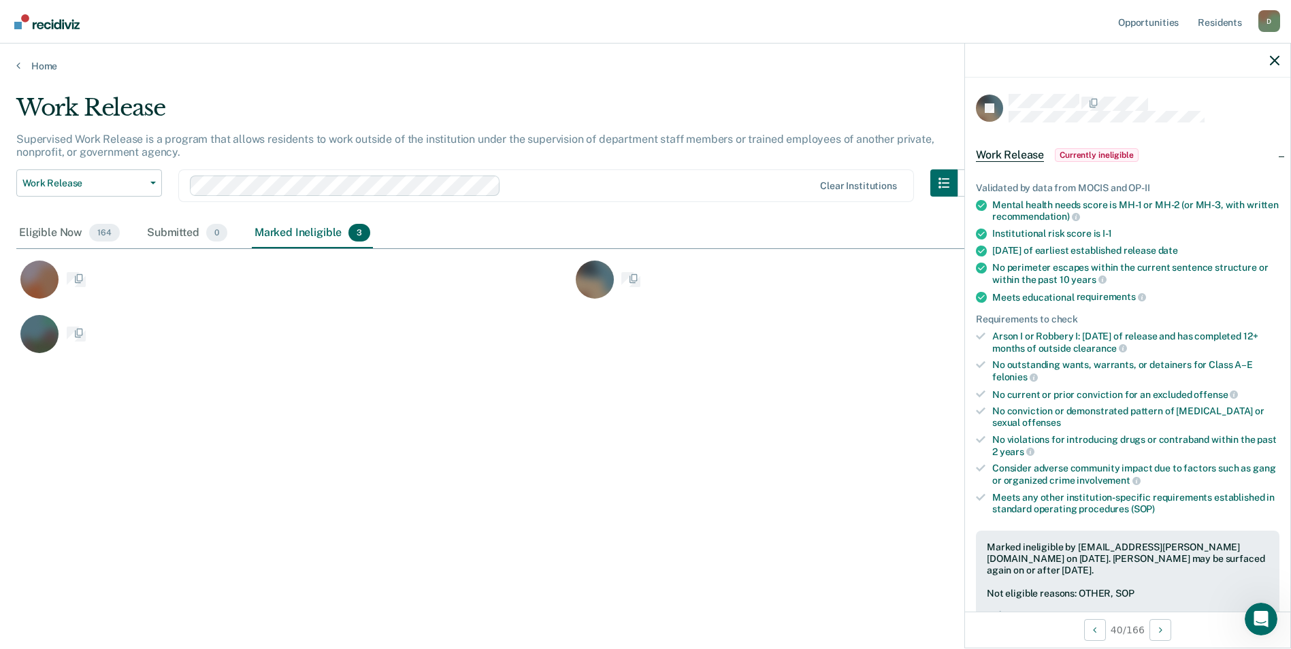
scroll to position [11, 11]
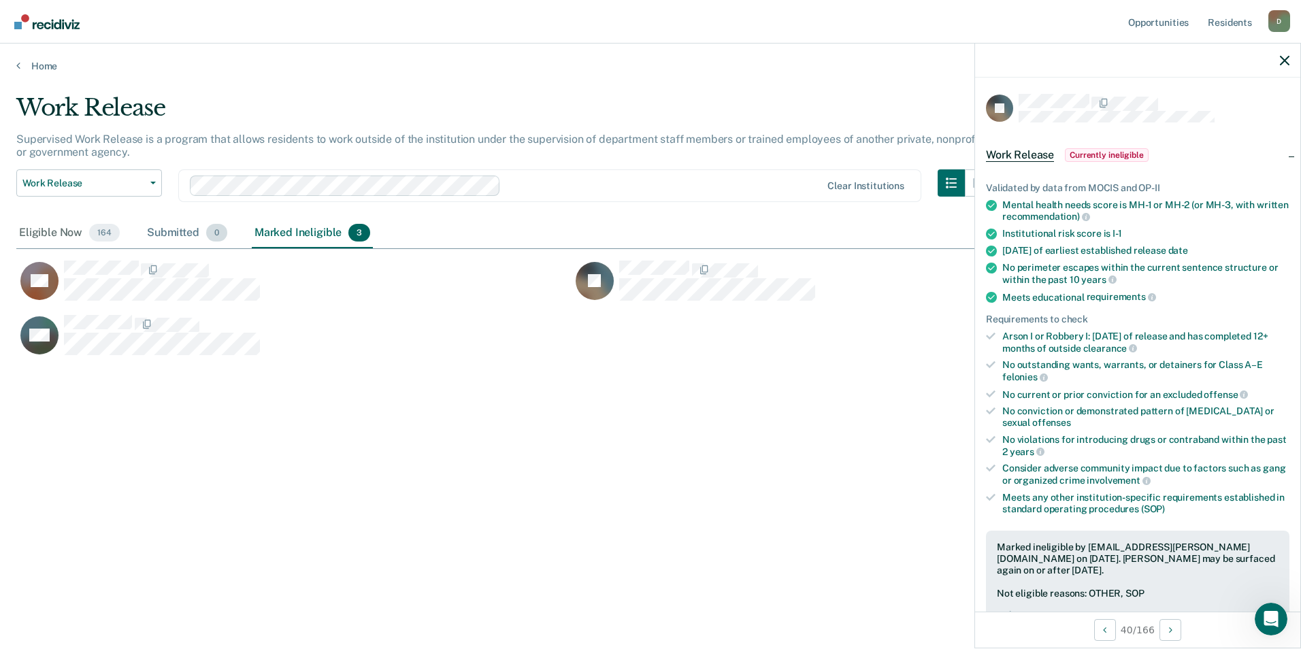
click at [174, 229] on div "Submitted 0" at bounding box center [187, 233] width 86 height 30
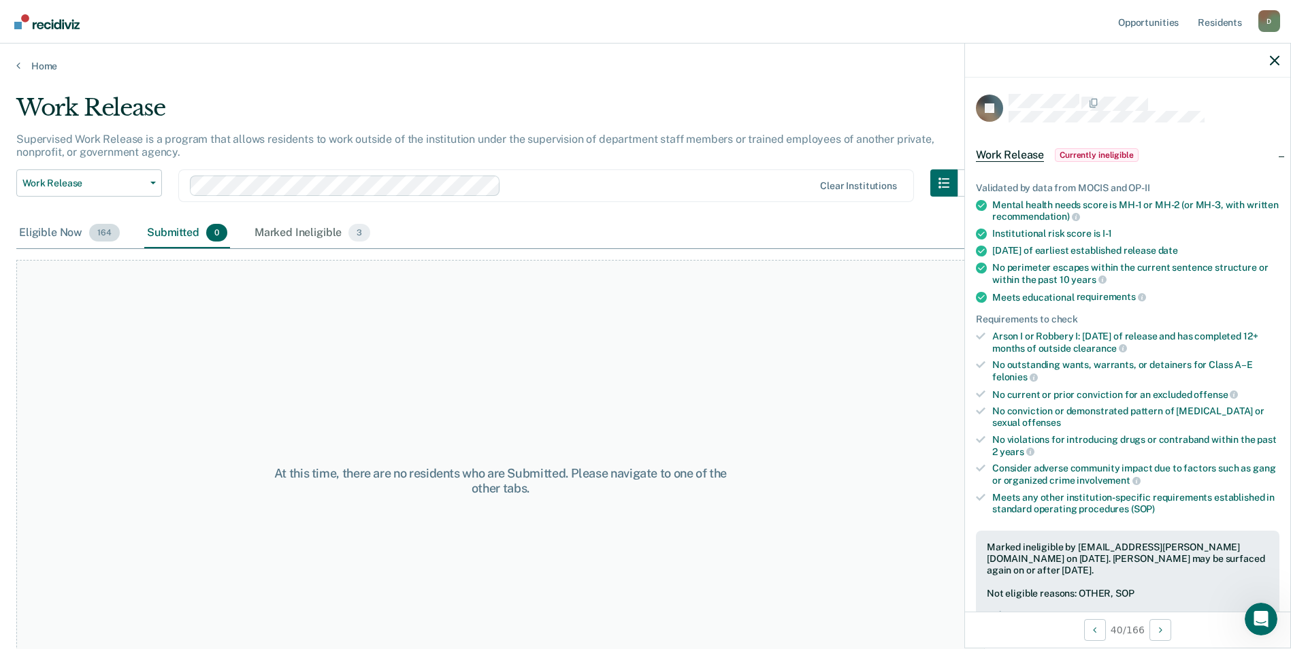
click at [46, 227] on div "Eligible Now 164" at bounding box center [69, 233] width 106 height 30
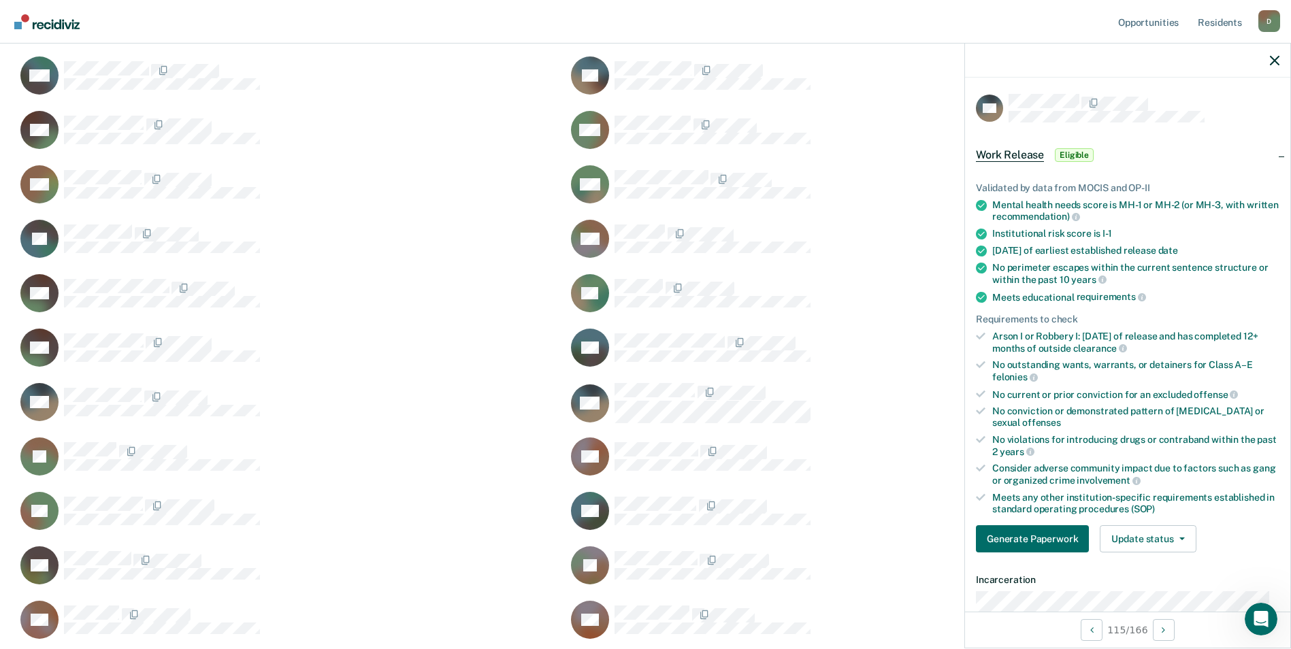
scroll to position [340, 0]
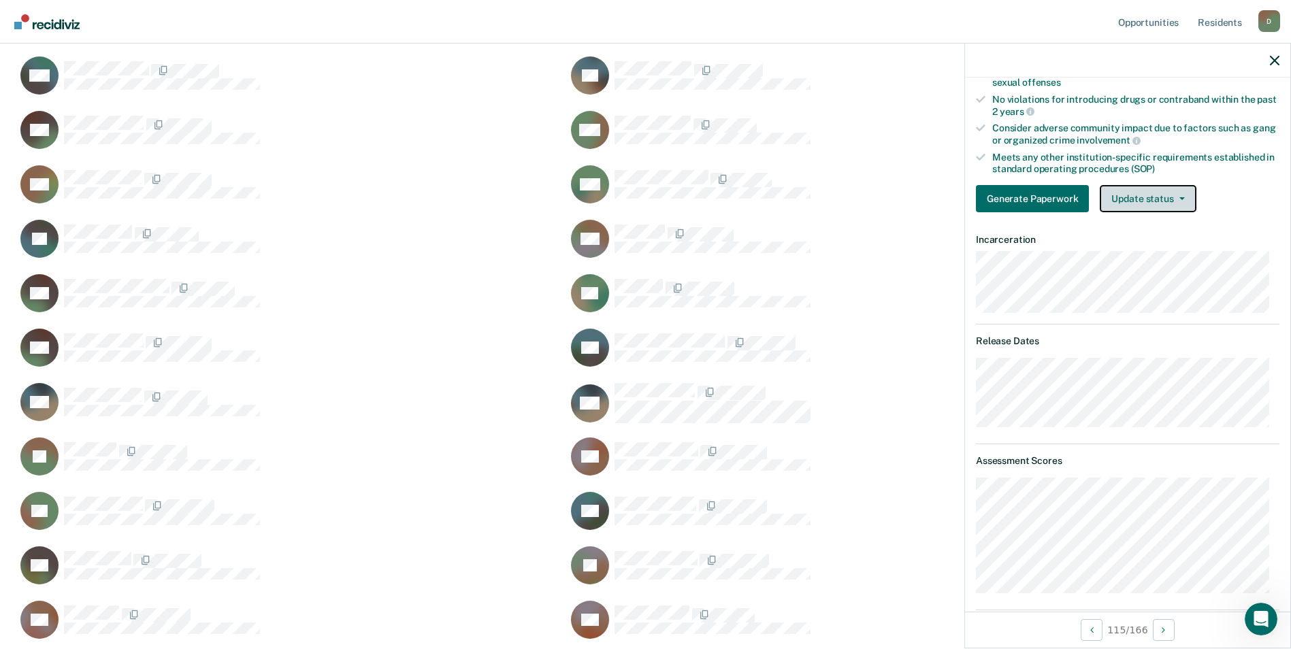
click at [1158, 202] on button "Update status" at bounding box center [1148, 198] width 96 height 27
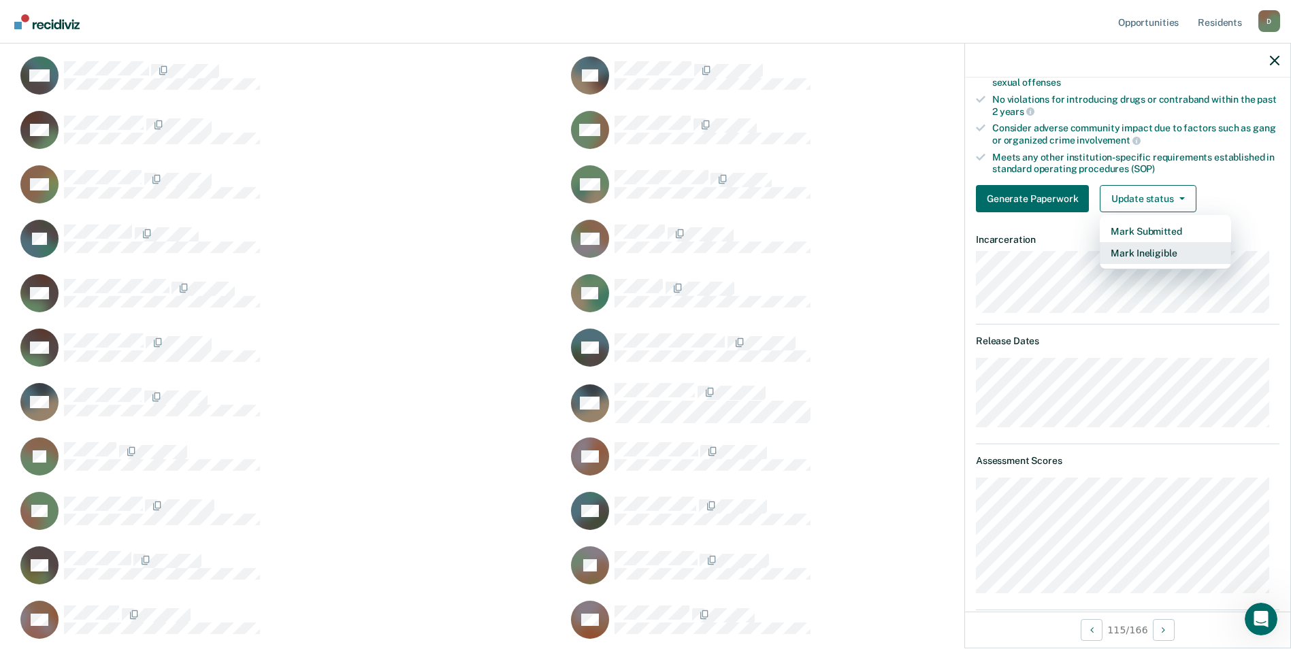
click at [1143, 248] on button "Mark Ineligible" at bounding box center [1165, 253] width 131 height 22
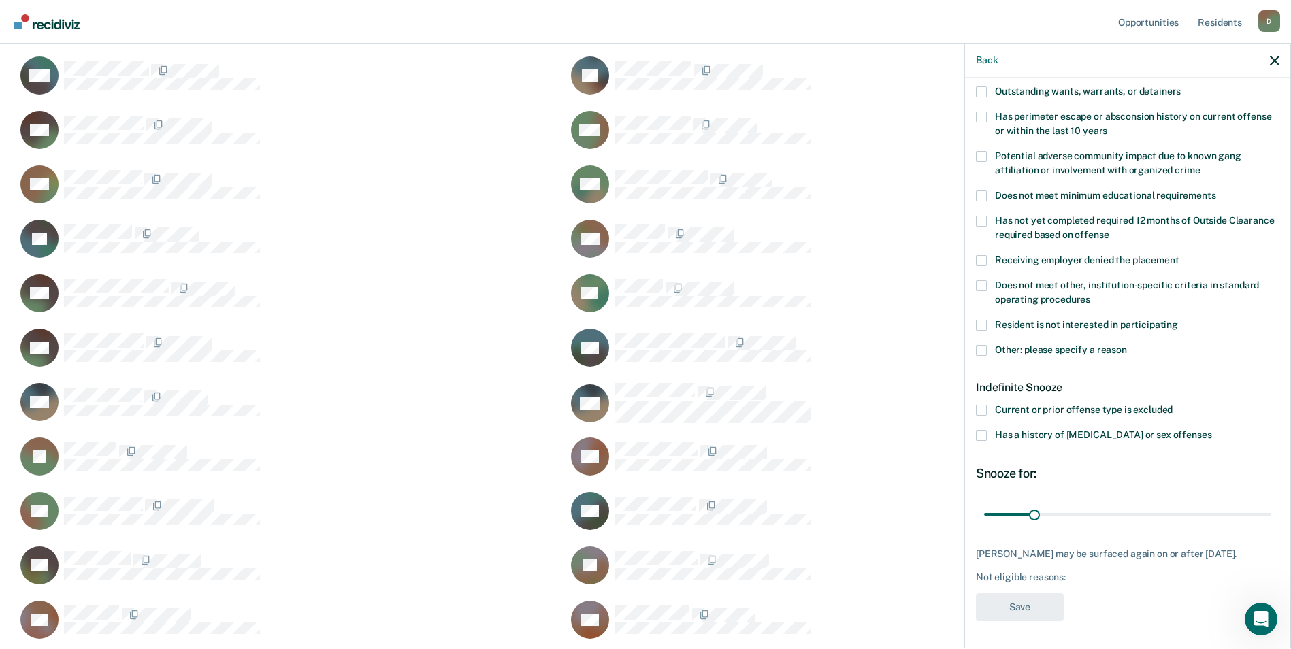
scroll to position [194, 0]
click at [986, 348] on span at bounding box center [981, 351] width 11 height 11
click at [1127, 346] on input "Other: please specify a reason" at bounding box center [1127, 346] width 0 height 0
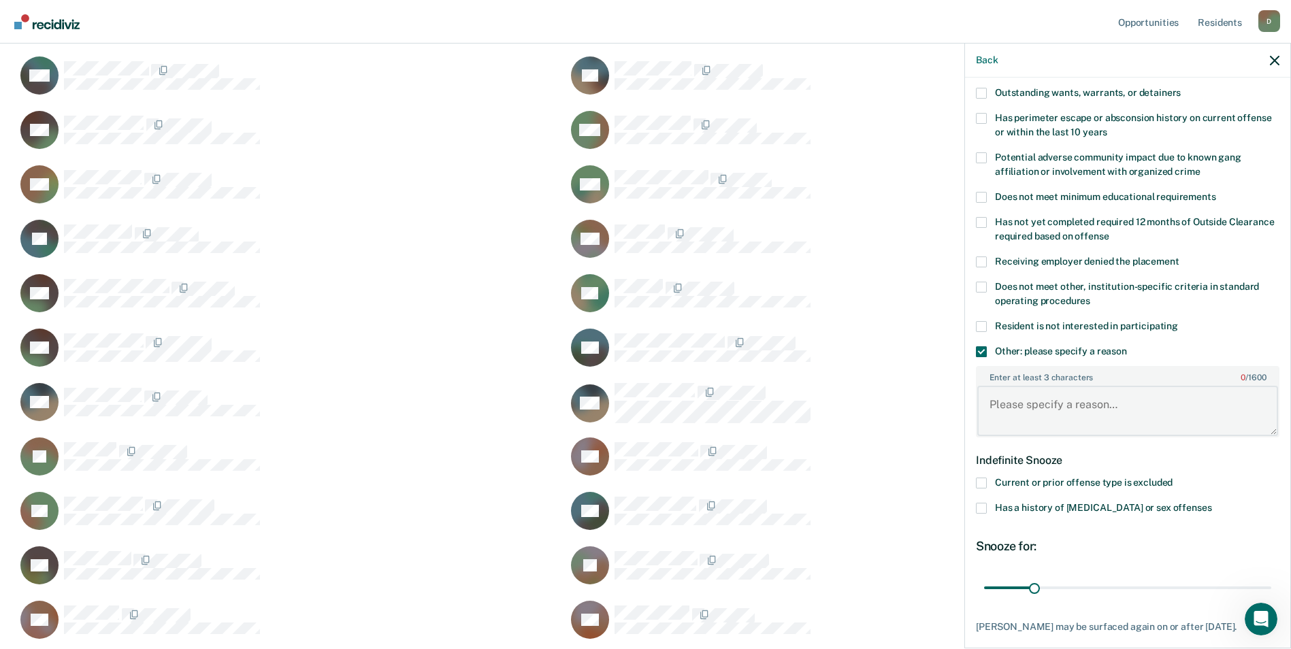
click at [1029, 412] on textarea "Enter at least 3 characters 0 / 1600" at bounding box center [1127, 411] width 301 height 50
click at [1234, 257] on label "Receiving employer denied the placement" at bounding box center [1128, 264] width 304 height 14
click at [1179, 257] on input "Receiving employer denied the placement" at bounding box center [1179, 257] width 0 height 0
click at [975, 267] on div "MP Which of the following requirements has [PERSON_NAME] not met? Was denied wa…" at bounding box center [1127, 362] width 325 height 568
click at [982, 262] on span at bounding box center [981, 262] width 11 height 11
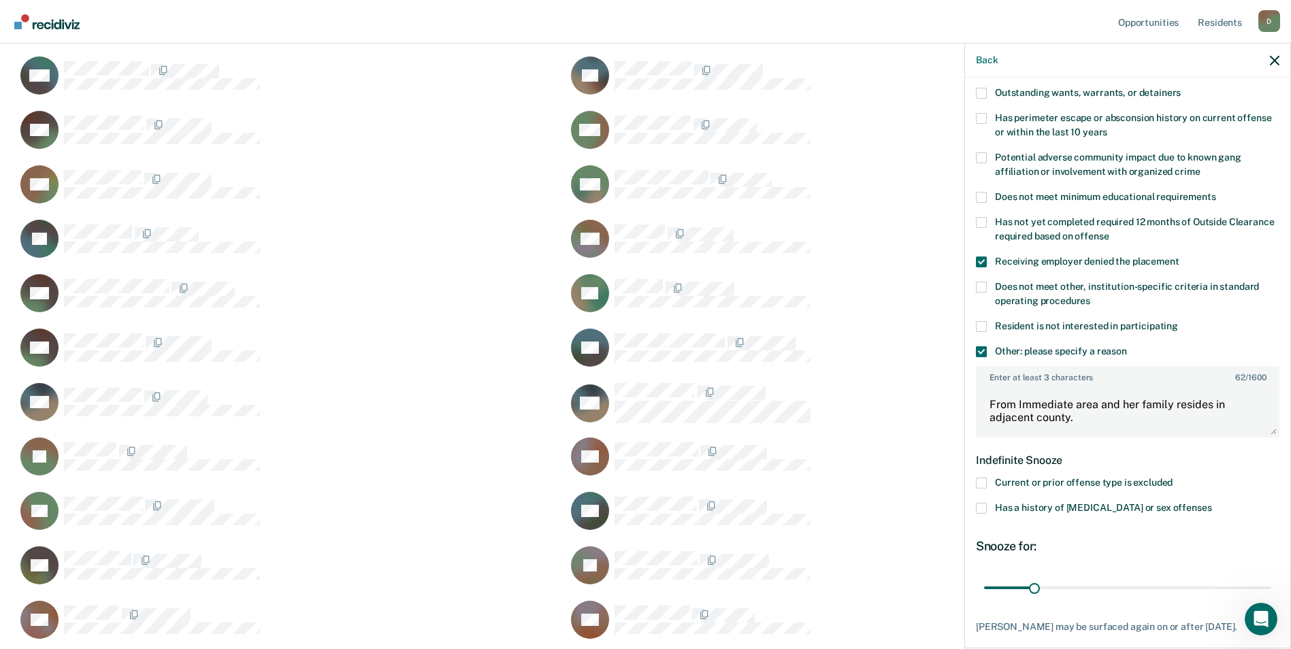
click at [1179, 257] on input "Receiving employer denied the placement" at bounding box center [1179, 257] width 0 height 0
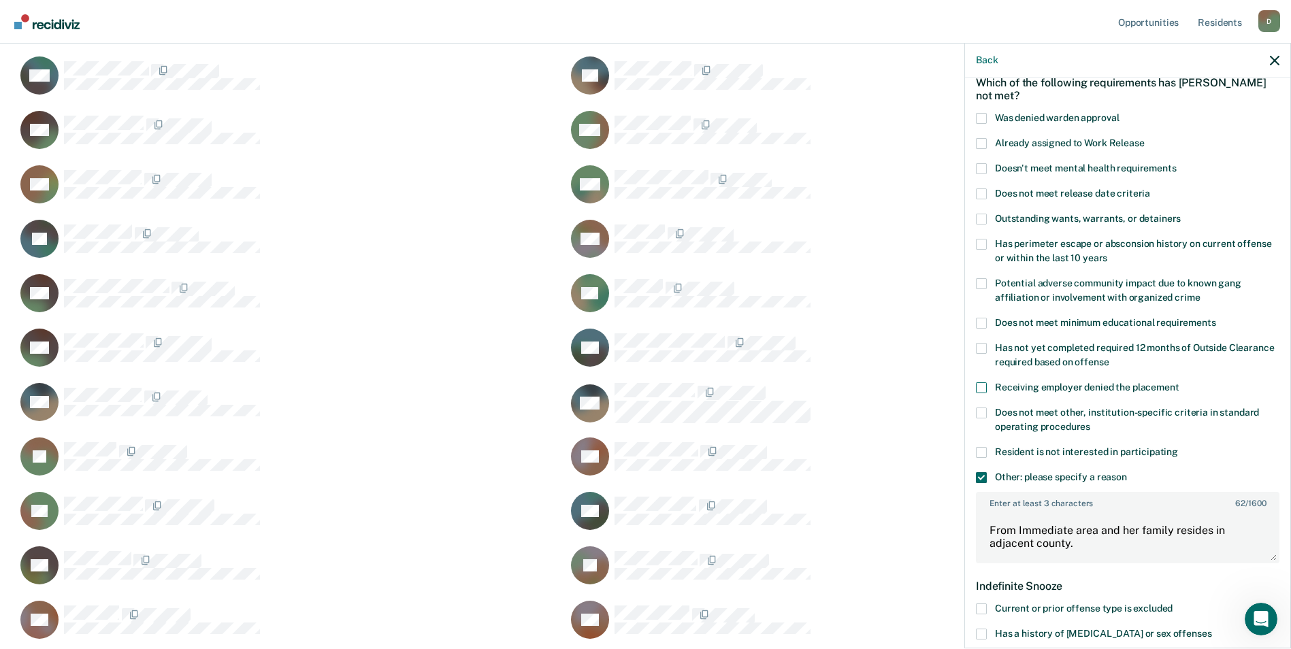
scroll to position [136, 0]
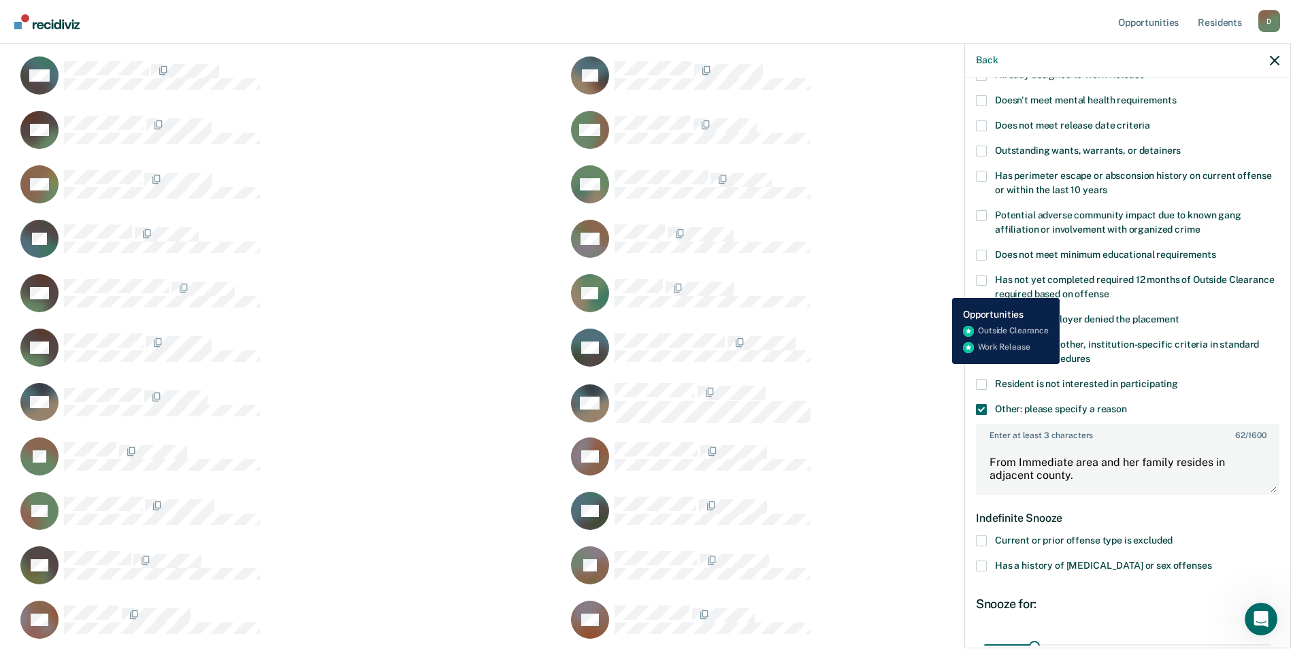
click at [942, 288] on div "LN Generate Paperwork" at bounding box center [834, 293] width 534 height 39
click at [1140, 480] on textarea "From Immediate area and her family resides in adjacent county." at bounding box center [1127, 469] width 301 height 50
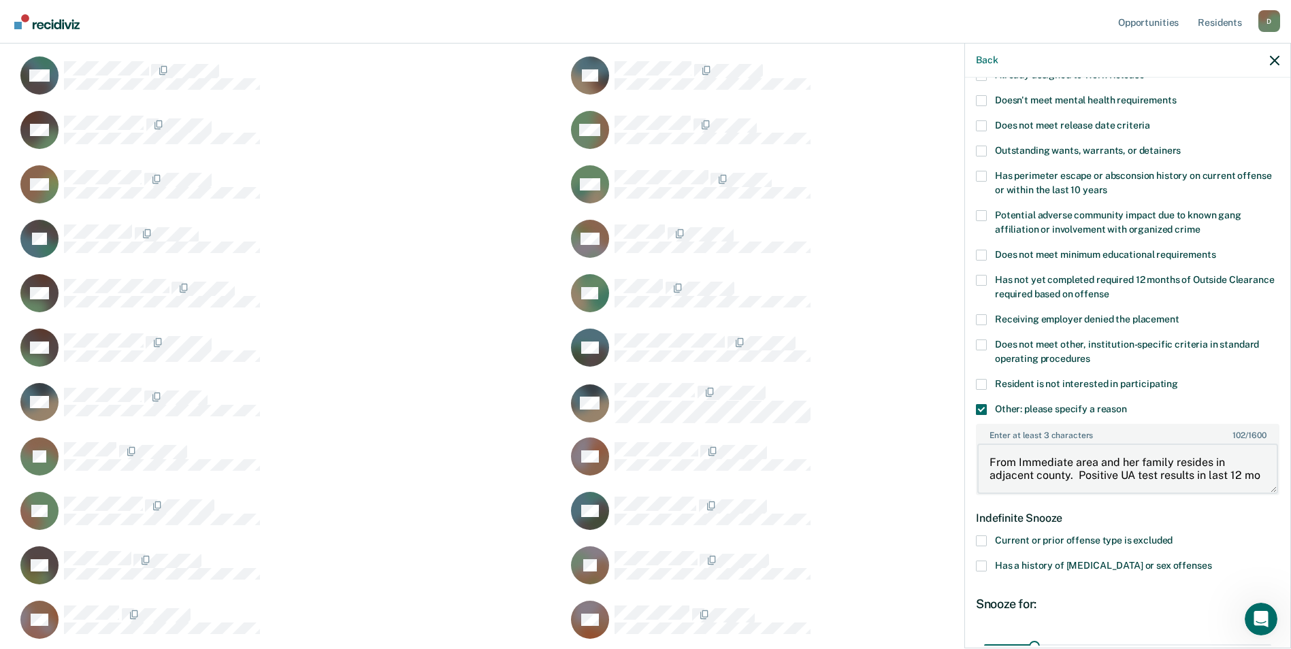
scroll to position [2, 0]
click at [1043, 492] on textarea "From Immediate area and her family resides in adjacent county. Positive UA test…" at bounding box center [1127, 469] width 301 height 50
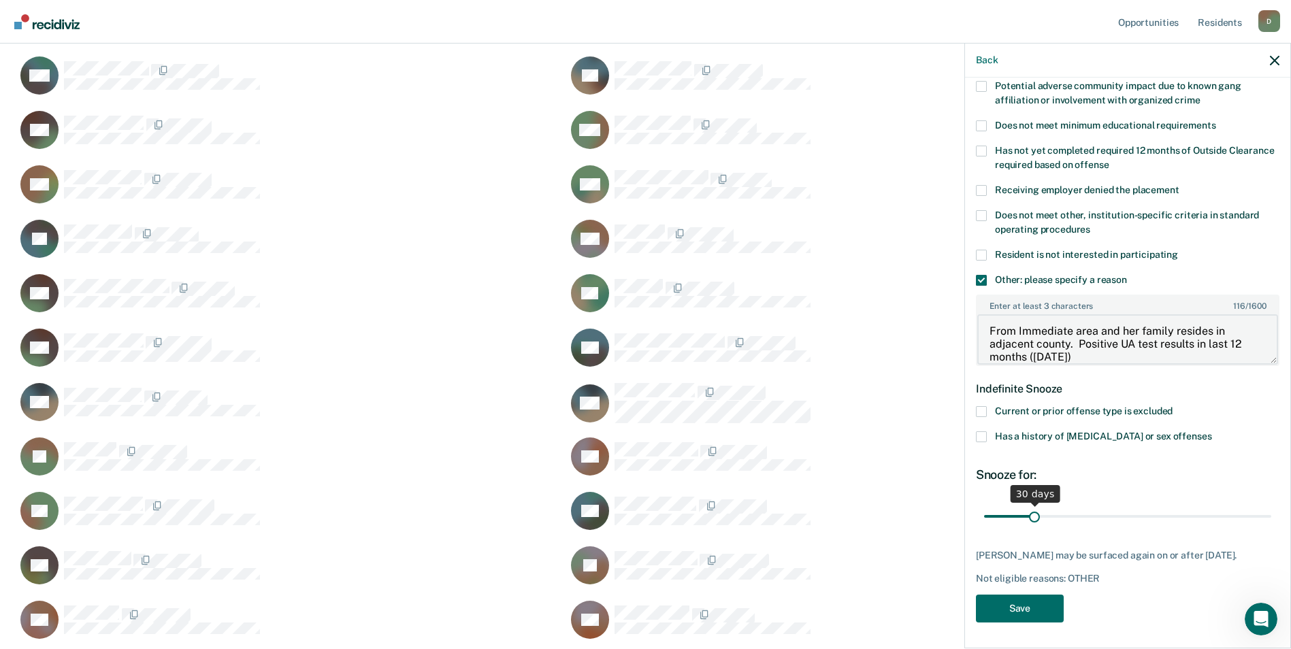
type textarea "From Immediate area and her family resides in adjacent county. Positive UA test…"
drag, startPoint x: 1032, startPoint y: 516, endPoint x: 1282, endPoint y: 534, distance: 250.4
type input "180"
click at [1271, 528] on input "range" at bounding box center [1127, 516] width 287 height 24
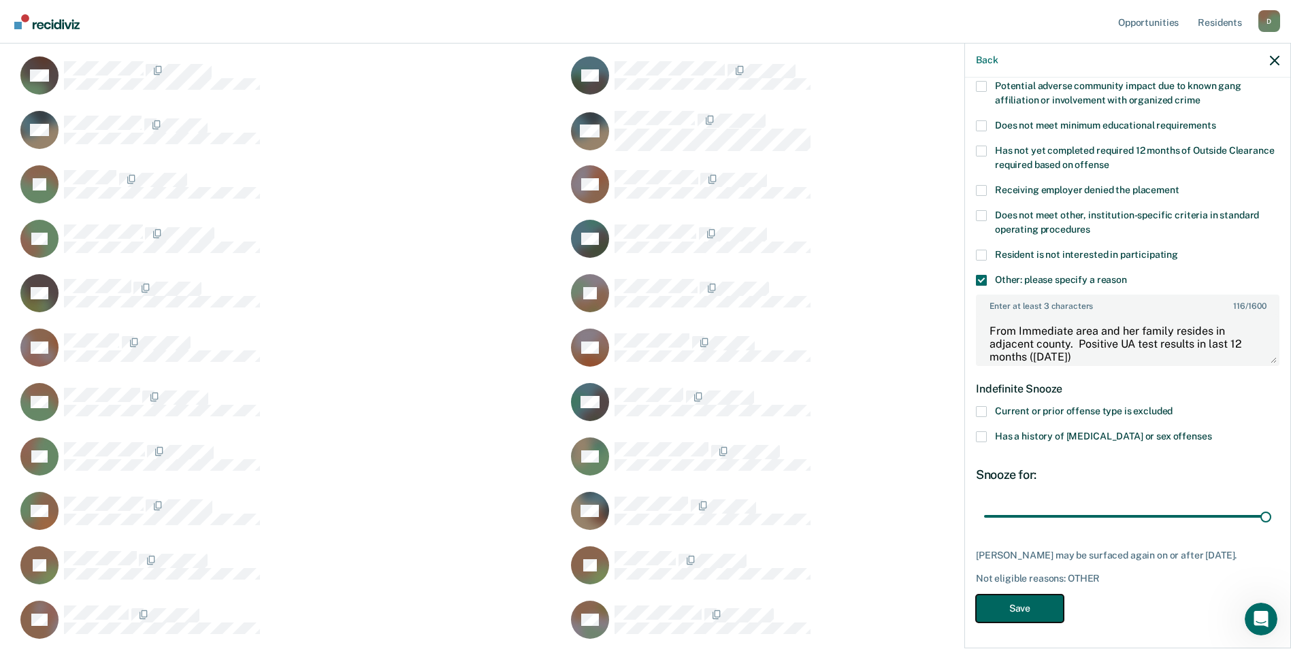
click at [1024, 604] on button "Save" at bounding box center [1020, 609] width 88 height 28
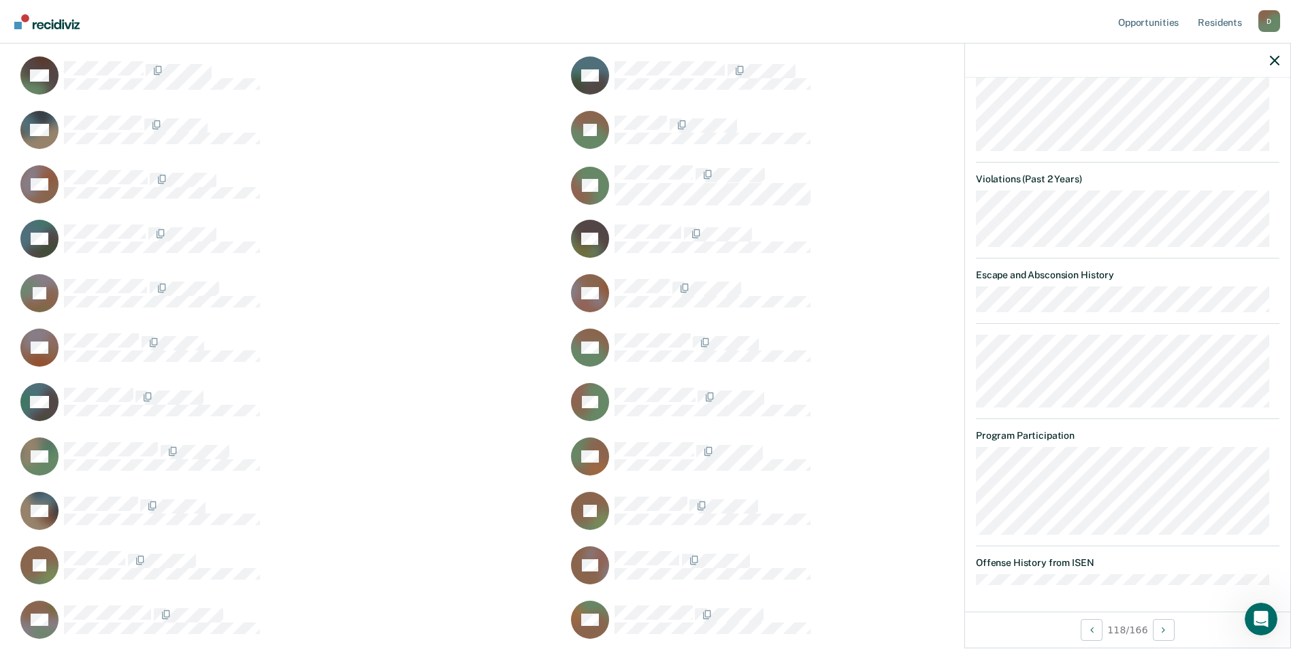
scroll to position [3335, 0]
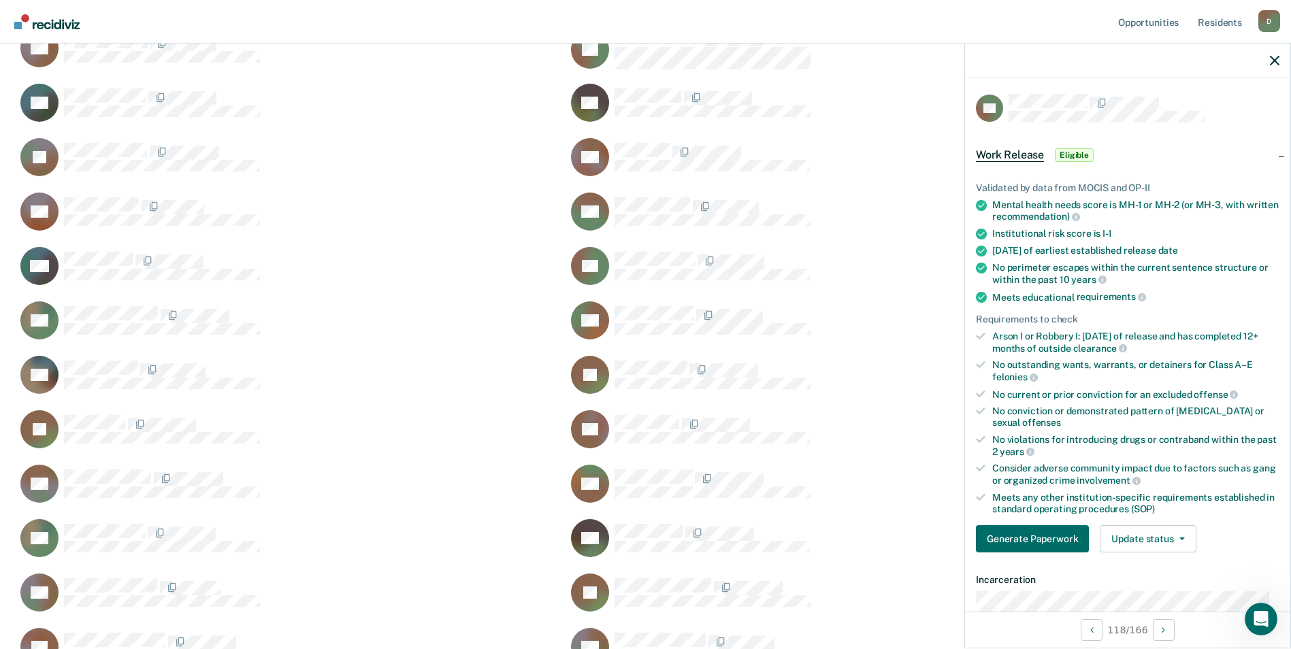
scroll to position [340, 0]
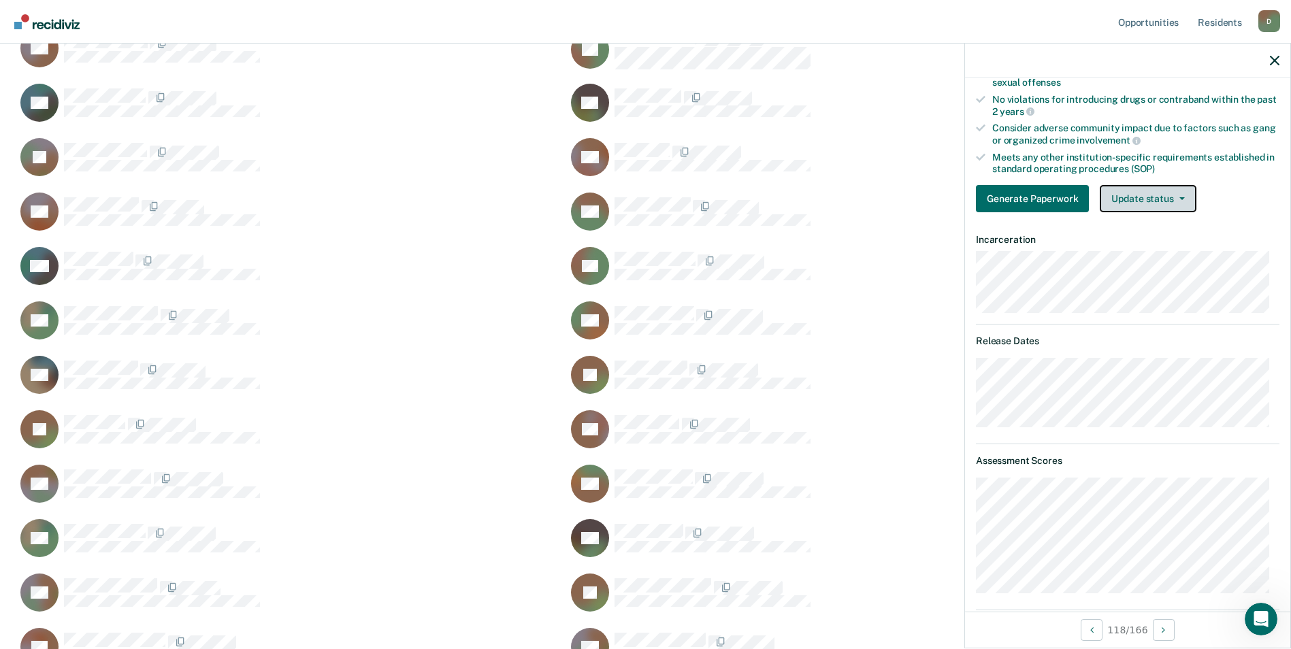
click at [1141, 199] on button "Update status" at bounding box center [1148, 198] width 96 height 27
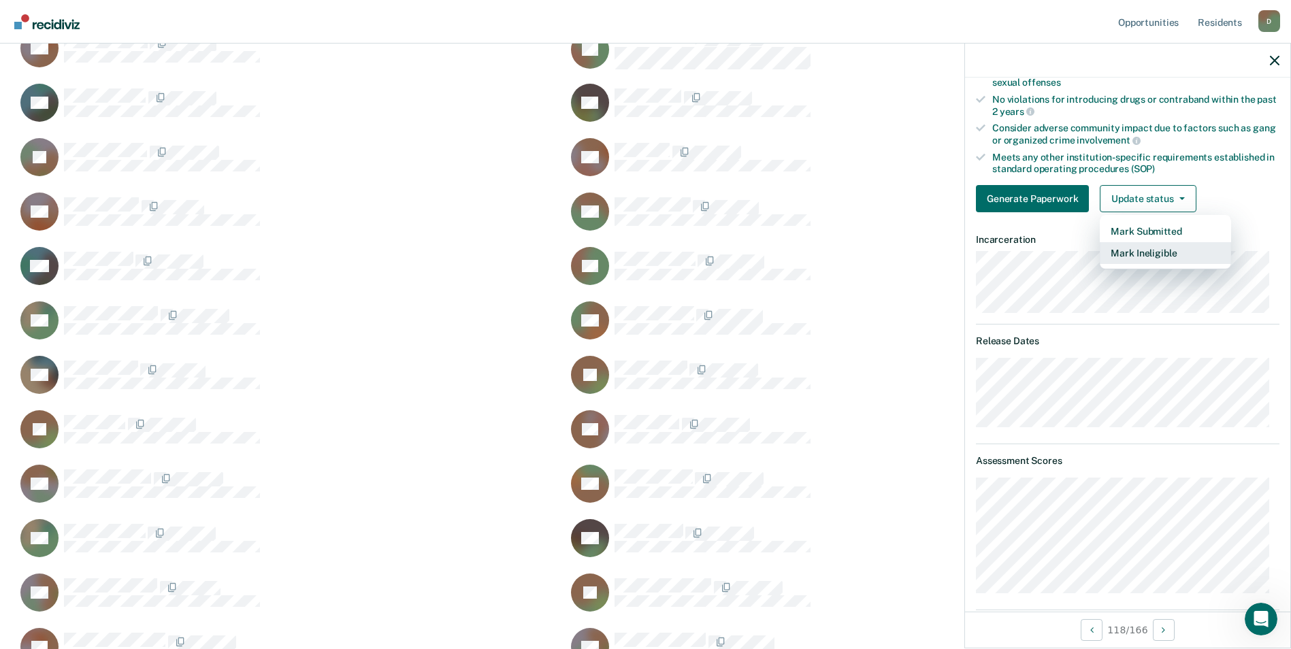
click at [1131, 251] on button "Mark Ineligible" at bounding box center [1165, 253] width 131 height 22
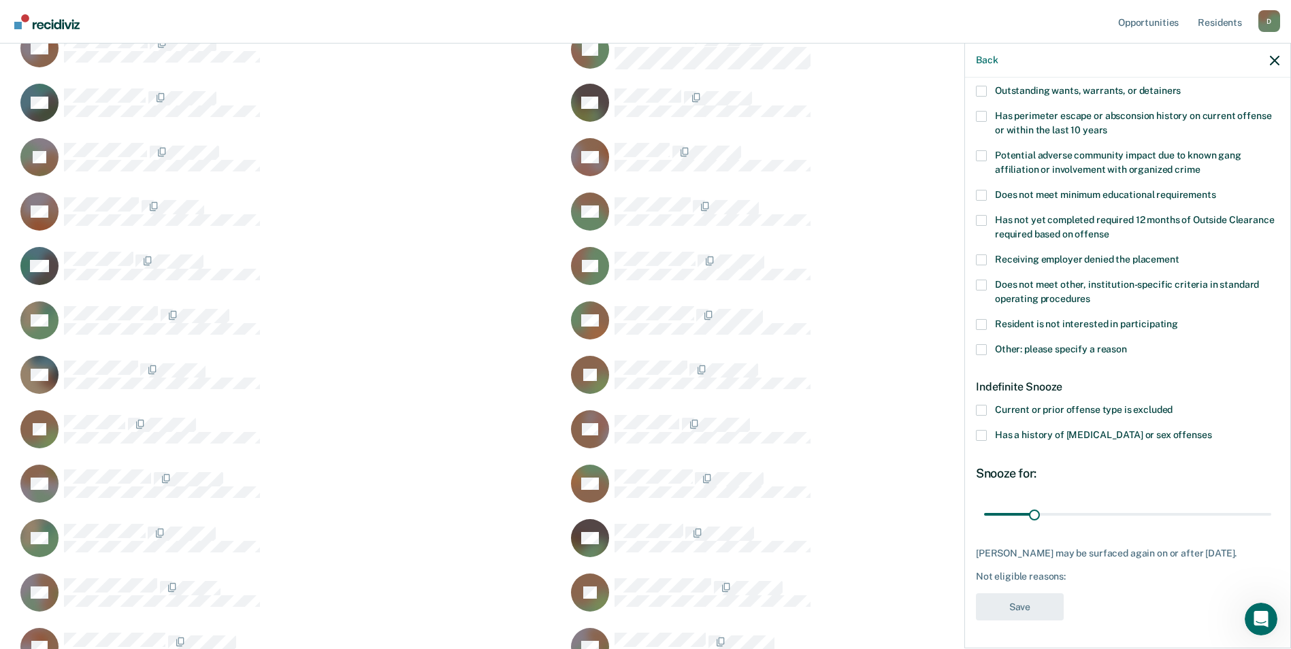
scroll to position [194, 0]
click at [977, 347] on span at bounding box center [981, 351] width 11 height 11
click at [1127, 346] on input "Other: please specify a reason" at bounding box center [1127, 346] width 0 height 0
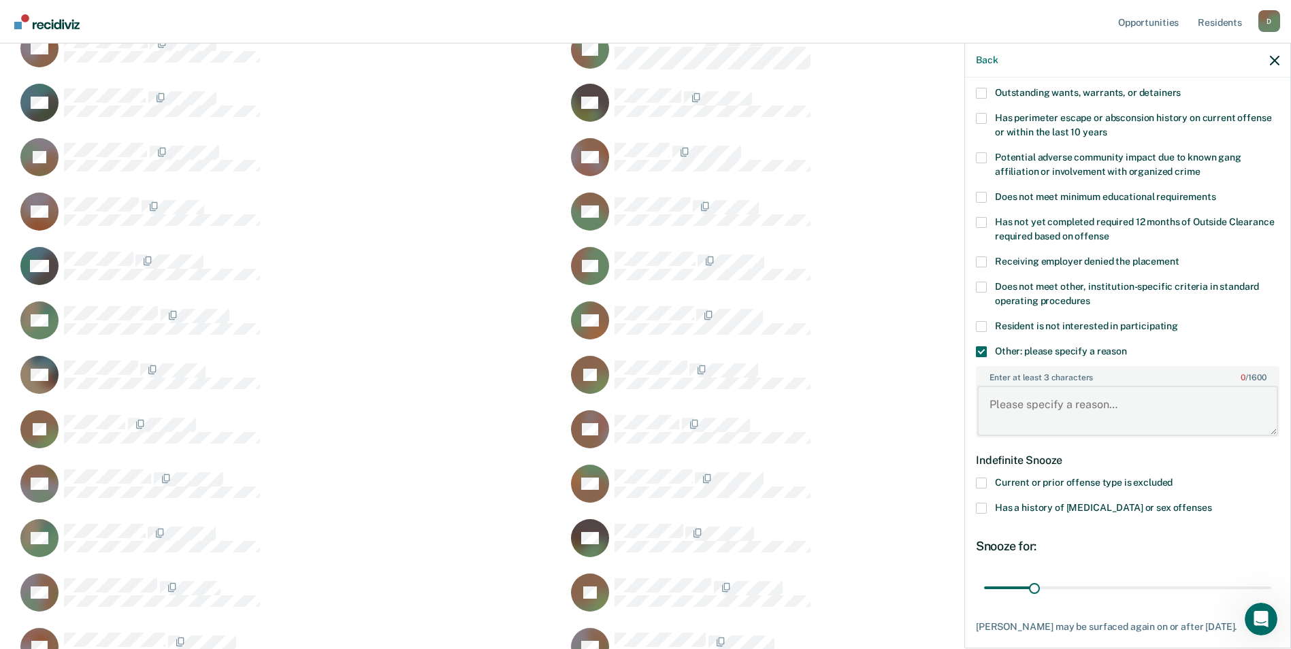
click at [1037, 421] on textarea "Enter at least 3 characters 0 / 1600" at bounding box center [1127, 411] width 301 height 50
click at [1062, 402] on textarea "Alpha," at bounding box center [1127, 411] width 301 height 50
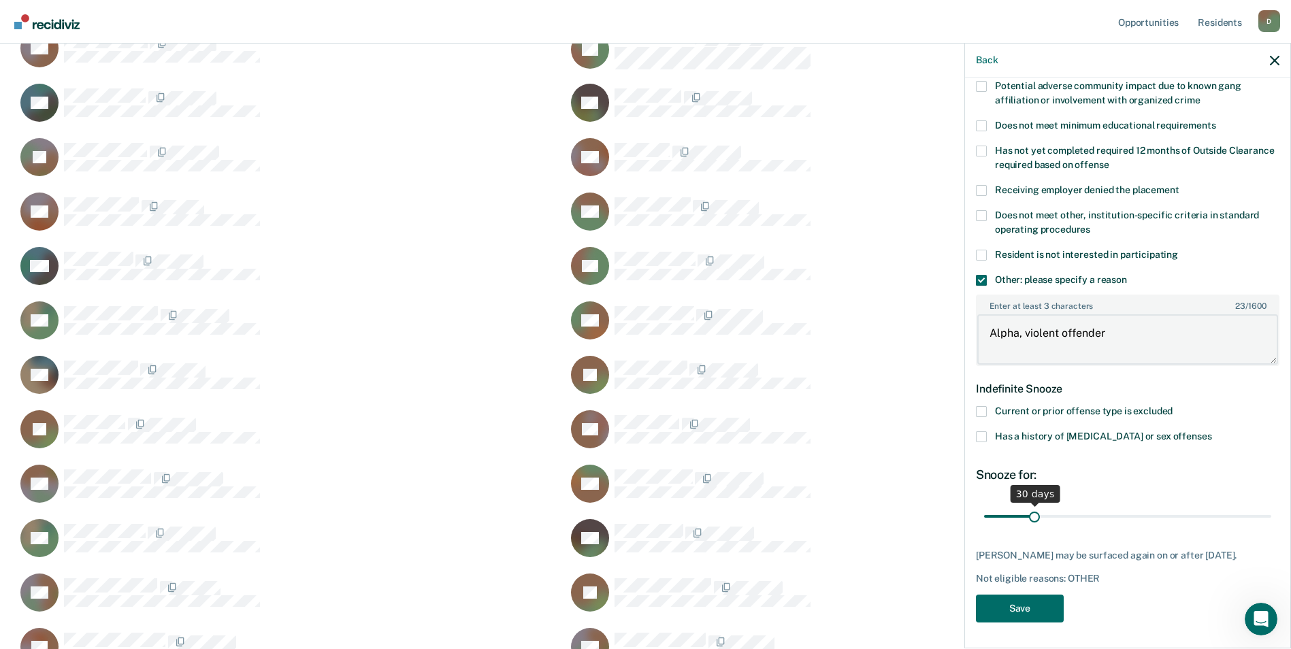
type textarea "Alpha, violent offender"
drag, startPoint x: 1035, startPoint y: 515, endPoint x: 1291, endPoint y: 512, distance: 255.9
type input "180"
click at [1271, 512] on input "range" at bounding box center [1127, 516] width 287 height 24
click at [985, 217] on span at bounding box center [981, 215] width 11 height 11
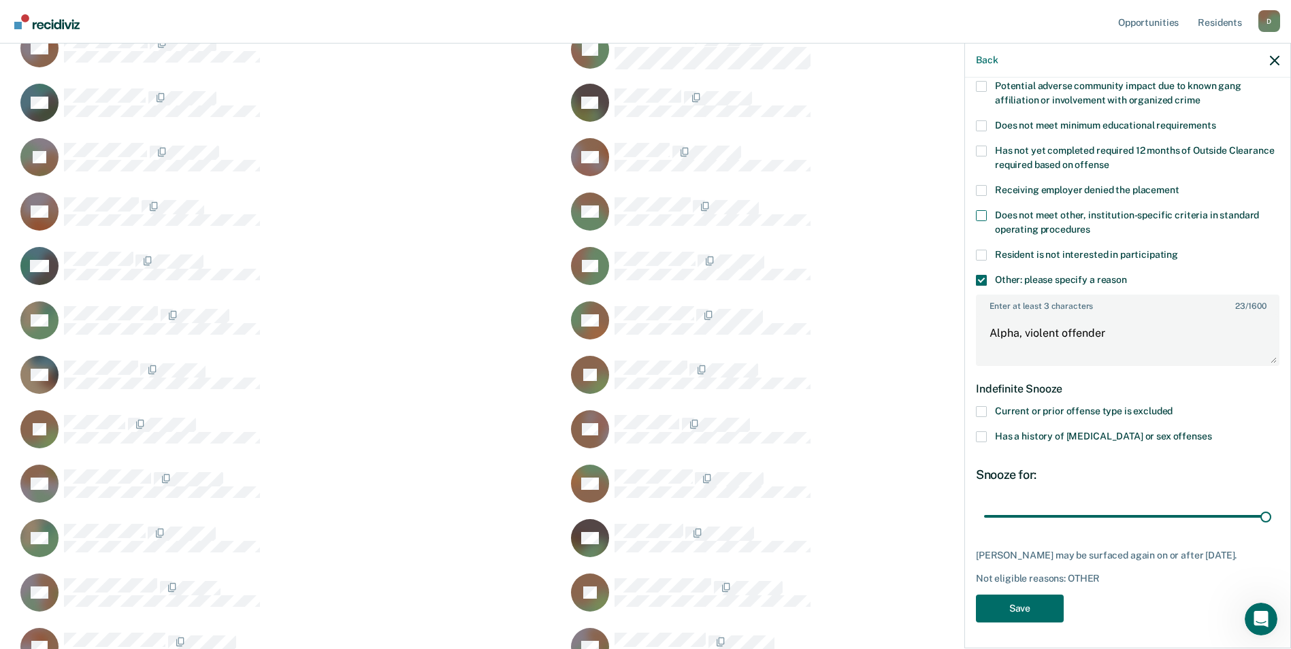
click at [1090, 225] on input "Does not meet other, institution-specific criteria in standard operating proced…" at bounding box center [1090, 225] width 0 height 0
click at [1035, 604] on button "Save" at bounding box center [1020, 609] width 88 height 28
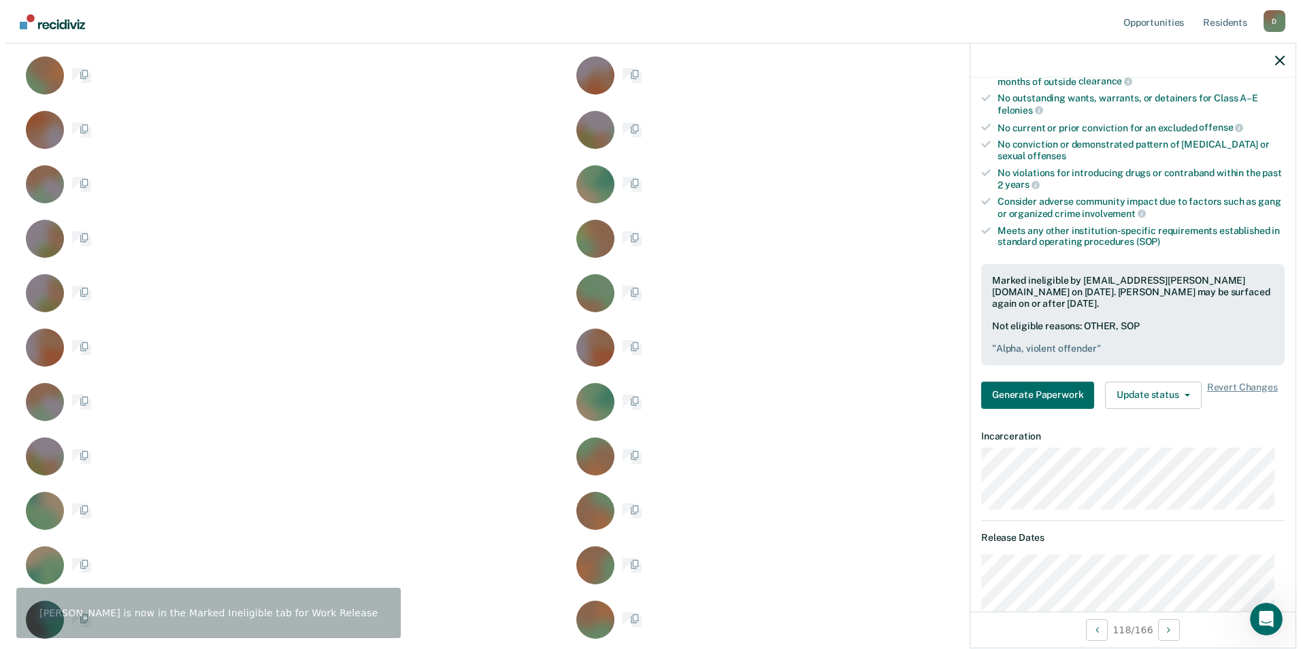
scroll to position [0, 0]
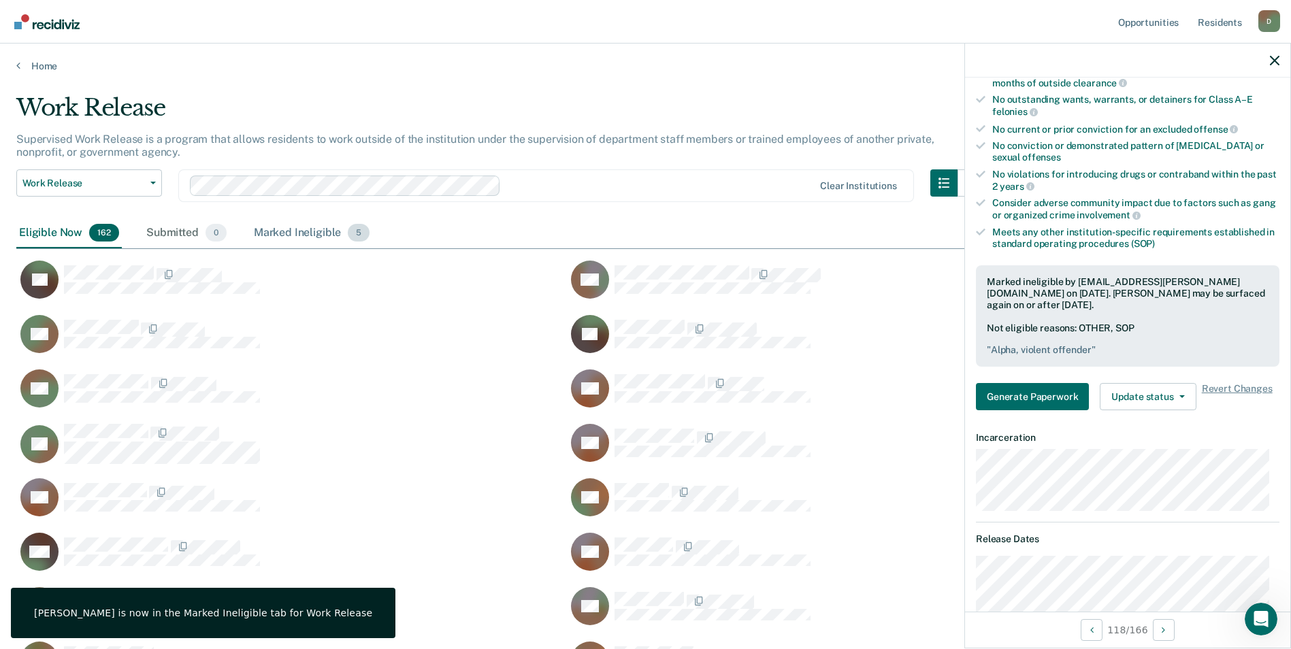
click at [278, 228] on div "Marked Ineligible 5" at bounding box center [312, 233] width 122 height 30
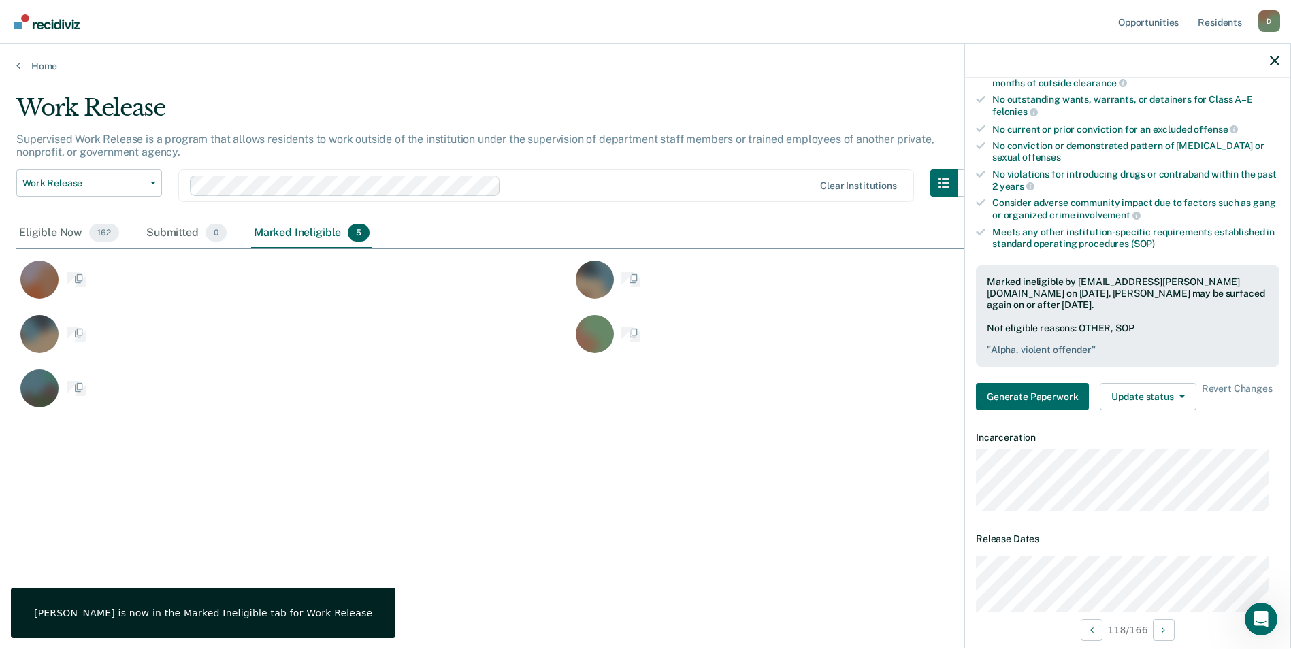
scroll to position [11, 11]
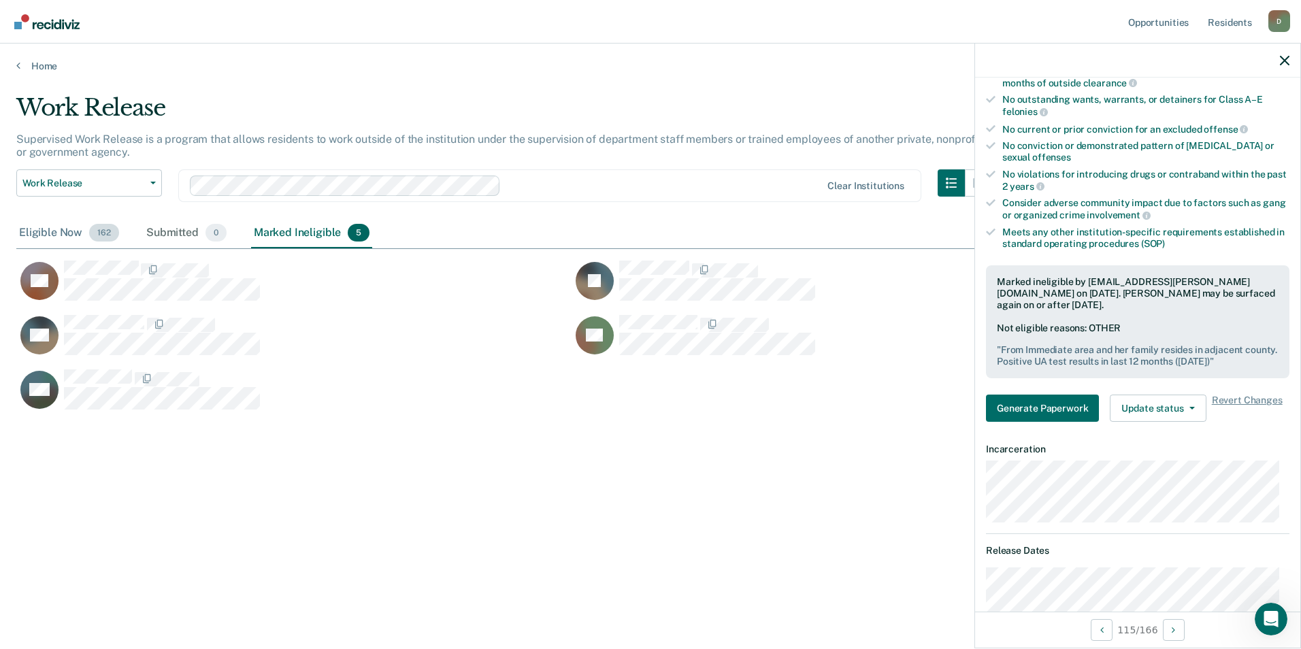
click at [56, 233] on div "Eligible Now 162" at bounding box center [68, 233] width 105 height 30
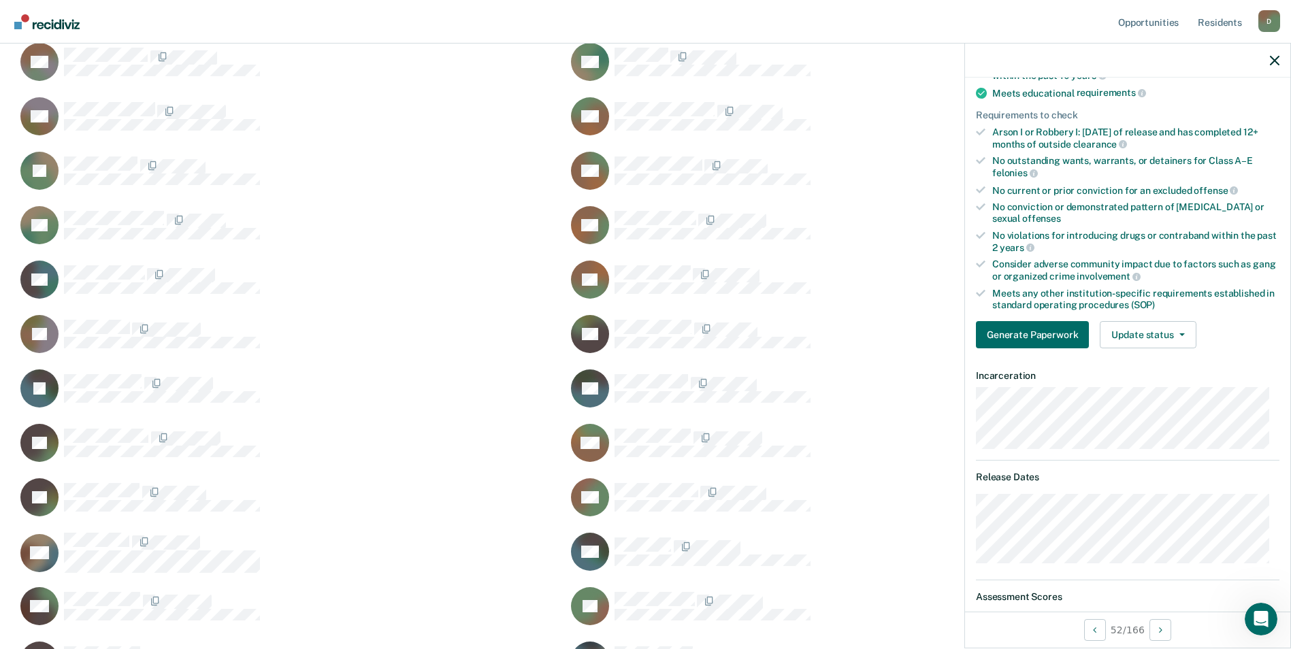
scroll to position [272, 0]
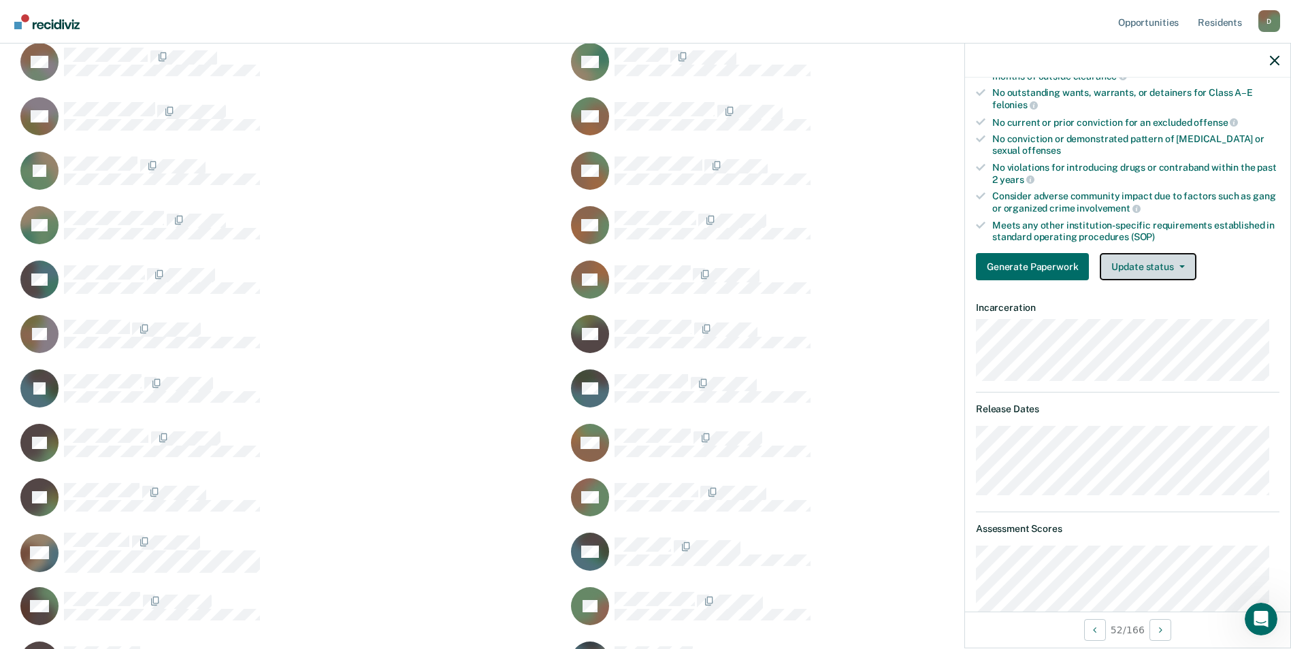
click at [1130, 270] on button "Update status" at bounding box center [1148, 266] width 96 height 27
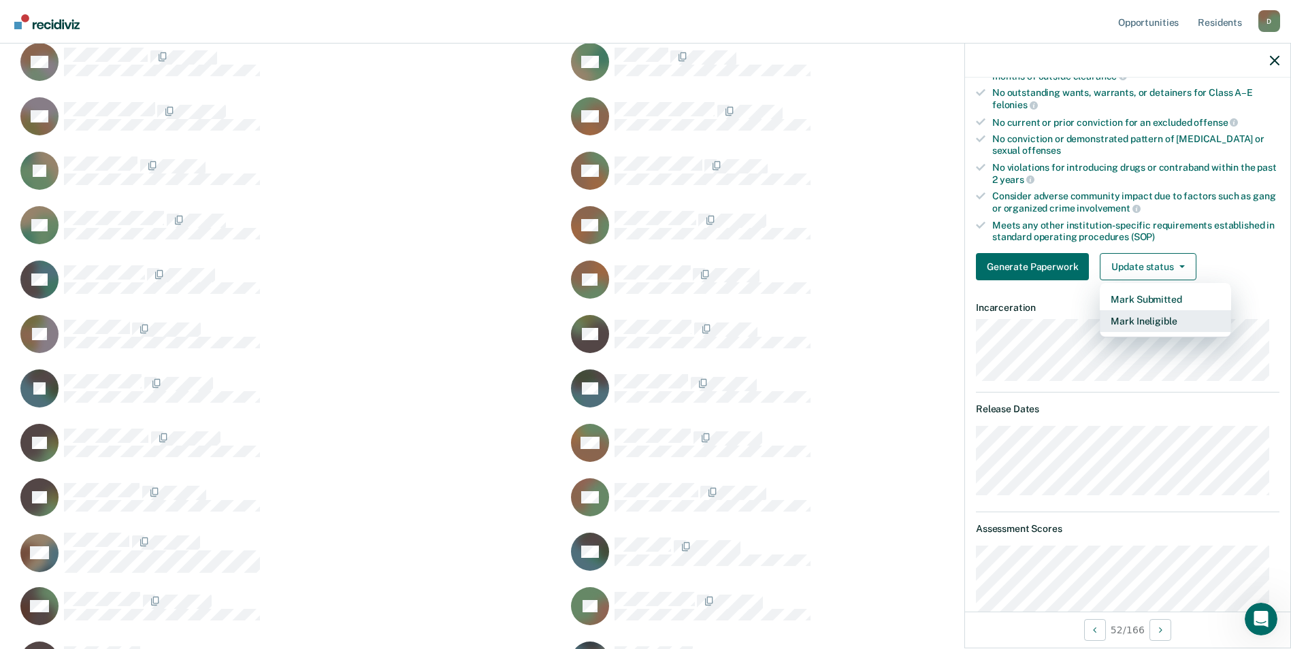
click at [1130, 317] on button "Mark Ineligible" at bounding box center [1165, 321] width 131 height 22
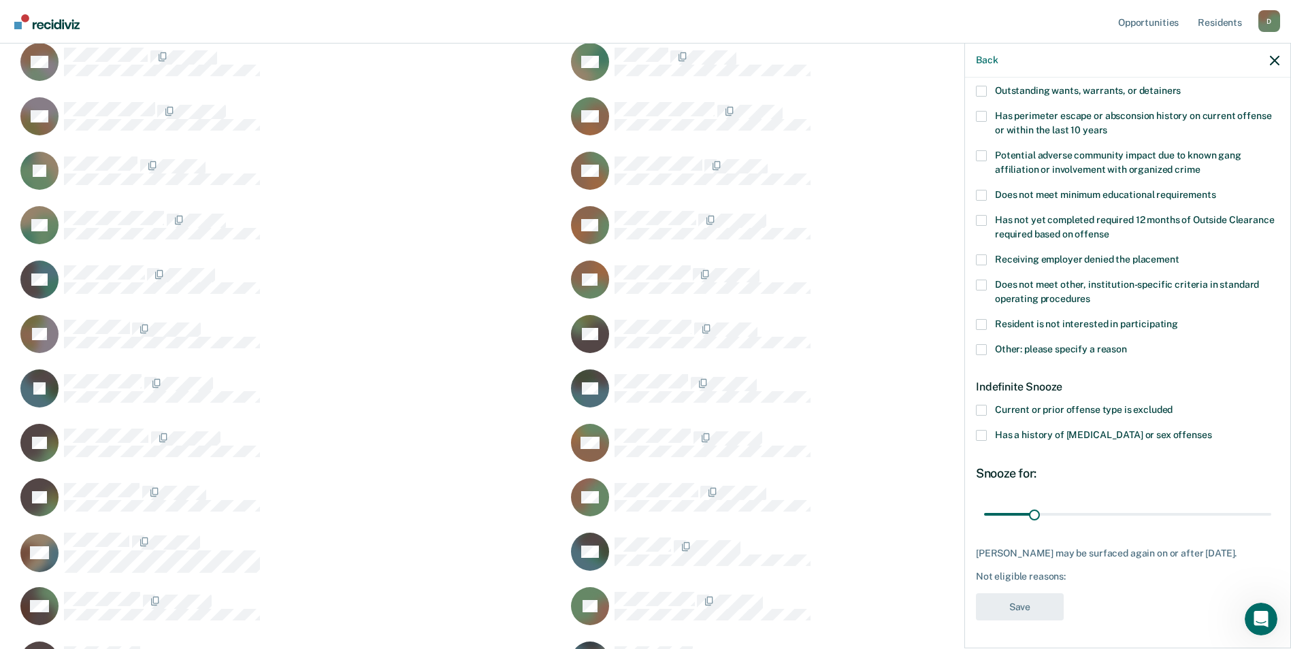
scroll to position [194, 0]
click at [978, 287] on span at bounding box center [981, 287] width 11 height 11
click at [1090, 296] on input "Does not meet other, institution-specific criteria in standard operating proced…" at bounding box center [1090, 296] width 0 height 0
click at [984, 282] on span at bounding box center [981, 287] width 11 height 11
click at [1090, 296] on input "Does not meet other, institution-specific criteria in standard operating proced…" at bounding box center [1090, 296] width 0 height 0
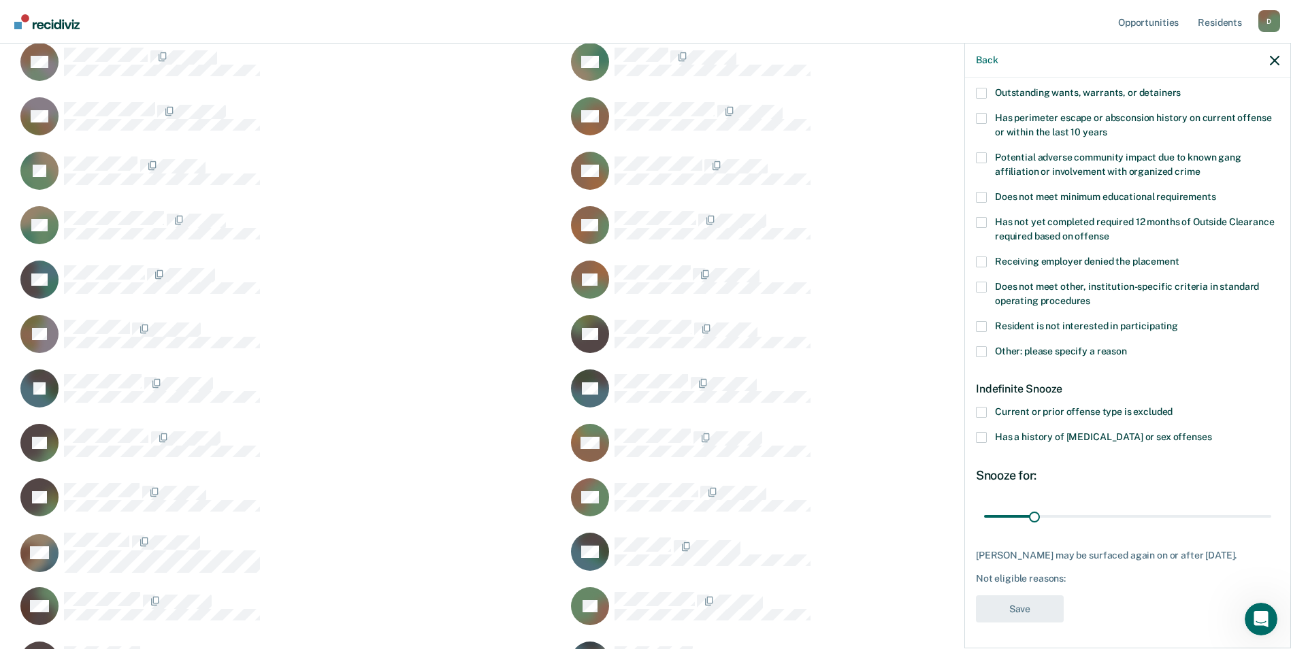
click at [987, 409] on label "Current or prior offense type is excluded" at bounding box center [1128, 414] width 304 height 14
click at [1173, 407] on input "Current or prior offense type is excluded" at bounding box center [1173, 407] width 0 height 0
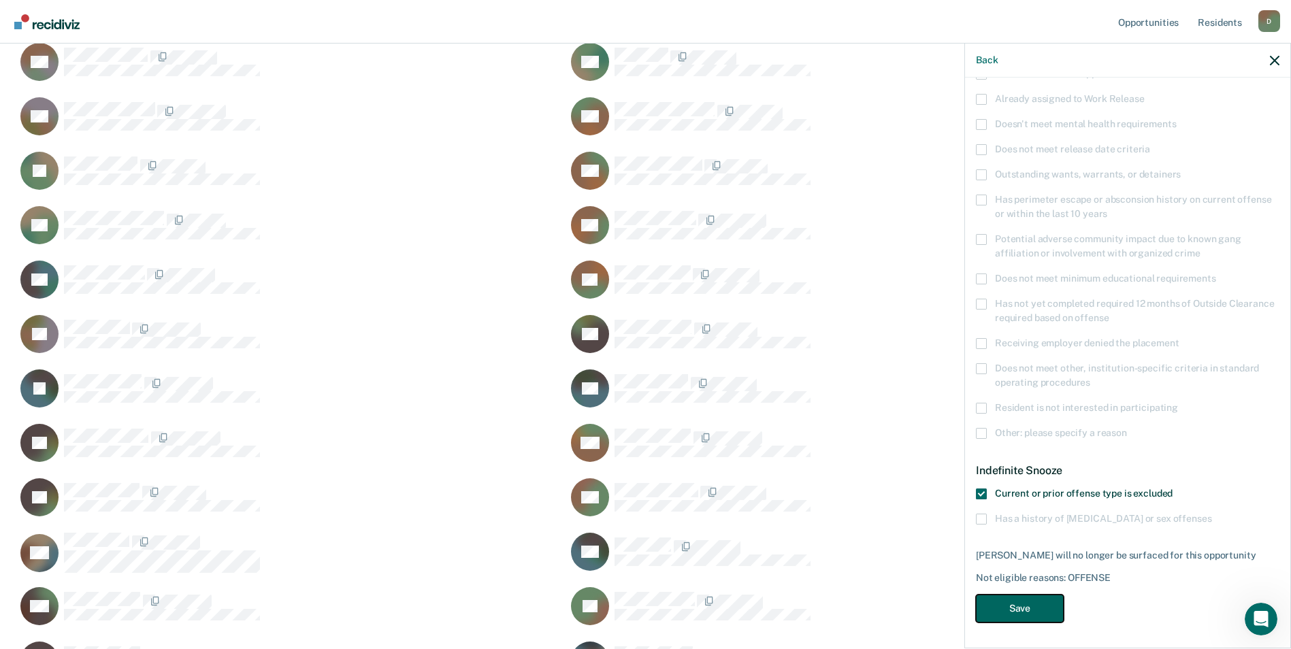
click at [1059, 604] on button "Save" at bounding box center [1020, 609] width 88 height 28
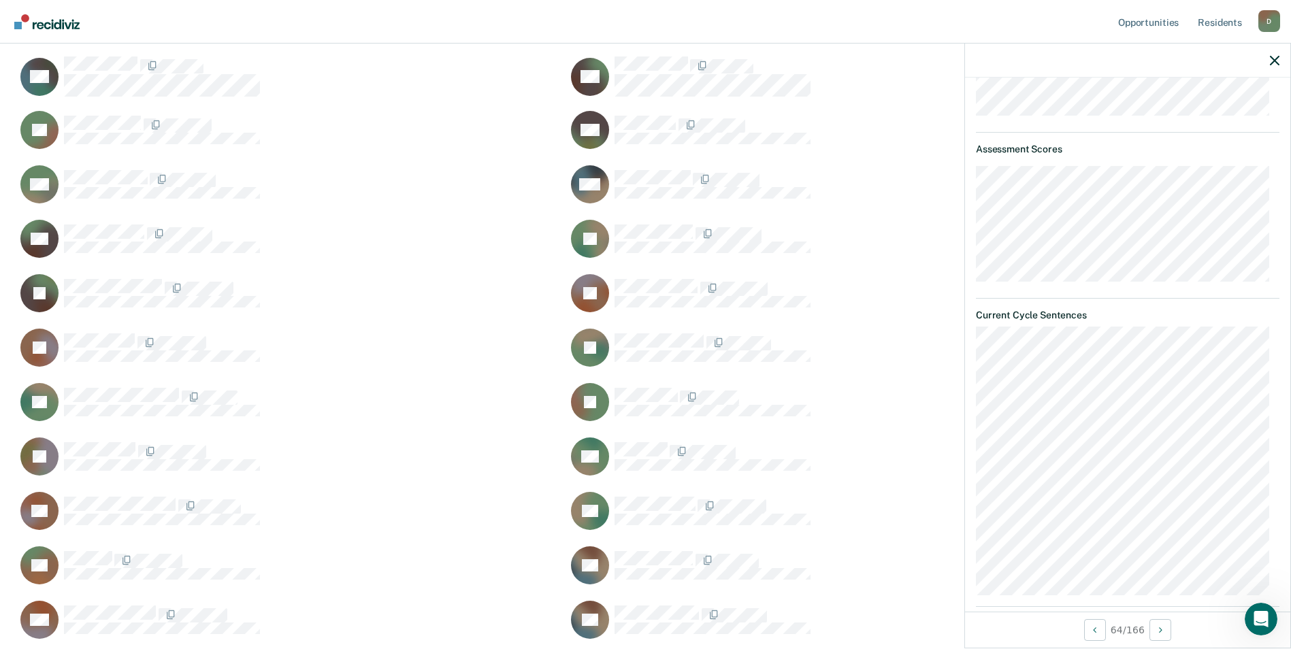
scroll to position [176, 0]
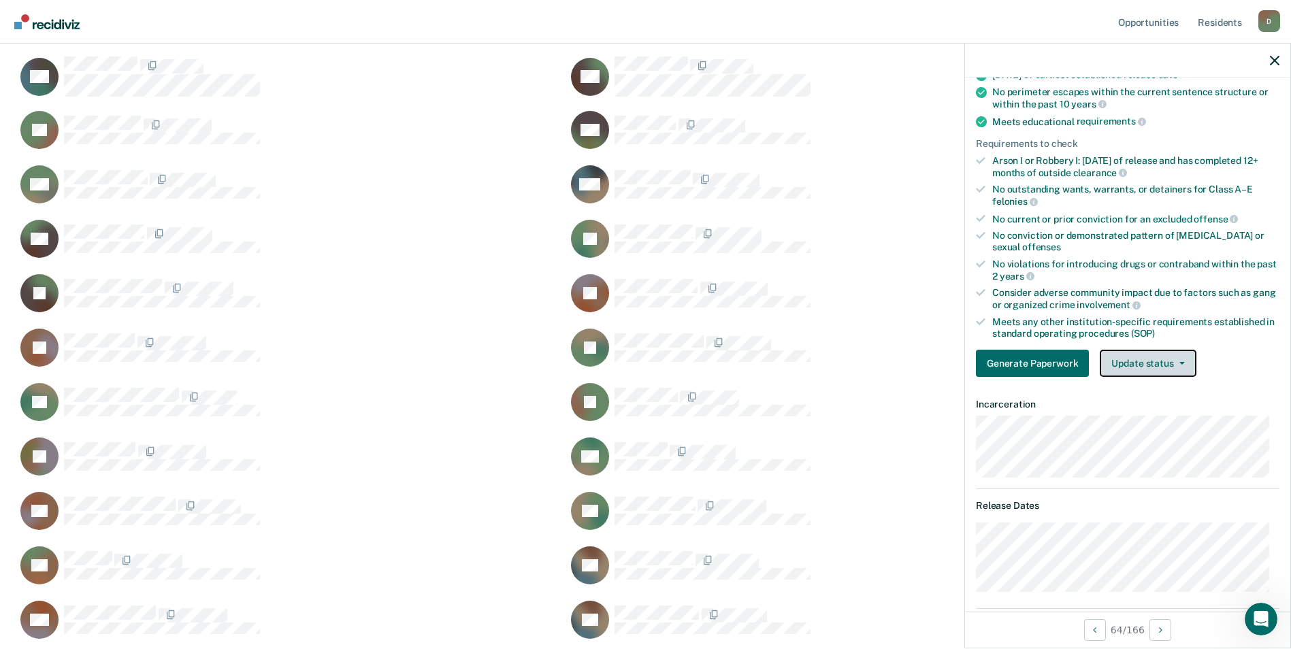
click at [1148, 369] on button "Update status" at bounding box center [1148, 363] width 96 height 27
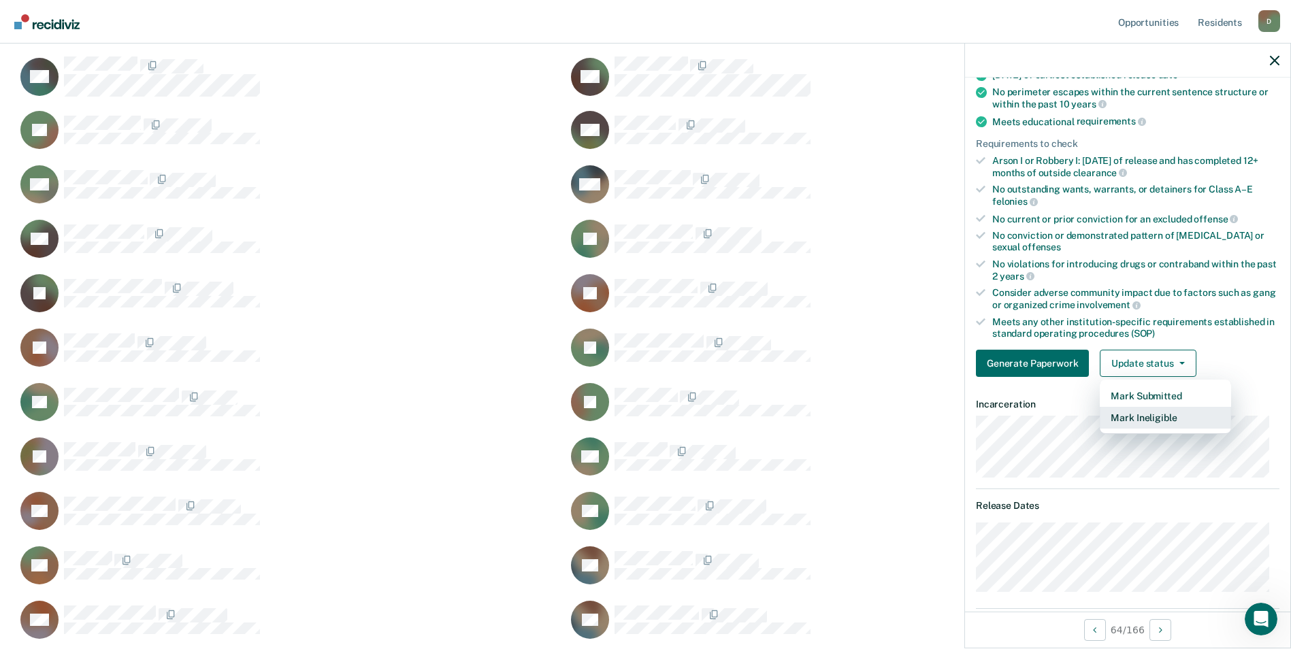
click at [1167, 420] on button "Mark Ineligible" at bounding box center [1165, 418] width 131 height 22
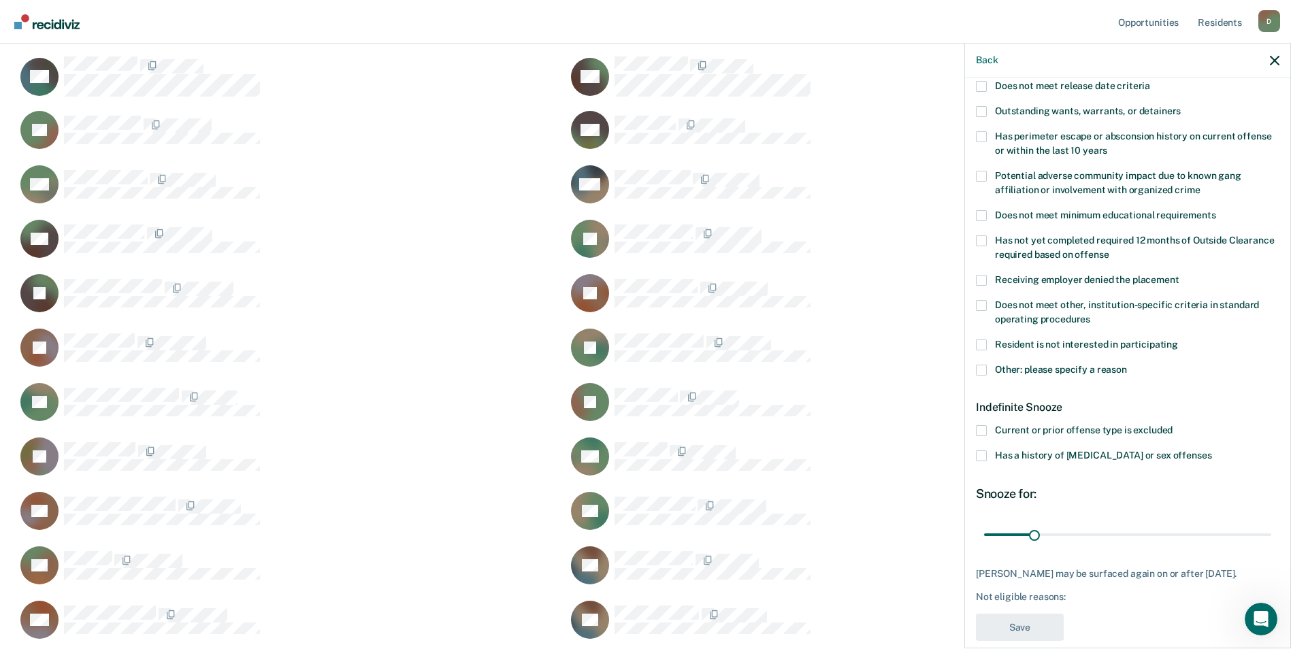
scroll to position [39, 0]
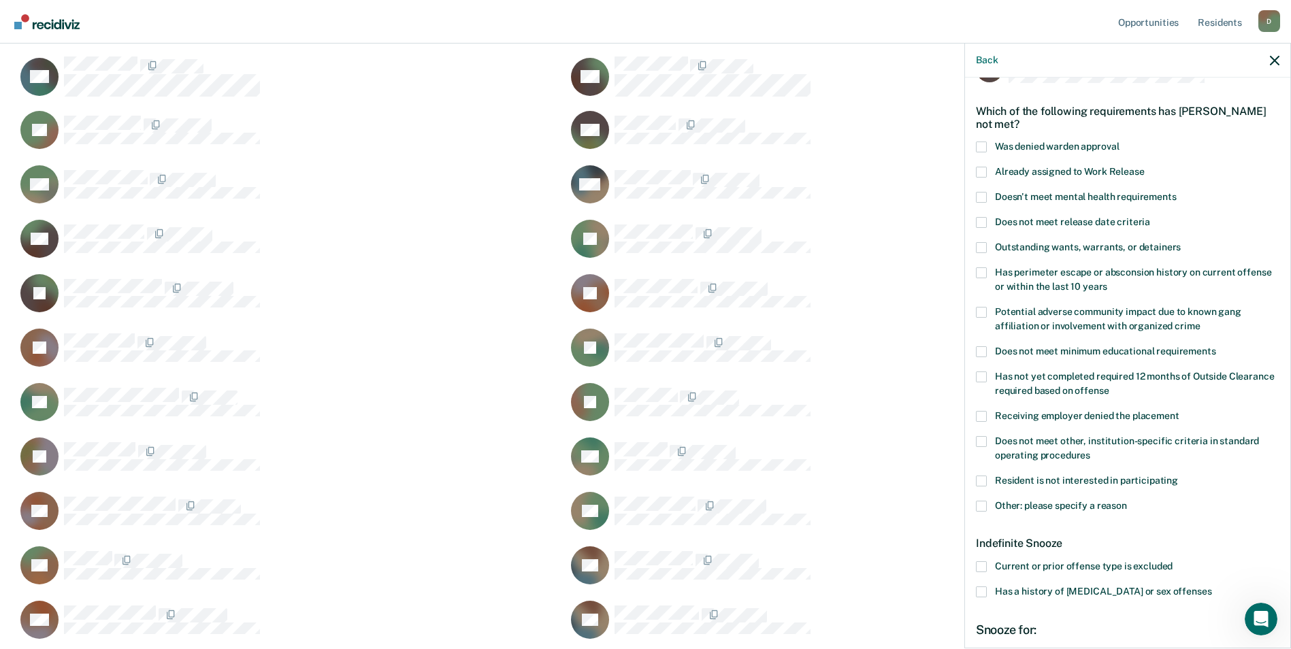
click at [987, 504] on label "Other: please specify a reason" at bounding box center [1128, 508] width 304 height 14
click at [1127, 501] on input "Other: please specify a reason" at bounding box center [1127, 501] width 0 height 0
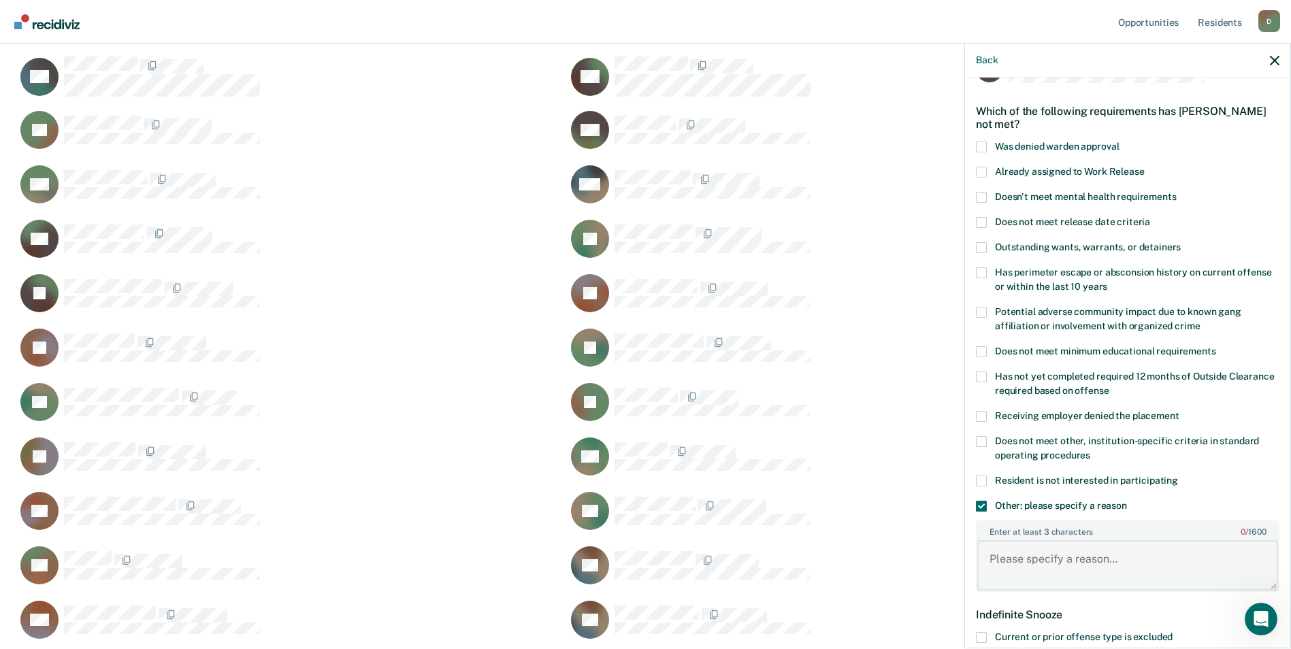
click at [1034, 567] on textarea "Enter at least 3 characters 0 / 1600" at bounding box center [1127, 565] width 301 height 50
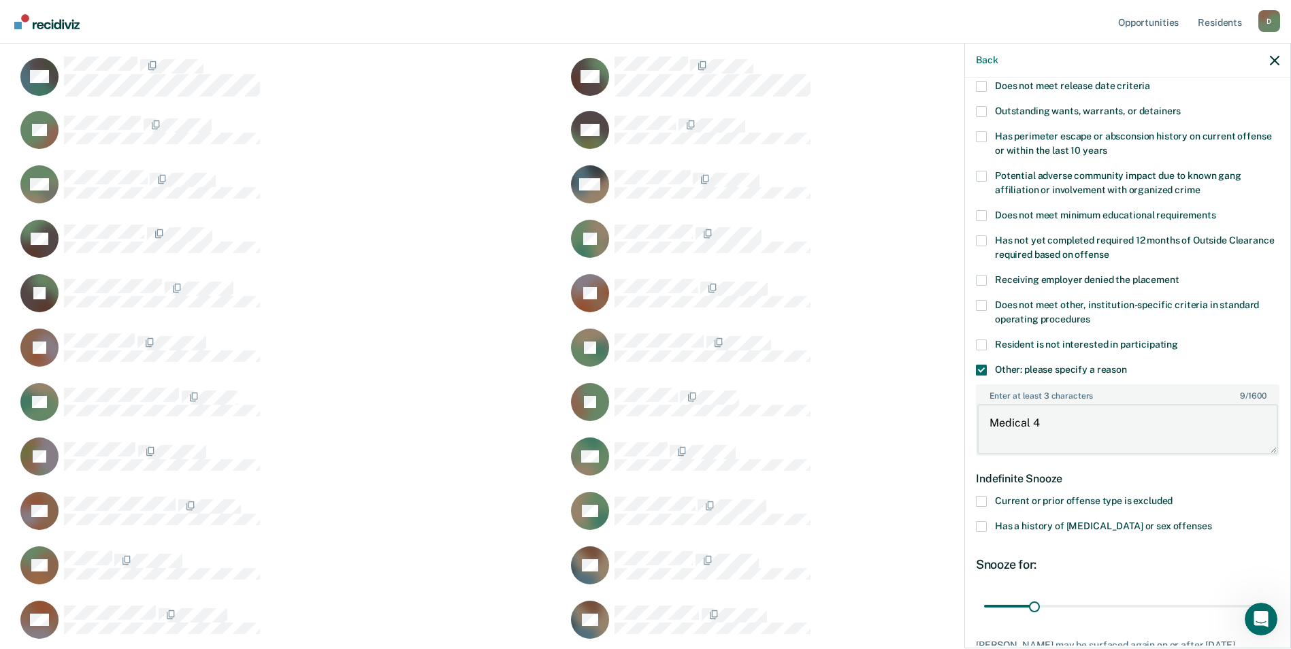
scroll to position [244, 0]
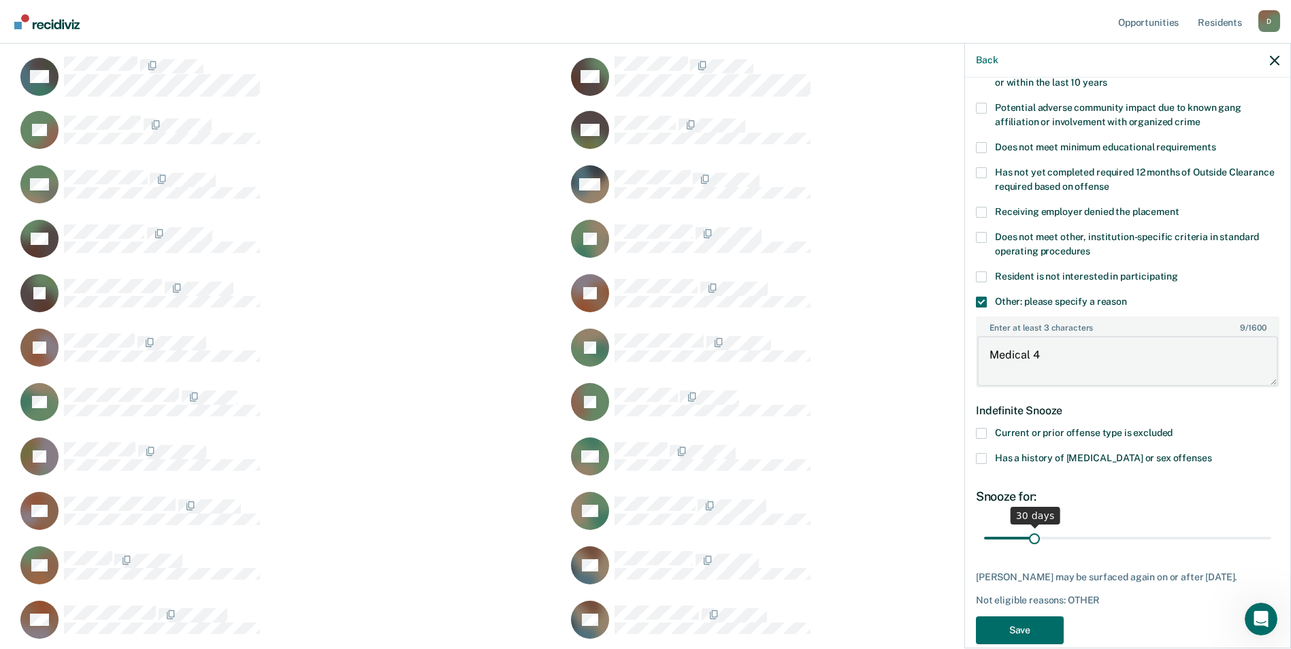
type textarea "Medical 4"
drag, startPoint x: 1032, startPoint y: 534, endPoint x: 1263, endPoint y: 532, distance: 231.4
type input "180"
click at [1263, 532] on input "range" at bounding box center [1127, 538] width 287 height 24
click at [1043, 632] on button "Save" at bounding box center [1020, 631] width 88 height 28
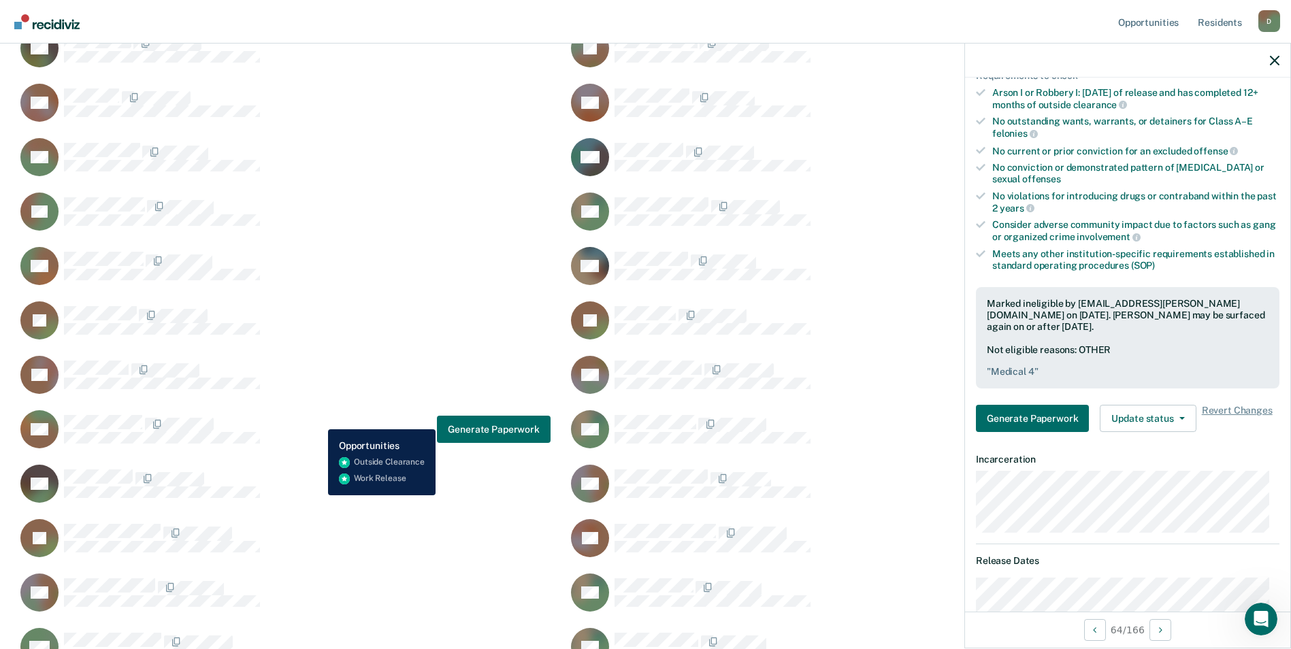
scroll to position [3675, 0]
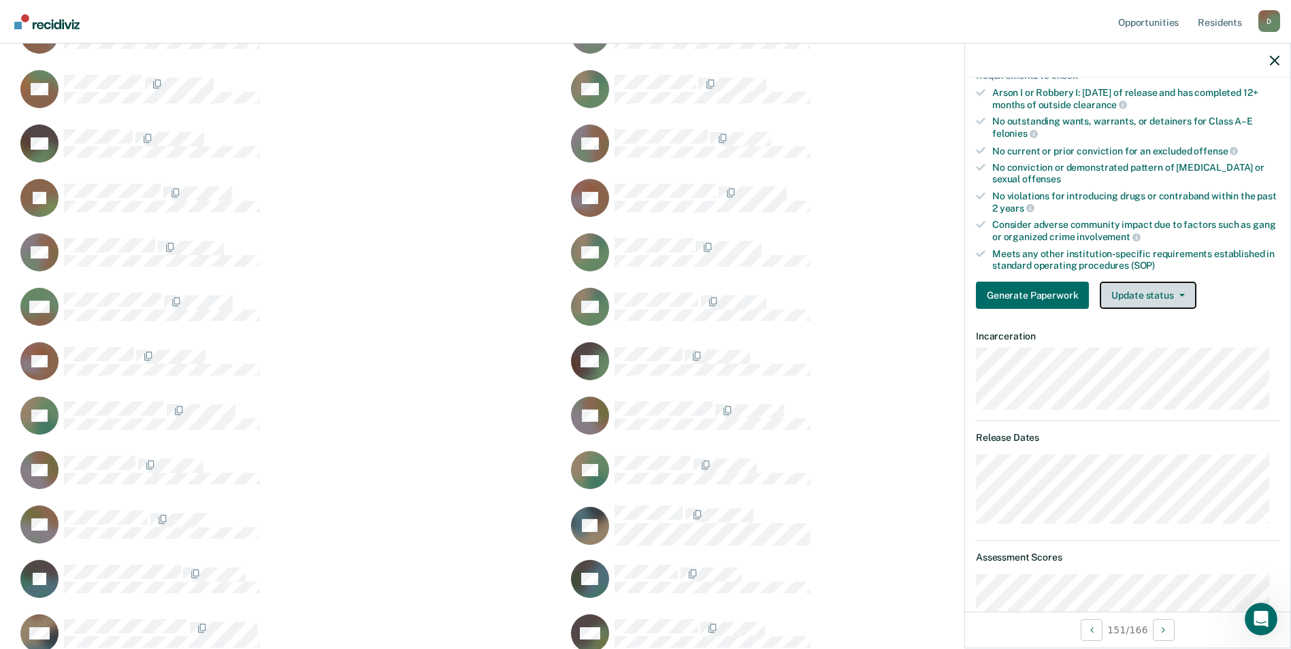
click at [1171, 298] on button "Update status" at bounding box center [1148, 295] width 96 height 27
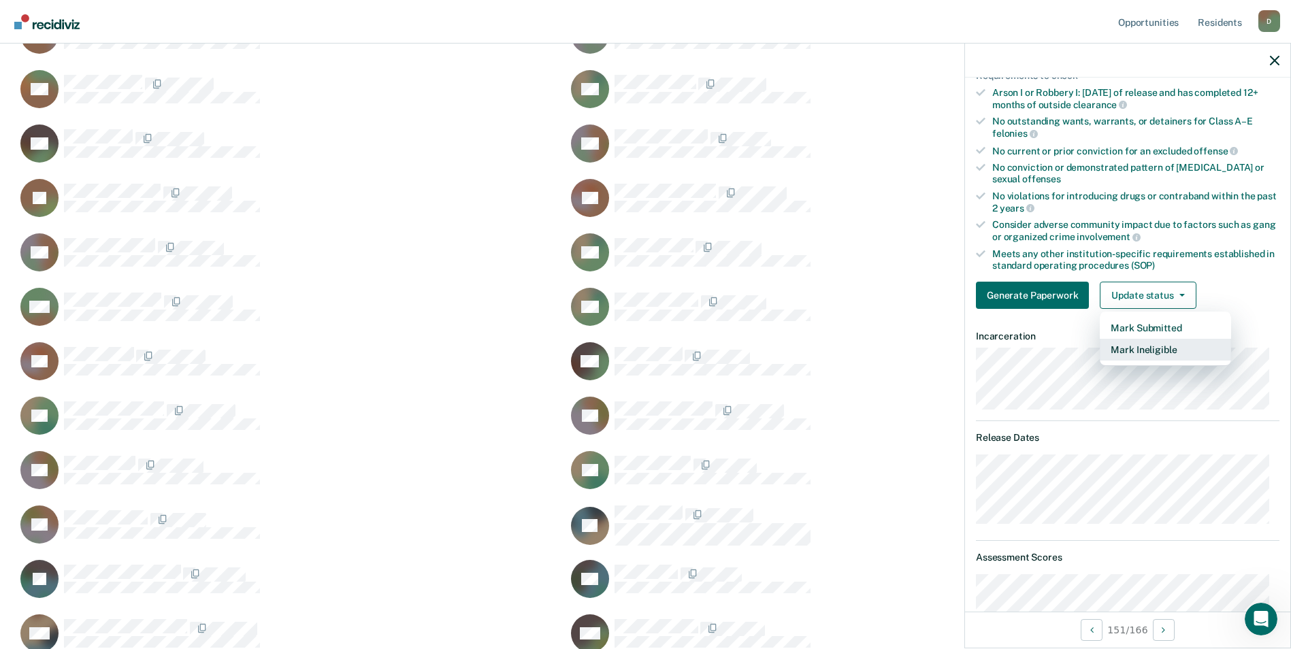
click at [1152, 346] on button "Mark Ineligible" at bounding box center [1165, 350] width 131 height 22
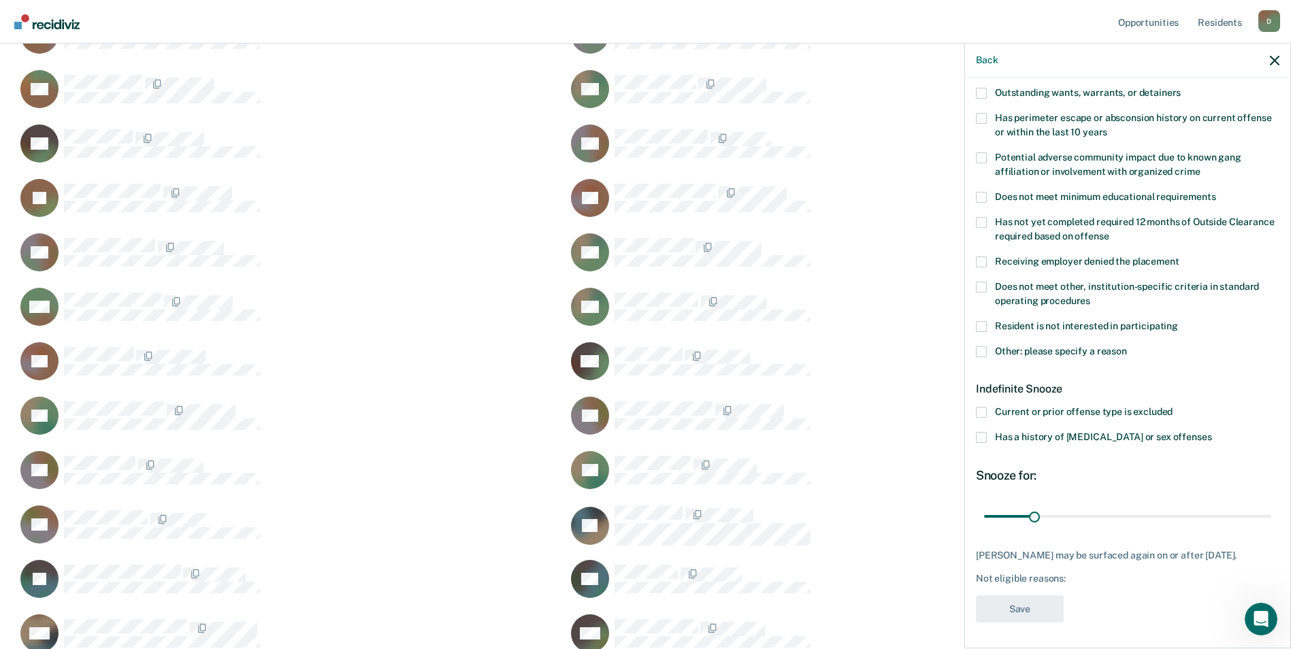
scroll to position [0, 0]
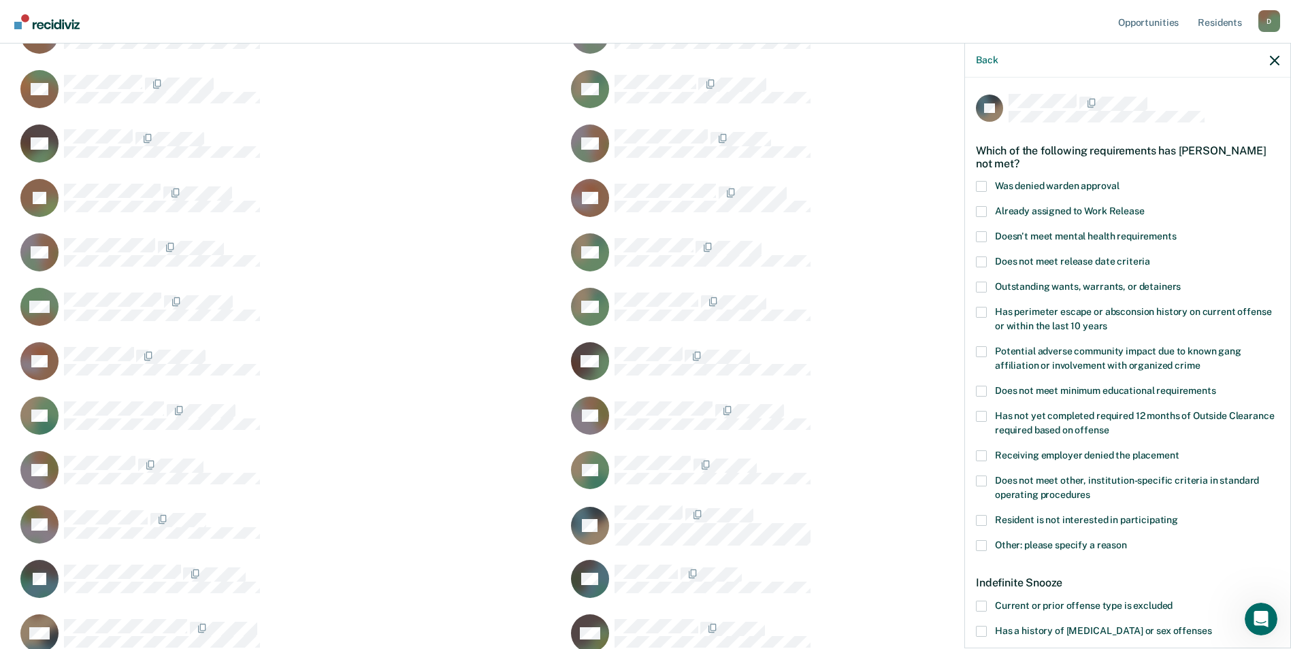
click at [978, 209] on span at bounding box center [981, 211] width 11 height 11
click at [1145, 206] on input "Already assigned to Work Release" at bounding box center [1145, 206] width 0 height 0
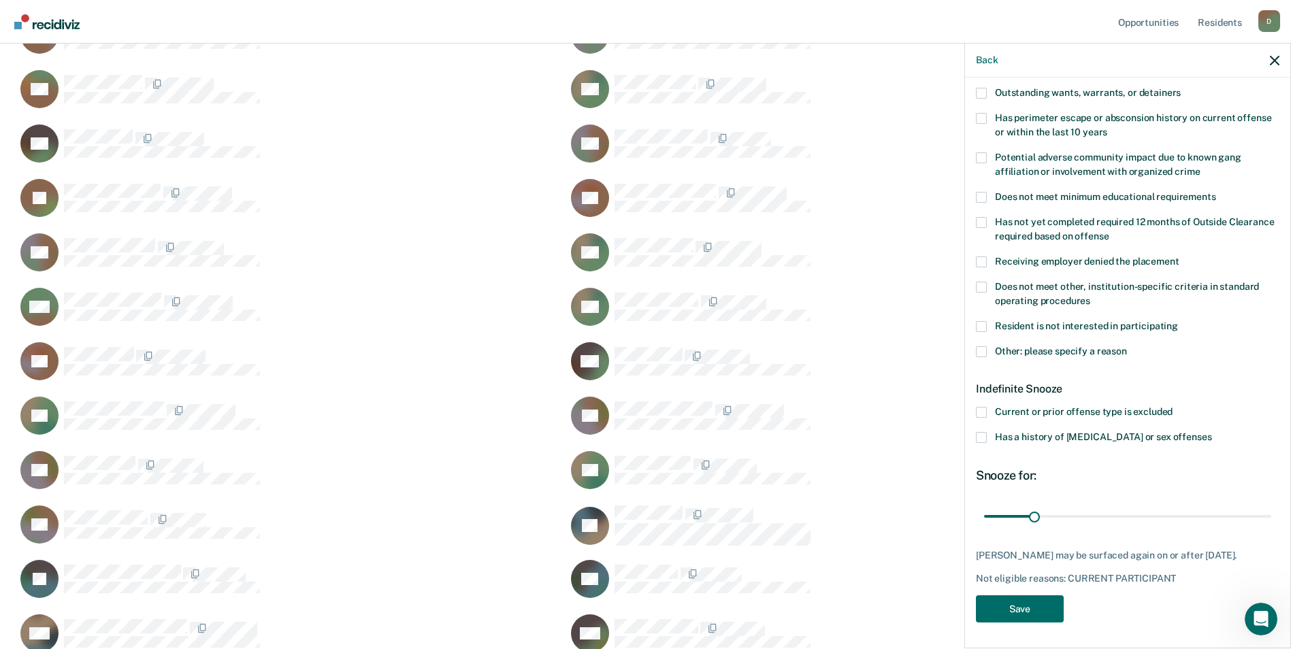
scroll to position [3947, 0]
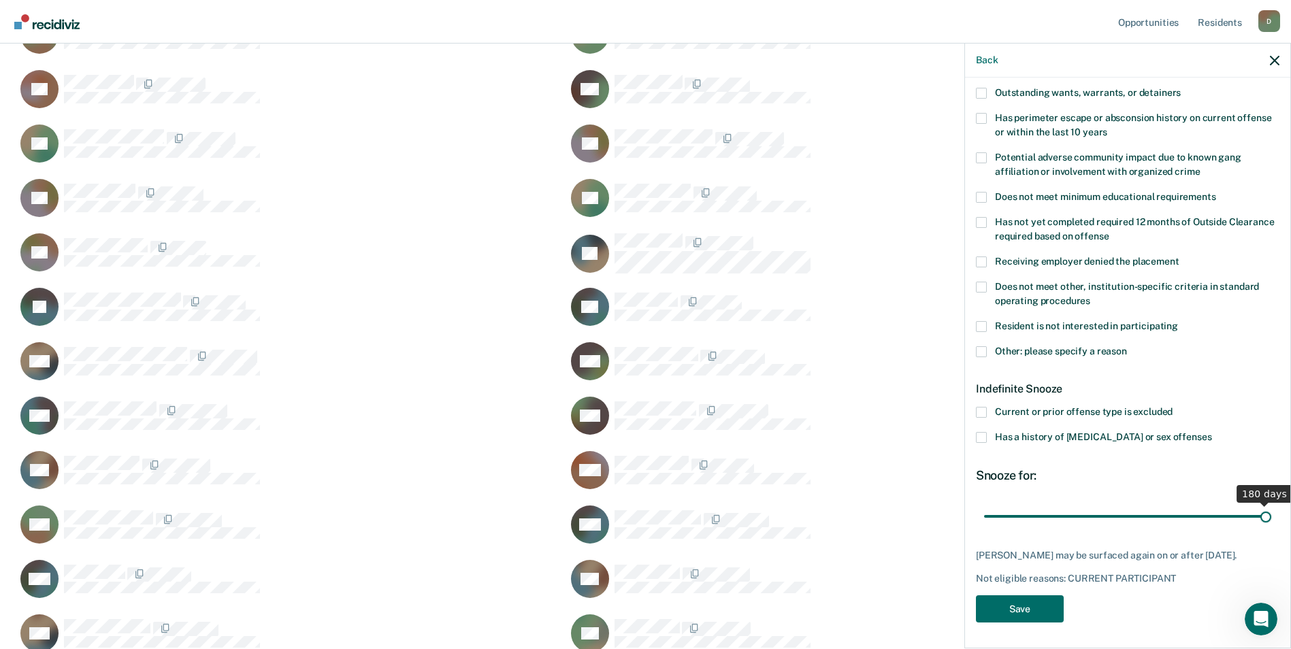
drag, startPoint x: 1030, startPoint y: 513, endPoint x: 1280, endPoint y: 538, distance: 251.0
type input "180"
click at [1271, 528] on input "range" at bounding box center [1127, 516] width 287 height 24
click at [1013, 612] on button "Save" at bounding box center [1020, 610] width 88 height 28
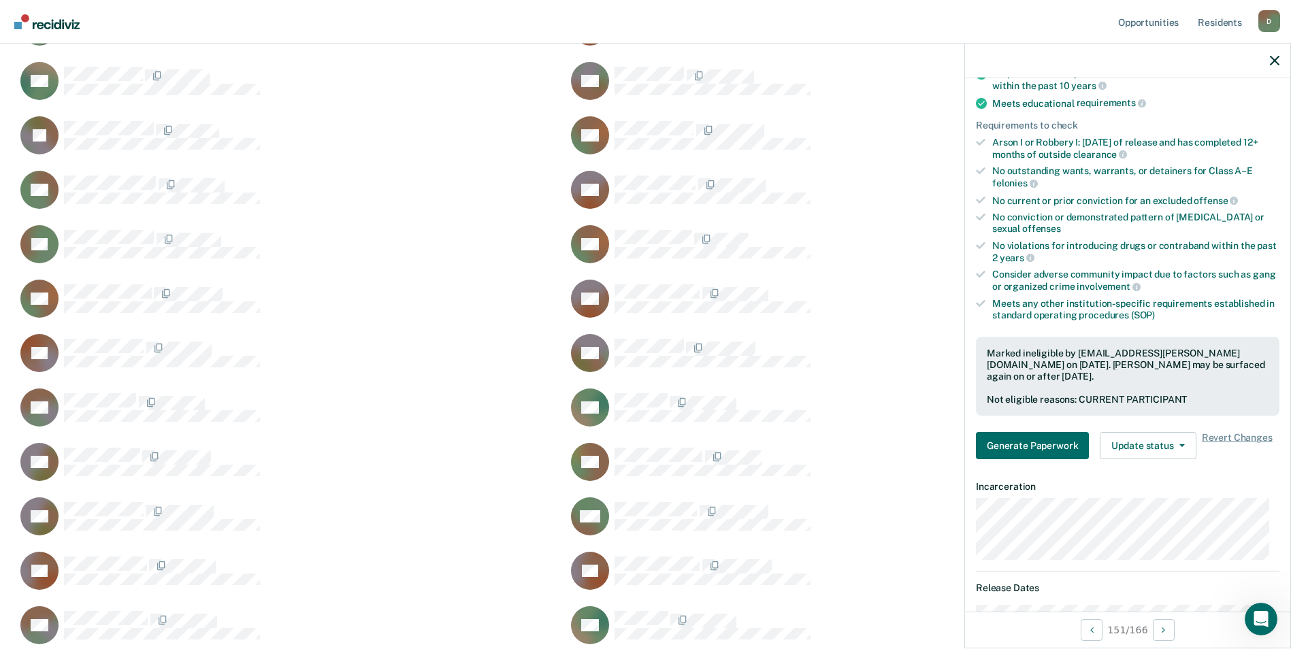
scroll to position [117, 0]
